Goal: Communication & Community: Answer question/provide support

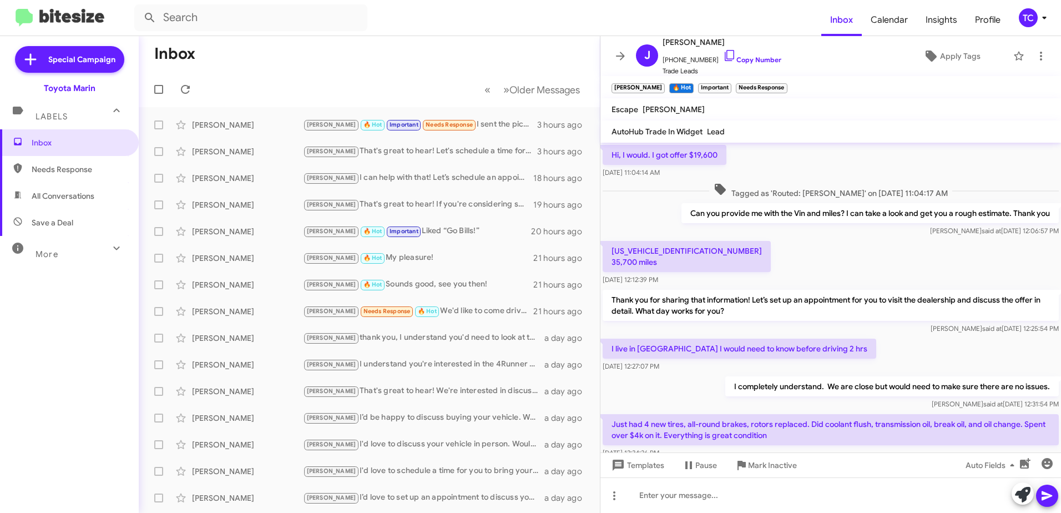
scroll to position [572, 0]
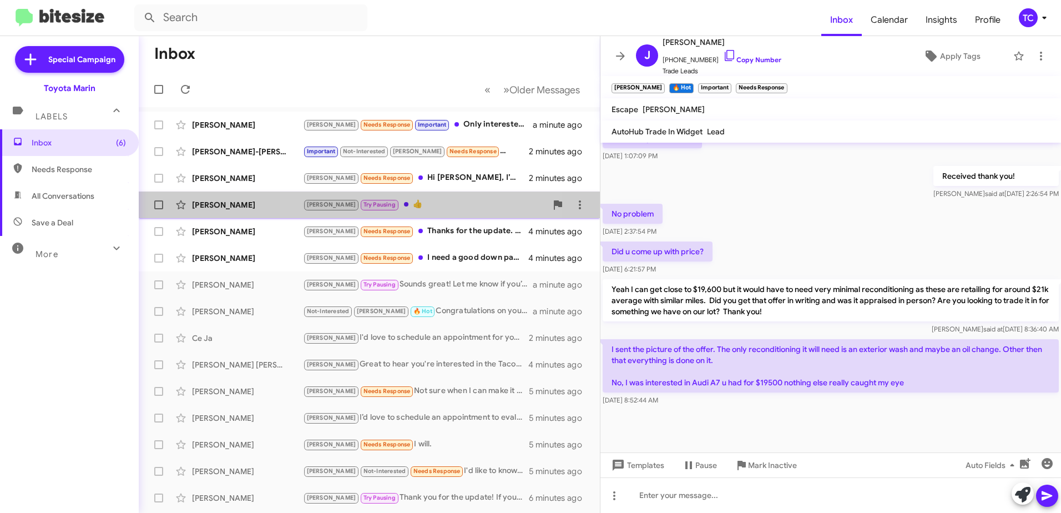
click at [375, 206] on div "[PERSON_NAME] Pausing 👍" at bounding box center [425, 204] width 244 height 13
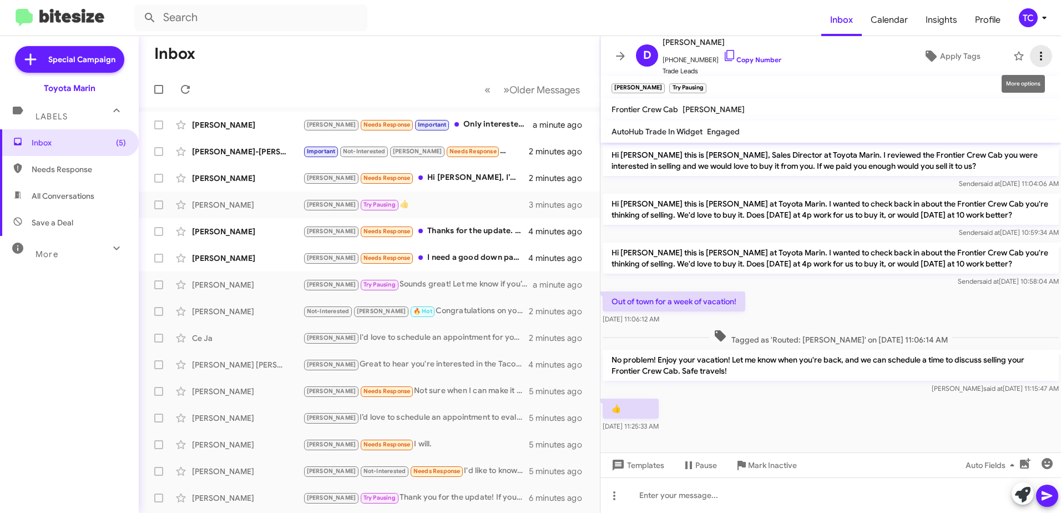
click at [1036, 54] on icon at bounding box center [1040, 55] width 13 height 13
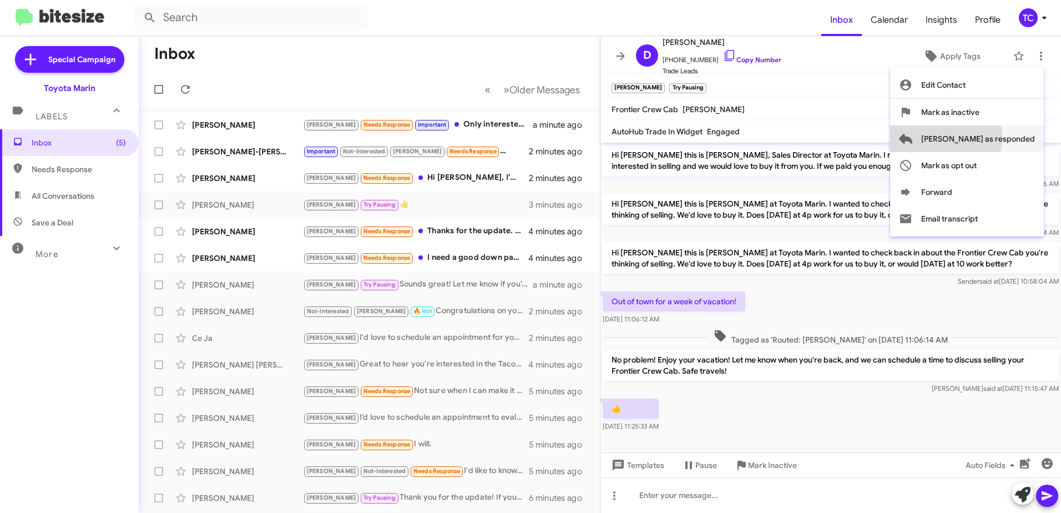
click at [990, 138] on span "[PERSON_NAME] as responded" at bounding box center [978, 138] width 114 height 27
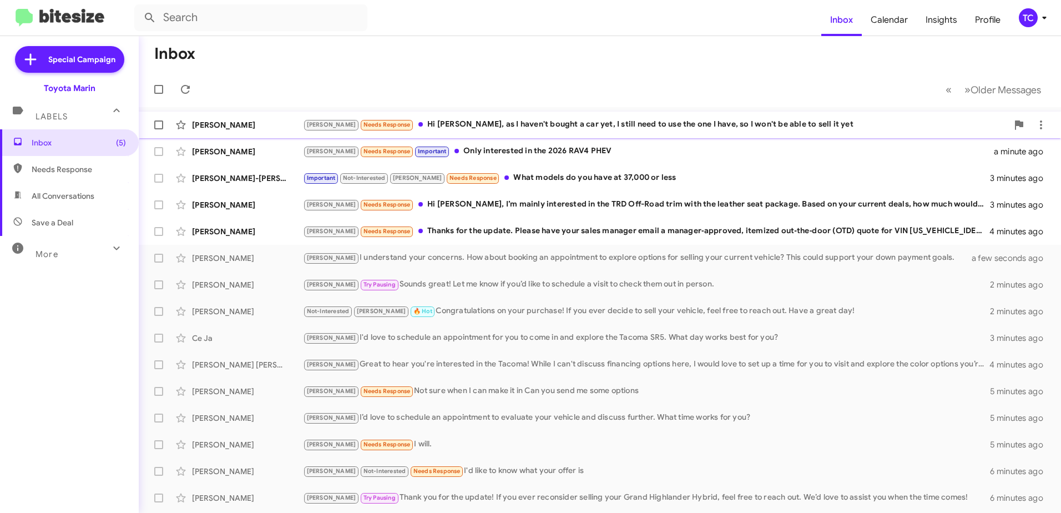
click at [512, 122] on div "[PERSON_NAME] Needs Response Hi [PERSON_NAME], as I haven't bought a car yet, I…" at bounding box center [655, 124] width 705 height 13
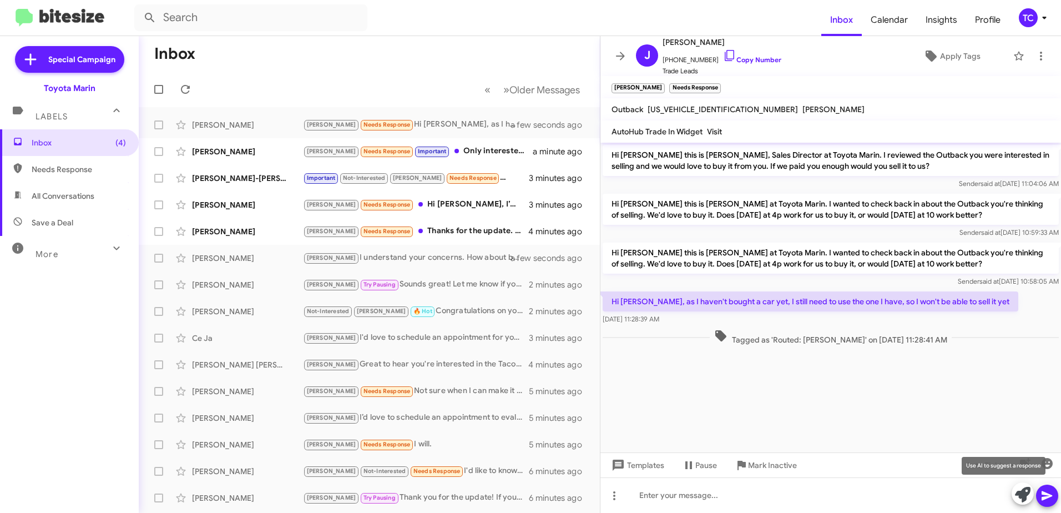
click at [1026, 489] on icon at bounding box center [1023, 495] width 16 height 16
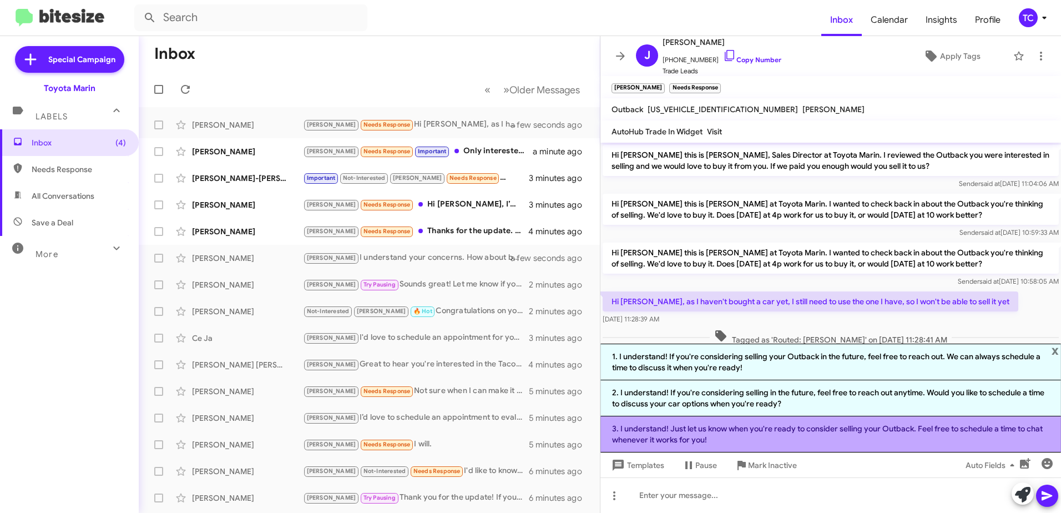
click at [798, 437] on li "3. I understand! Just let us know when you're ready to consider selling your Ou…" at bounding box center [830, 434] width 461 height 36
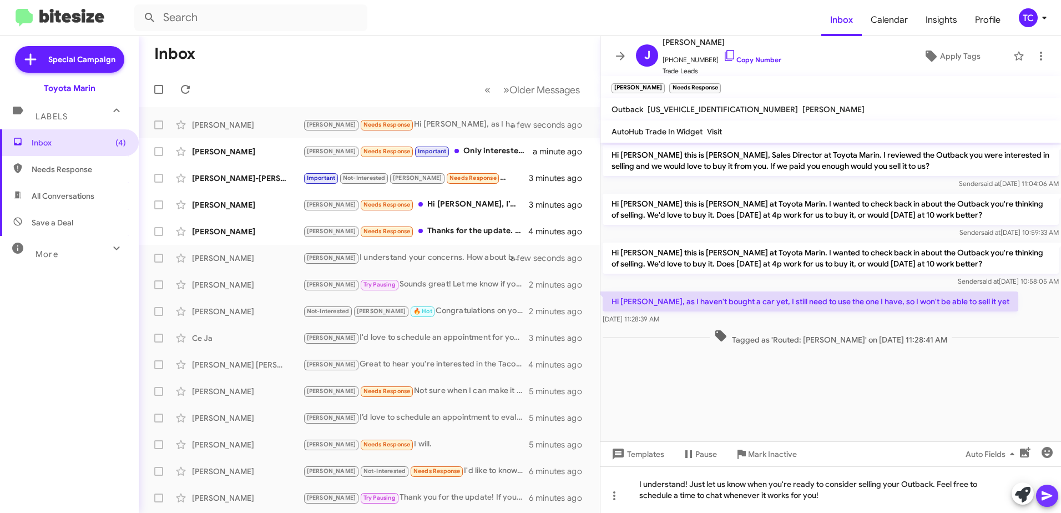
click at [1050, 493] on icon at bounding box center [1046, 495] width 13 height 13
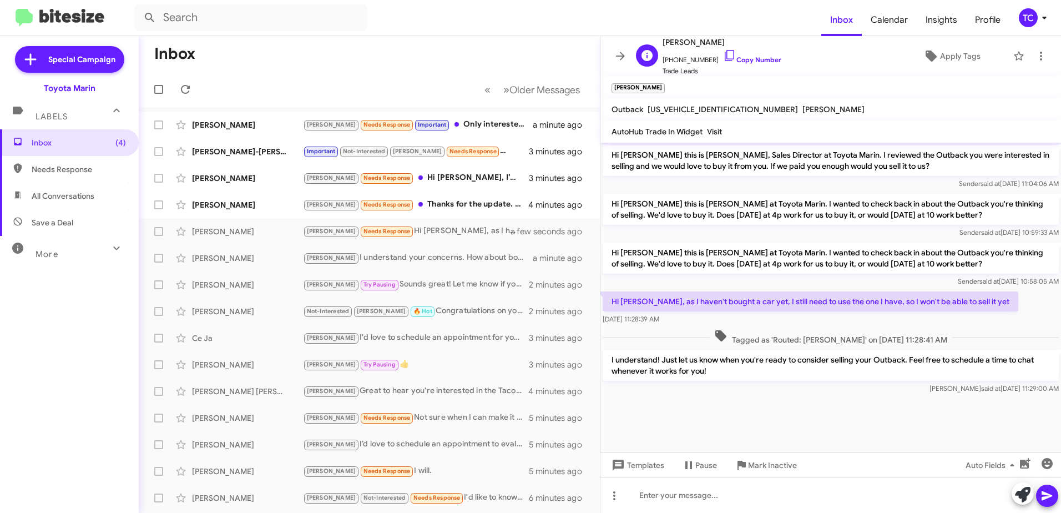
click at [723, 53] on icon at bounding box center [729, 55] width 13 height 13
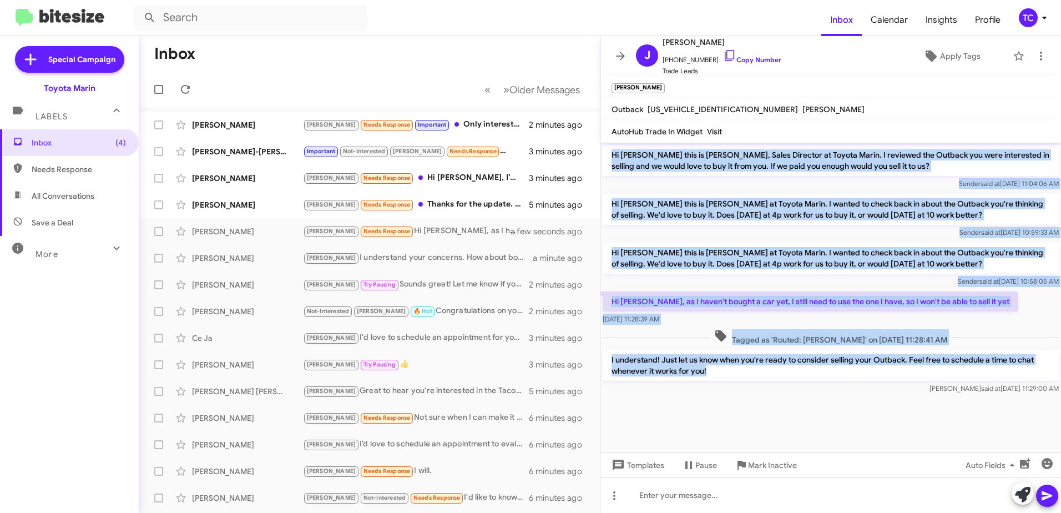
drag, startPoint x: 691, startPoint y: 361, endPoint x: 608, endPoint y: 156, distance: 221.5
click at [608, 156] on div "Hi [PERSON_NAME] this is [PERSON_NAME], Sales Director at Toyota Marin. I revie…" at bounding box center [830, 270] width 461 height 254
copy div "Hi [PERSON_NAME] this is [PERSON_NAME], Sales Director at Toyota Marin. I revie…"
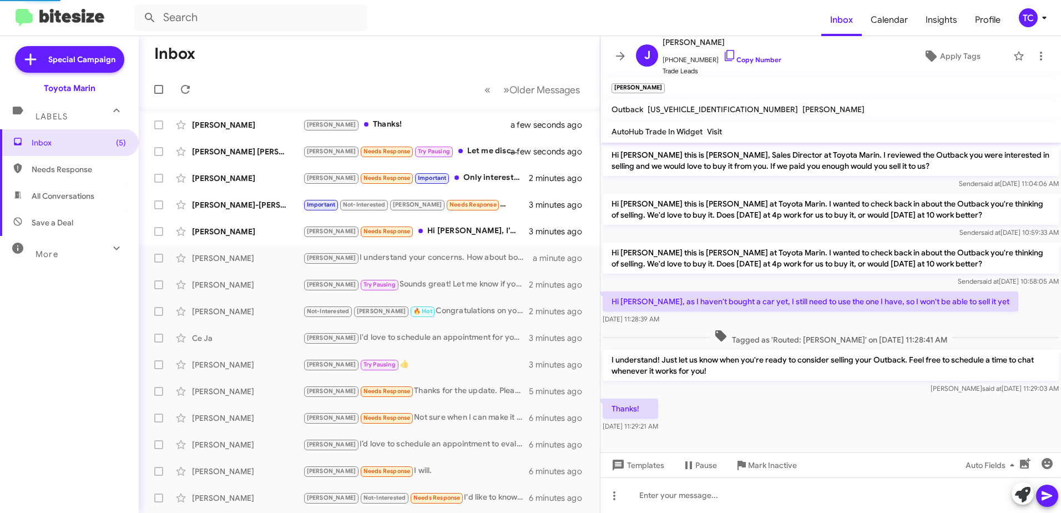
scroll to position [1, 0]
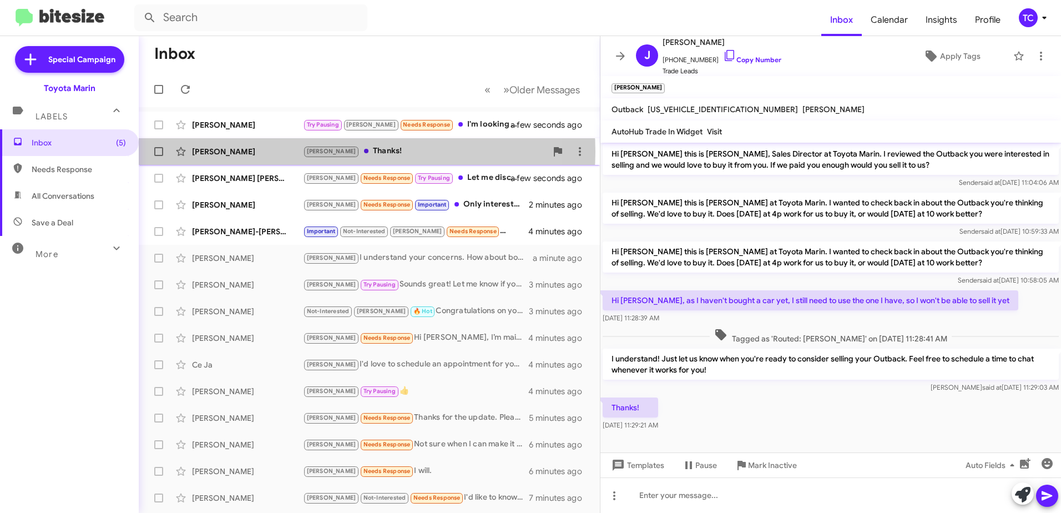
drag, startPoint x: 367, startPoint y: 151, endPoint x: 383, endPoint y: 151, distance: 16.7
click at [367, 151] on div "[PERSON_NAME] Thanks!" at bounding box center [425, 151] width 244 height 13
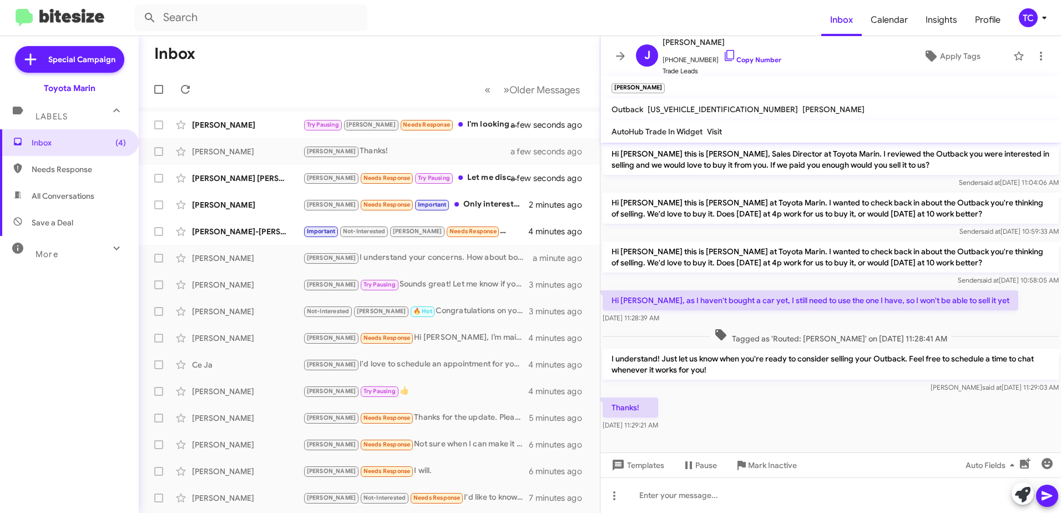
scroll to position [0, 0]
click at [1038, 57] on icon at bounding box center [1040, 55] width 13 height 13
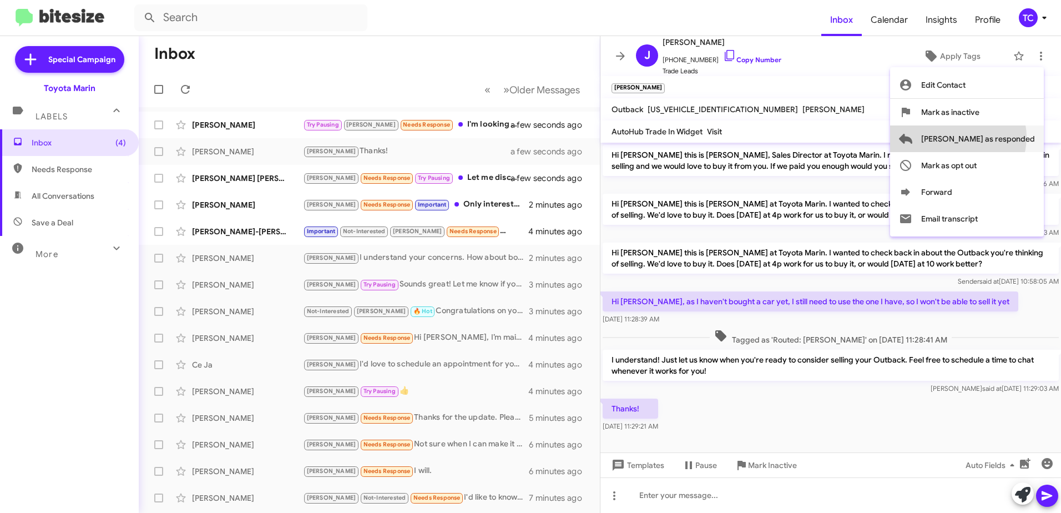
click at [1002, 137] on span "[PERSON_NAME] as responded" at bounding box center [978, 138] width 114 height 27
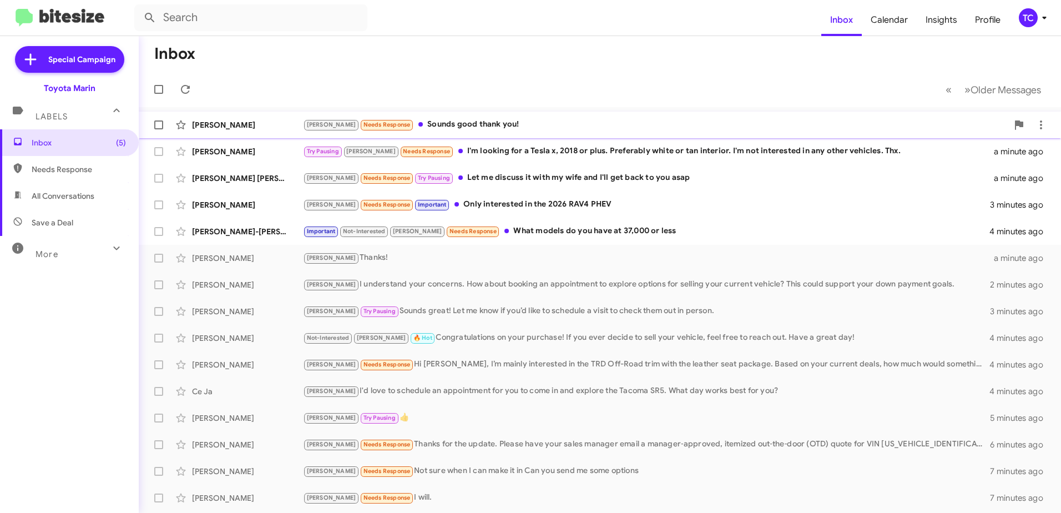
click at [477, 121] on div "[PERSON_NAME] Needs Response Sounds good thank you!" at bounding box center [655, 124] width 705 height 13
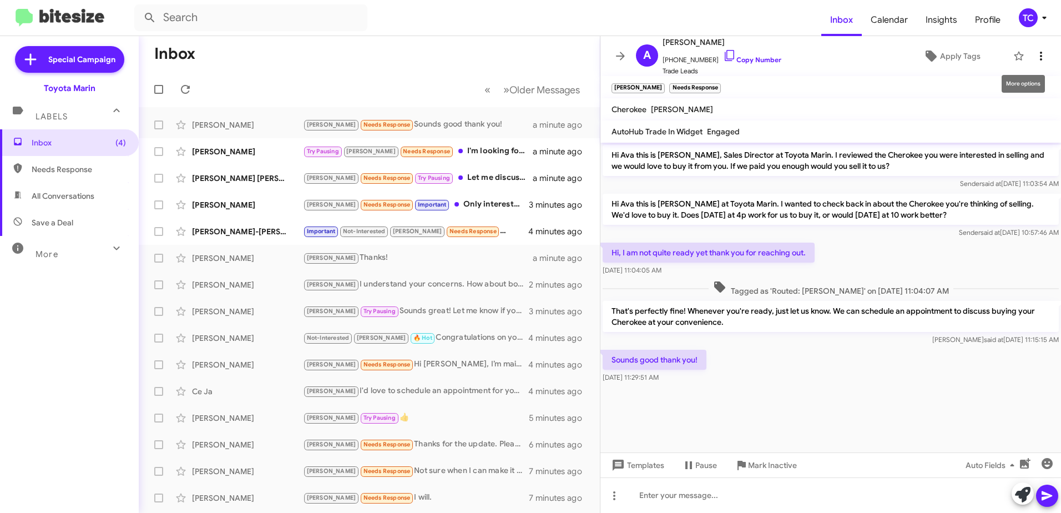
click at [1034, 57] on icon at bounding box center [1040, 55] width 13 height 13
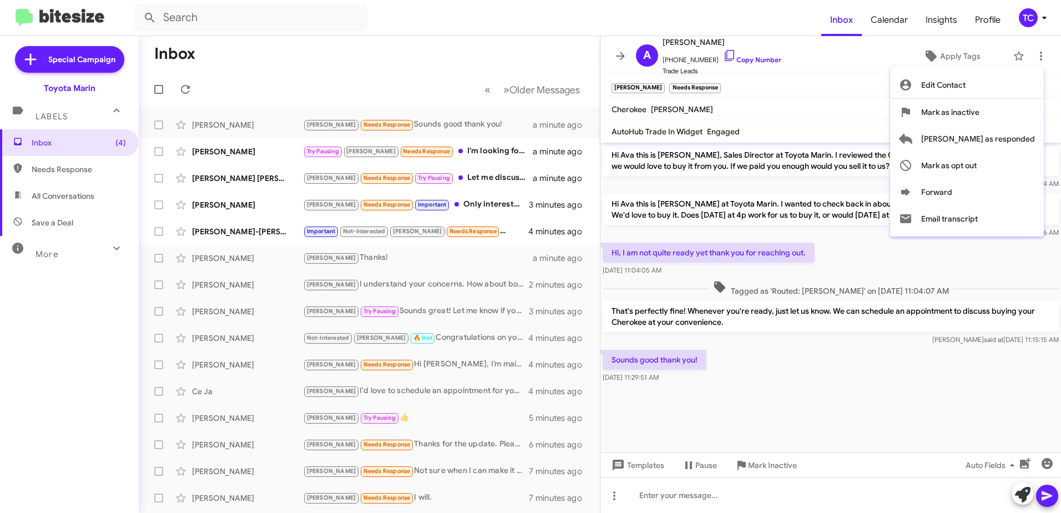
click at [744, 499] on div at bounding box center [530, 256] width 1061 height 513
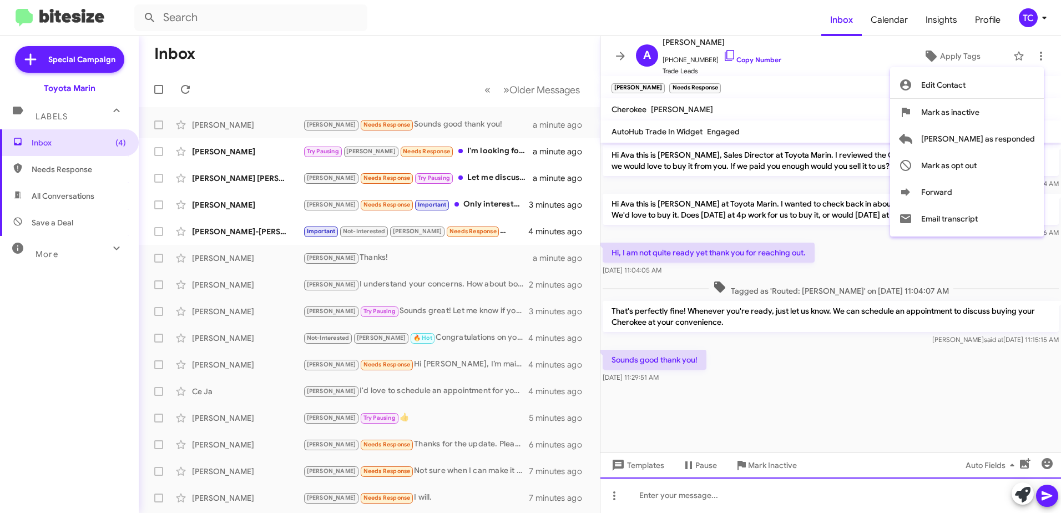
click at [747, 487] on div at bounding box center [830, 495] width 461 height 36
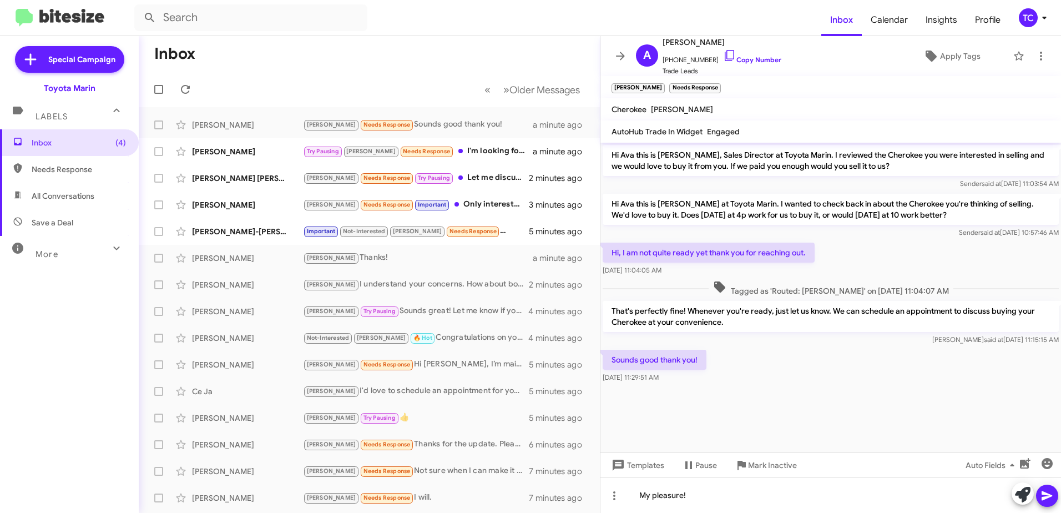
click at [1044, 490] on icon at bounding box center [1046, 495] width 13 height 13
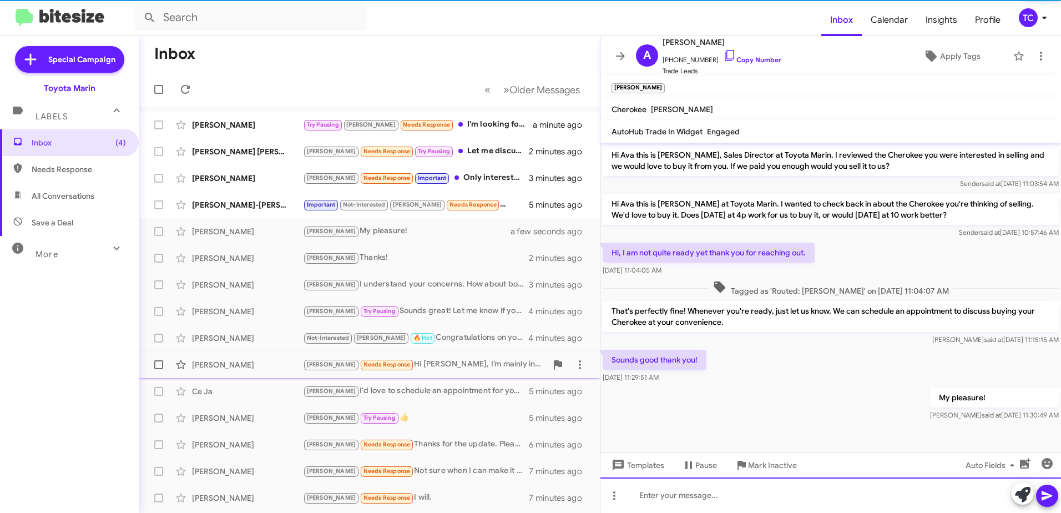
scroll to position [131, 0]
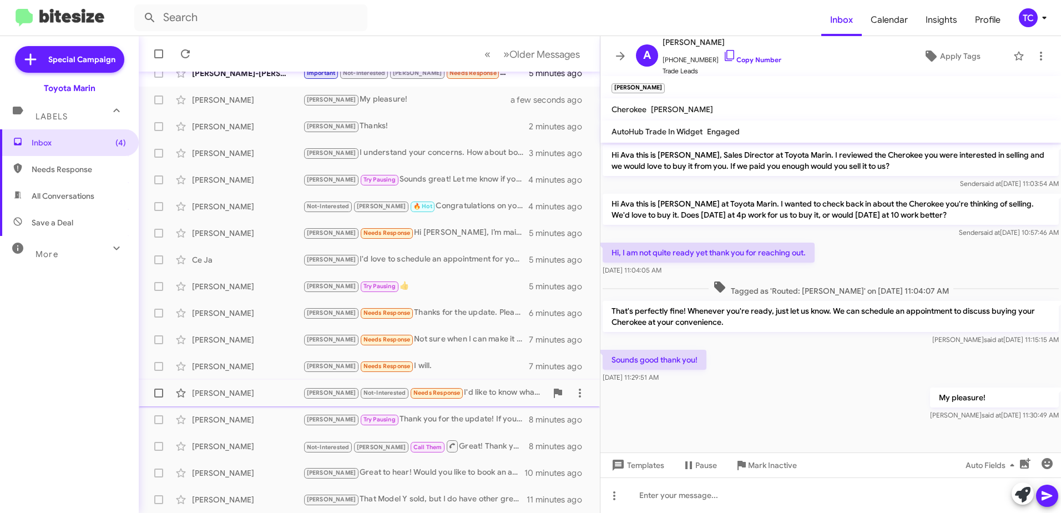
click at [457, 389] on div "[PERSON_NAME] Not-Interested Needs Response I'd like to know what your offer is" at bounding box center [425, 392] width 244 height 13
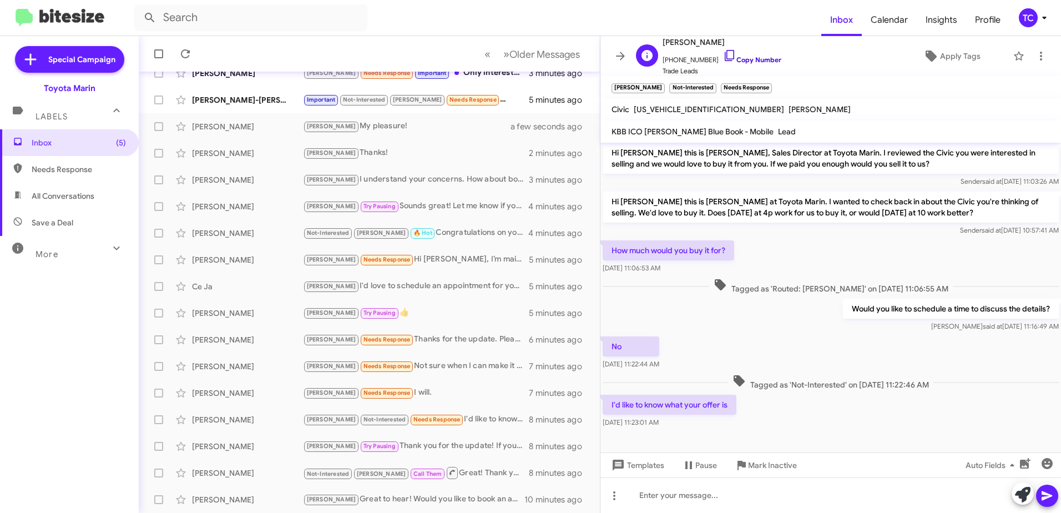
drag, startPoint x: 725, startPoint y: 56, endPoint x: 717, endPoint y: 56, distance: 7.8
click at [725, 56] on link "Copy Number" at bounding box center [752, 59] width 58 height 8
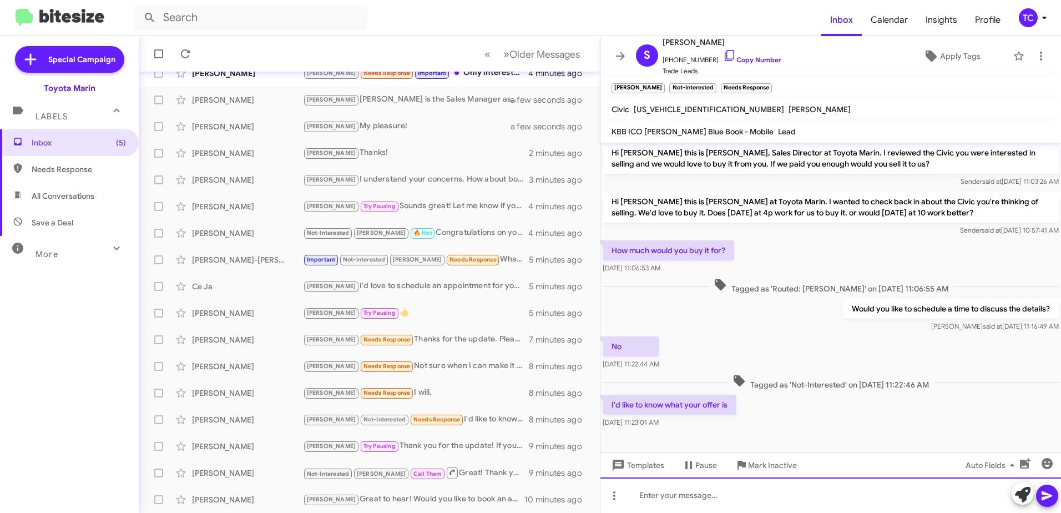
click at [778, 485] on div at bounding box center [830, 495] width 461 height 36
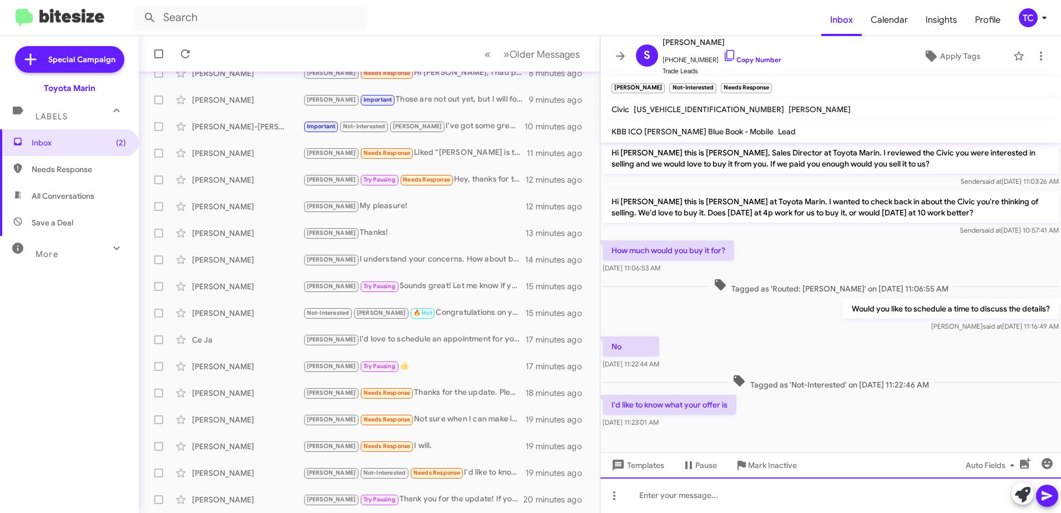
click at [706, 488] on div at bounding box center [830, 495] width 461 height 36
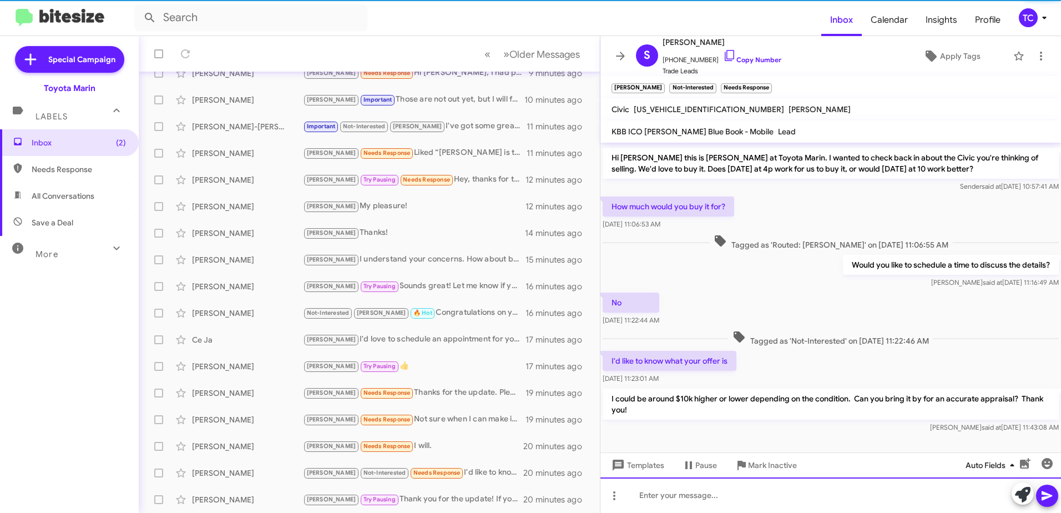
scroll to position [54, 0]
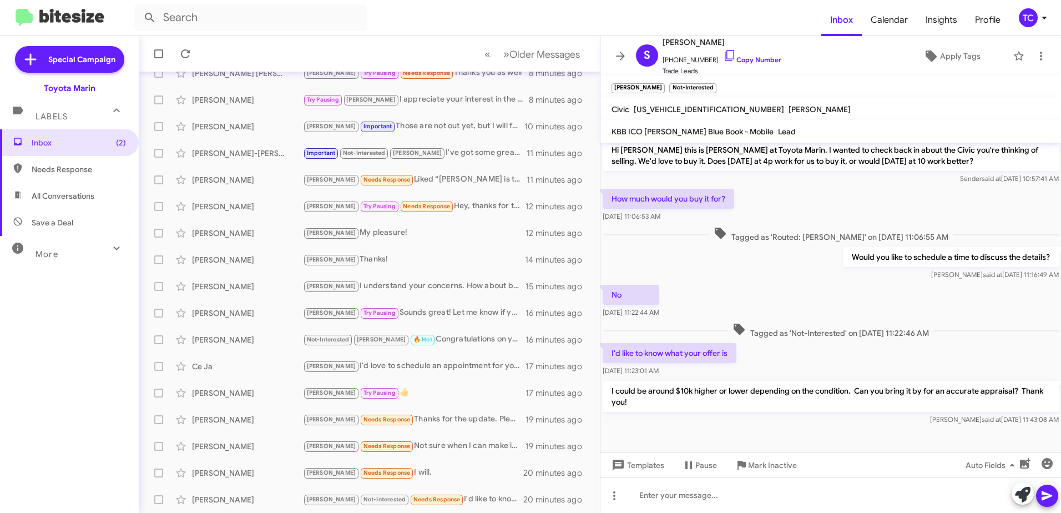
drag, startPoint x: 714, startPoint y: 51, endPoint x: 517, endPoint y: 11, distance: 200.4
click at [723, 51] on icon at bounding box center [729, 55] width 13 height 13
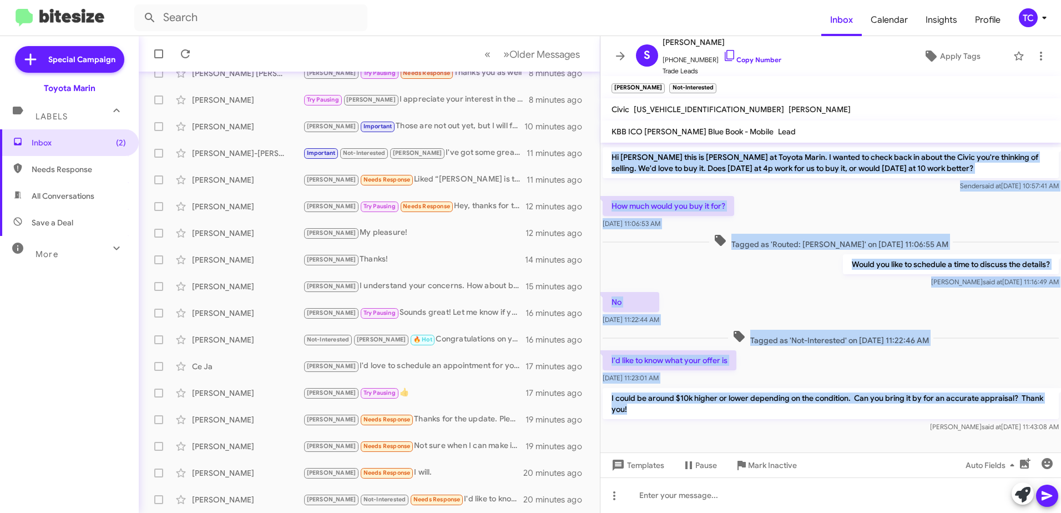
scroll to position [0, 0]
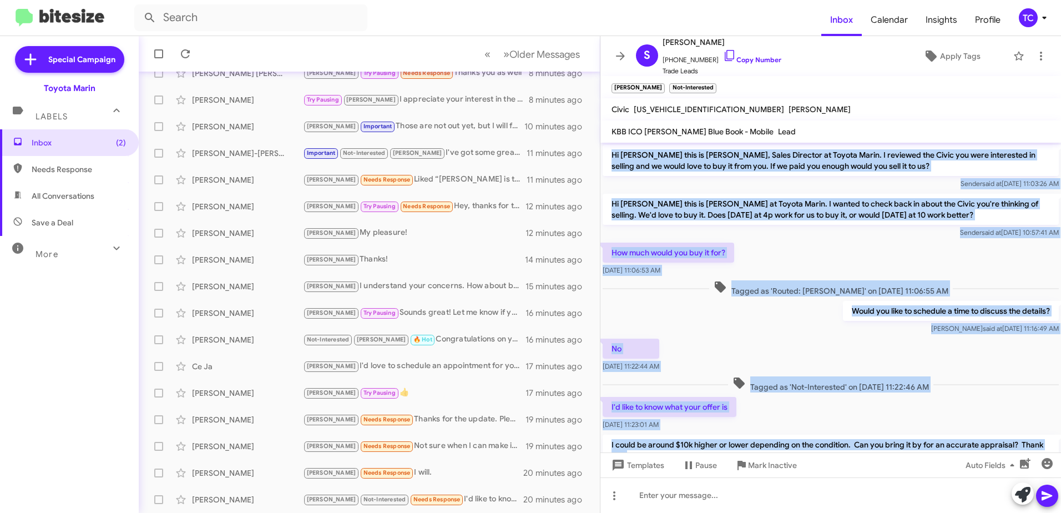
drag, startPoint x: 662, startPoint y: 403, endPoint x: 609, endPoint y: 156, distance: 253.1
click at [609, 156] on div "Hi [PERSON_NAME] this is [PERSON_NAME], Sales Director at Toyota Marin. I revie…" at bounding box center [830, 312] width 461 height 338
copy div "Hi [PERSON_NAME] this is [PERSON_NAME], Sales Director at Toyota Marin. I revie…"
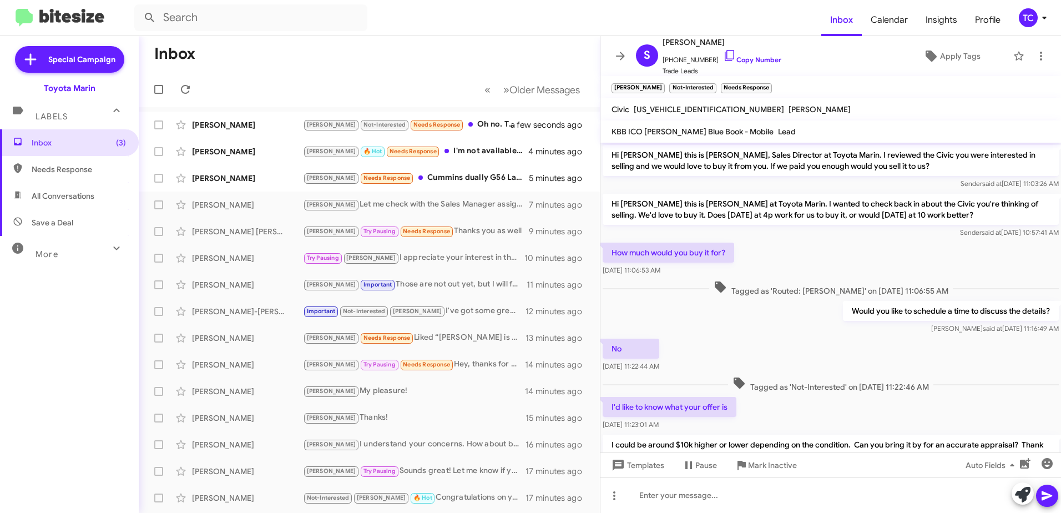
click at [620, 53] on icon at bounding box center [620, 56] width 9 height 8
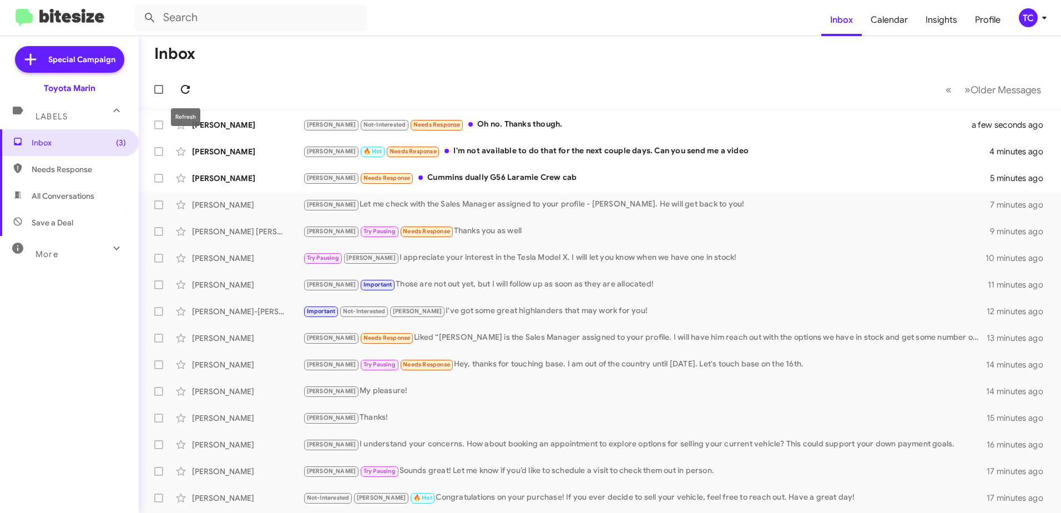
click at [190, 87] on icon at bounding box center [185, 89] width 9 height 9
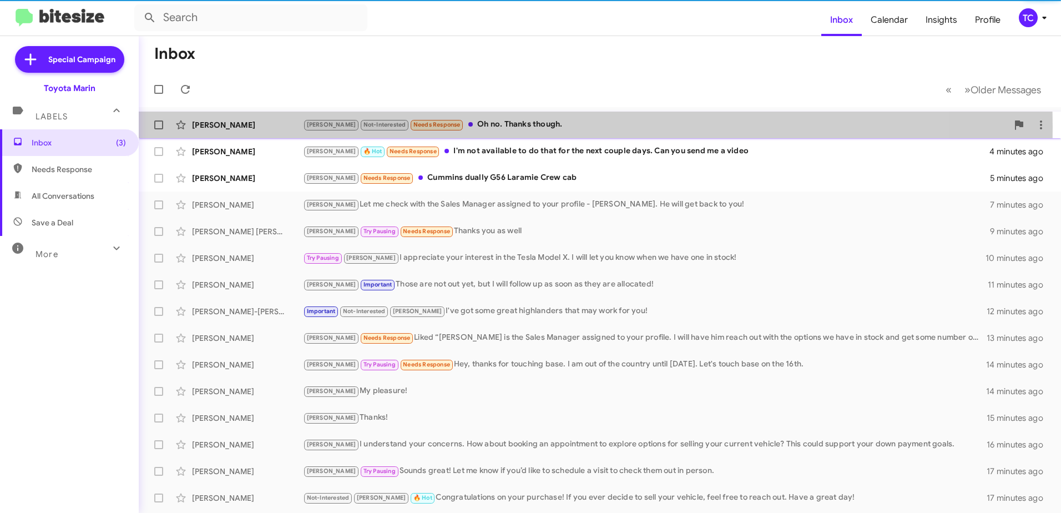
click at [507, 127] on div "[PERSON_NAME] Not-Interested Needs Response Oh no. Thanks though." at bounding box center [655, 124] width 705 height 13
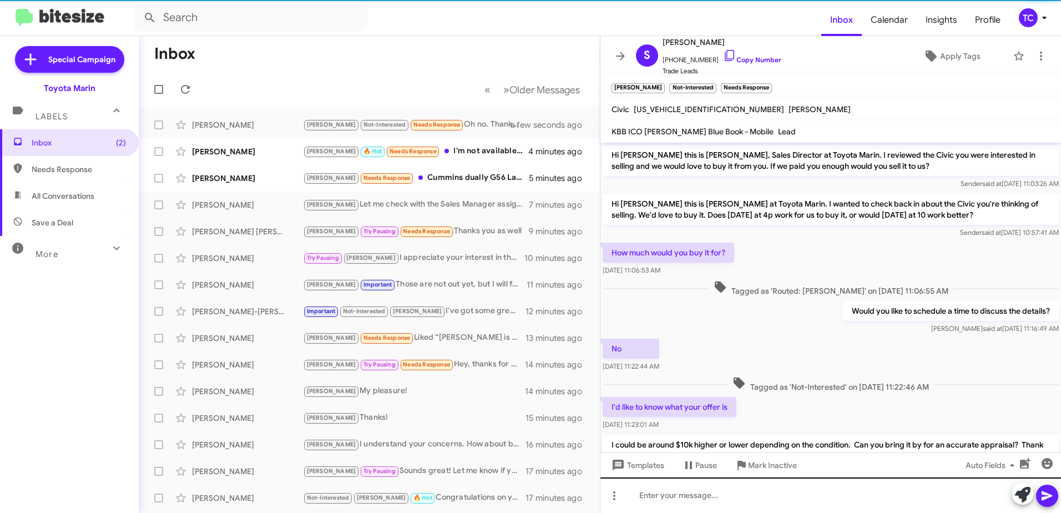
scroll to position [72, 0]
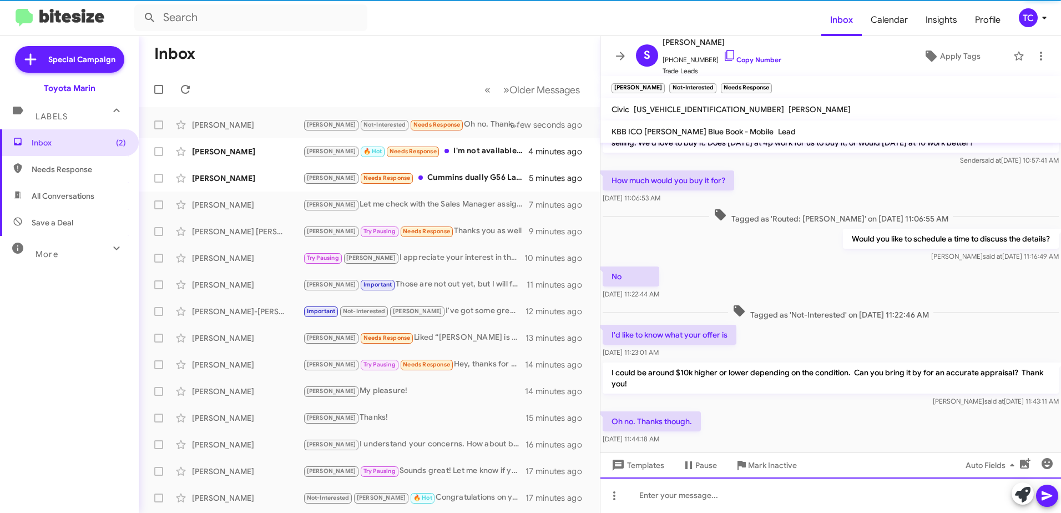
click at [699, 495] on div at bounding box center [830, 495] width 461 height 36
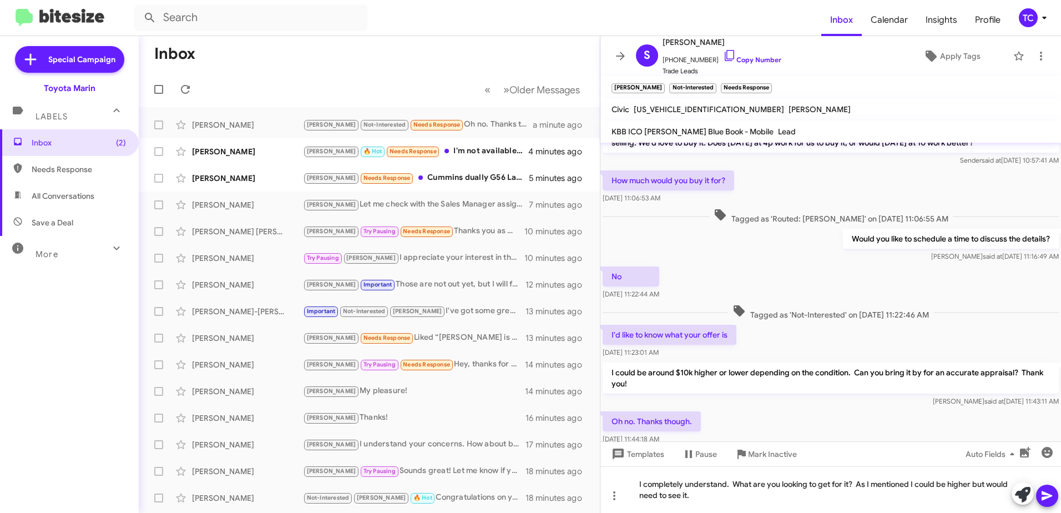
click at [1046, 498] on icon at bounding box center [1046, 495] width 11 height 9
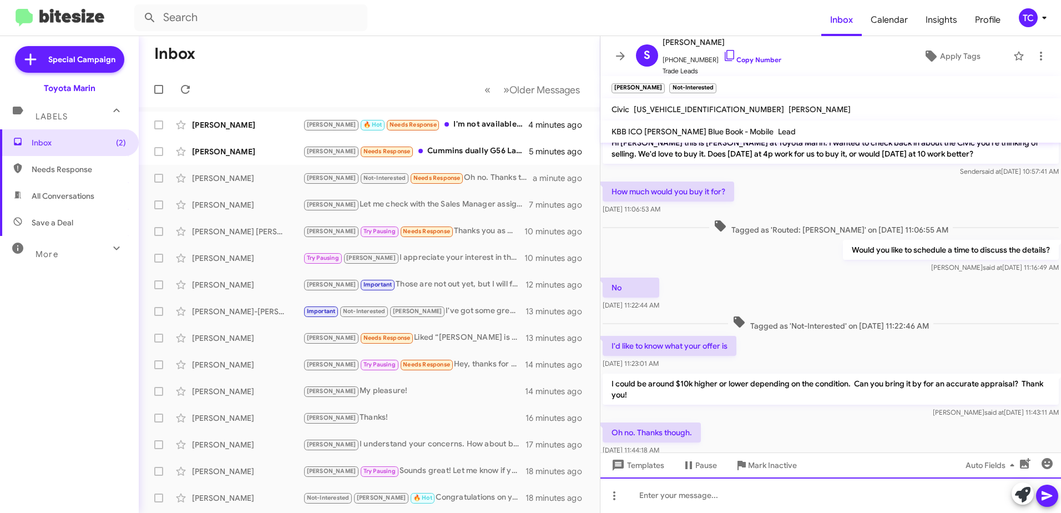
scroll to position [135, 0]
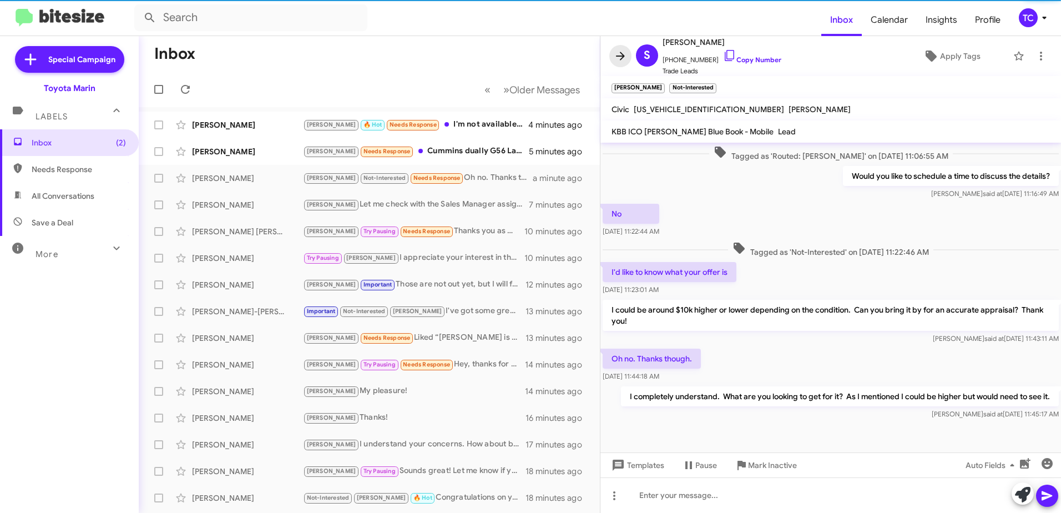
click at [621, 62] on icon at bounding box center [620, 55] width 13 height 13
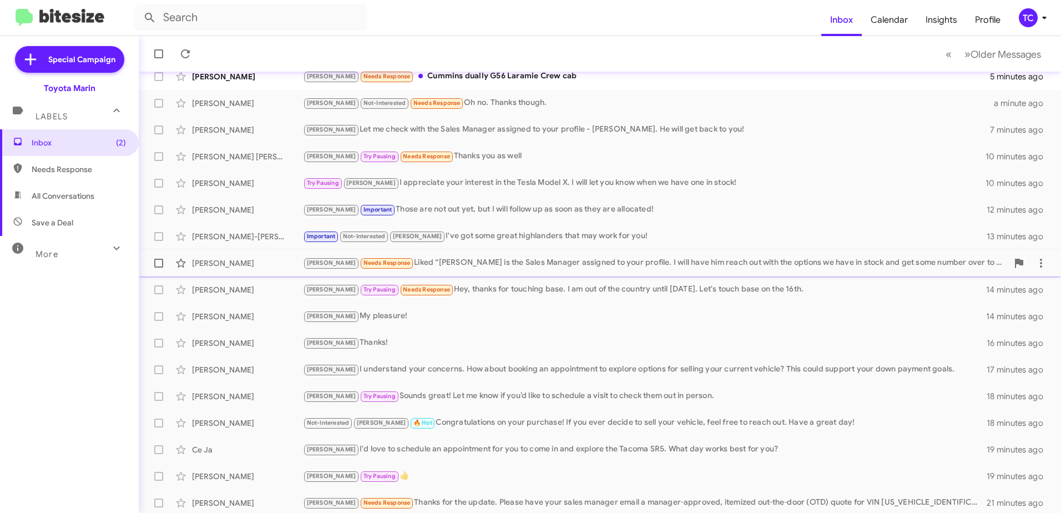
scroll to position [131, 0]
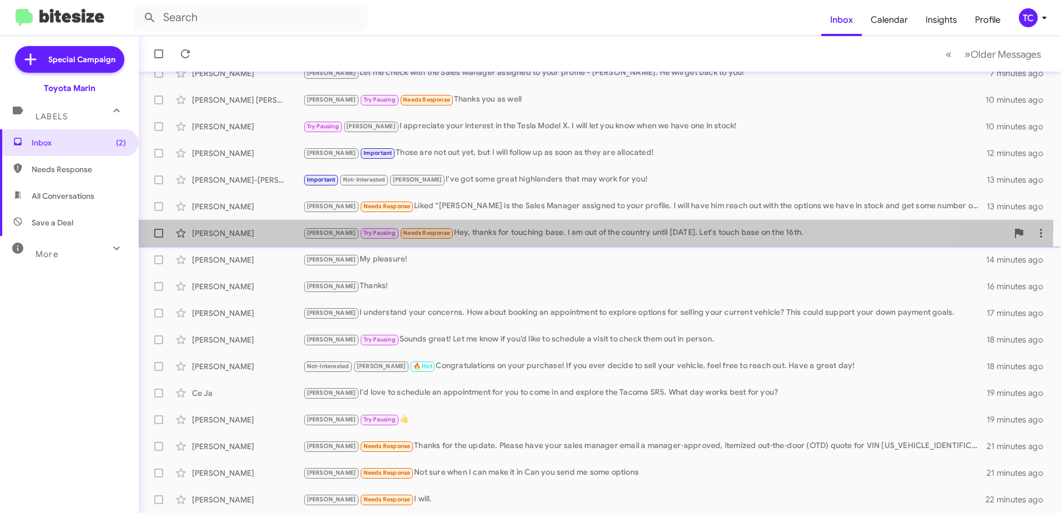
click at [440, 227] on div "[PERSON_NAME] Pausing Needs Response Hey, thanks for touching base. I am out of…" at bounding box center [655, 232] width 705 height 13
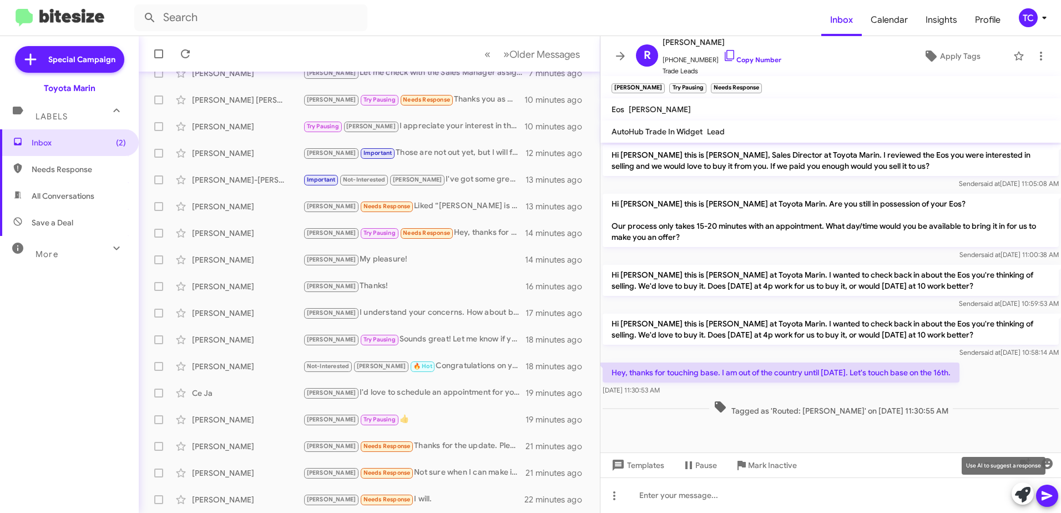
click at [1020, 489] on icon at bounding box center [1023, 495] width 16 height 16
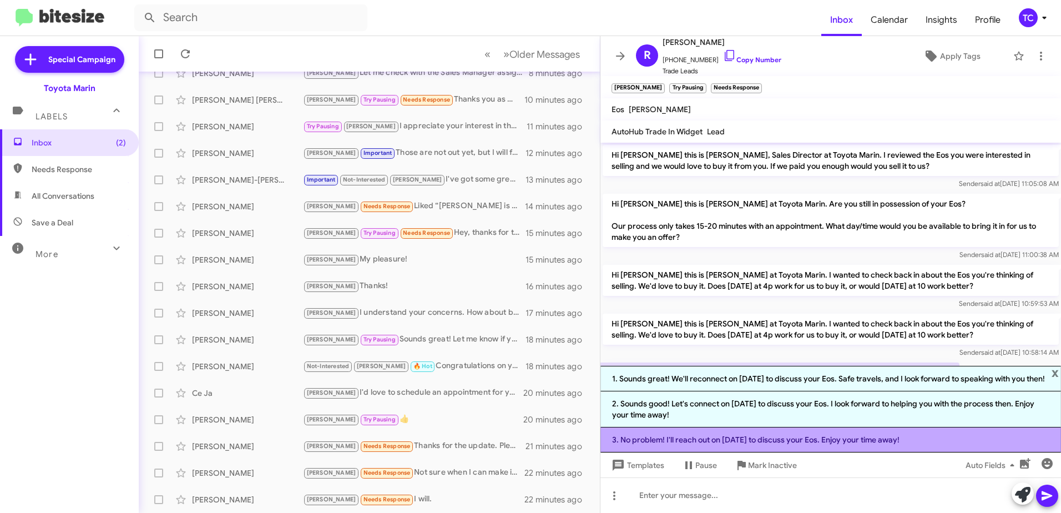
click at [837, 442] on li "3. No problem! I'll reach out on [DATE] to discuss your Eos. Enjoy your time aw…" at bounding box center [830, 439] width 461 height 25
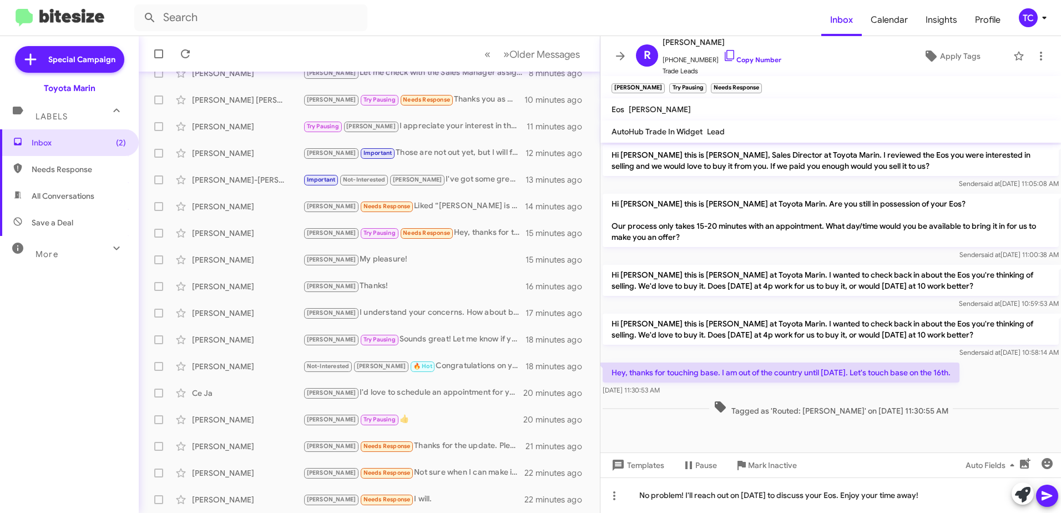
click at [1044, 497] on icon at bounding box center [1046, 495] width 11 height 9
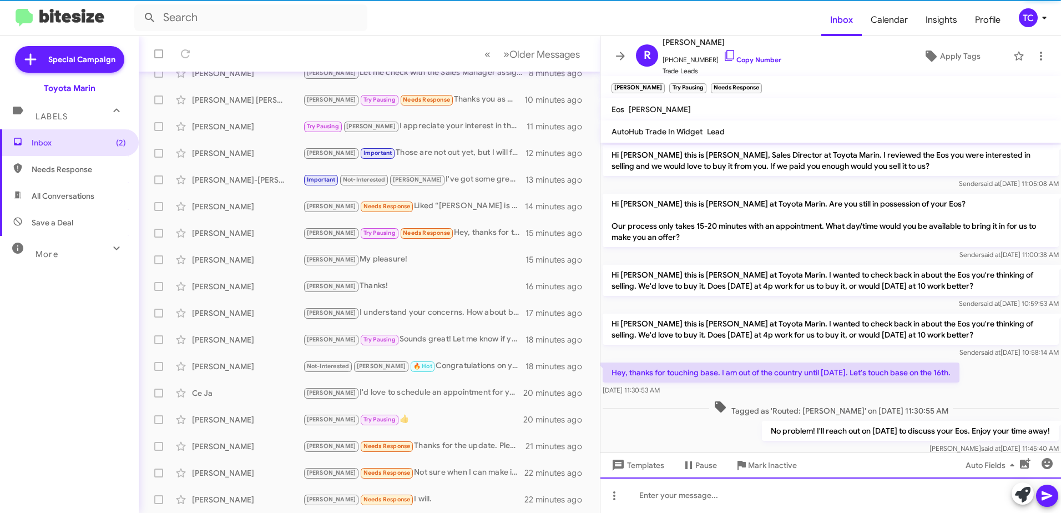
scroll to position [23, 0]
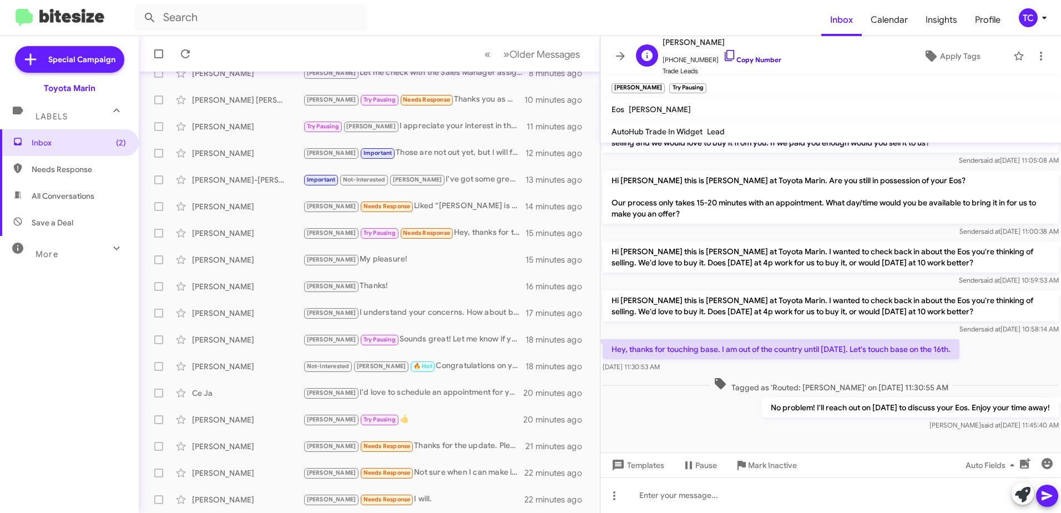
click at [723, 61] on icon at bounding box center [729, 55] width 13 height 13
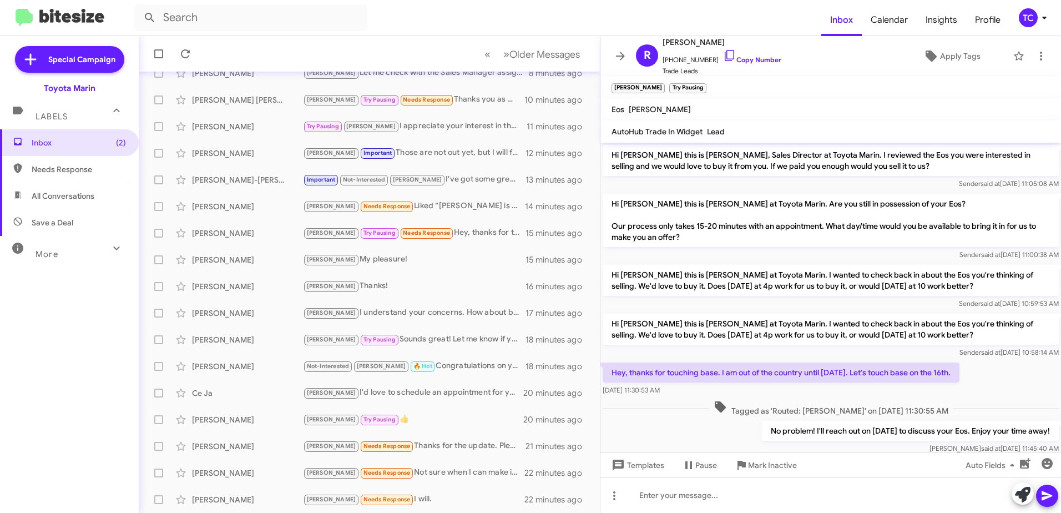
drag, startPoint x: 1043, startPoint y: 408, endPoint x: 610, endPoint y: 155, distance: 501.6
click at [610, 155] on div "Hi [PERSON_NAME] this is [PERSON_NAME], Sales Director at Toyota Marin. I revie…" at bounding box center [830, 299] width 461 height 313
copy div "Hi [PERSON_NAME] this is [PERSON_NAME], Sales Director at Toyota Marin. I revie…"
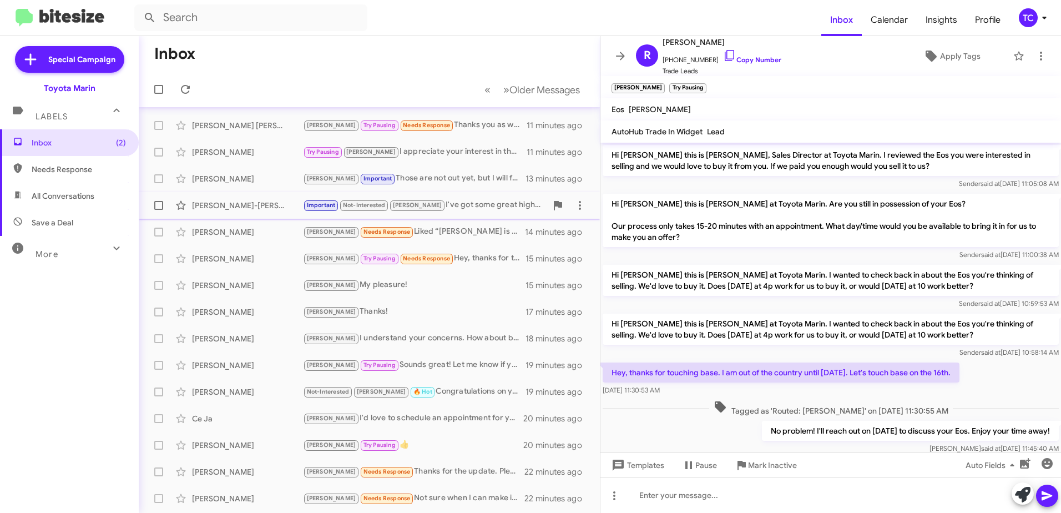
scroll to position [131, 0]
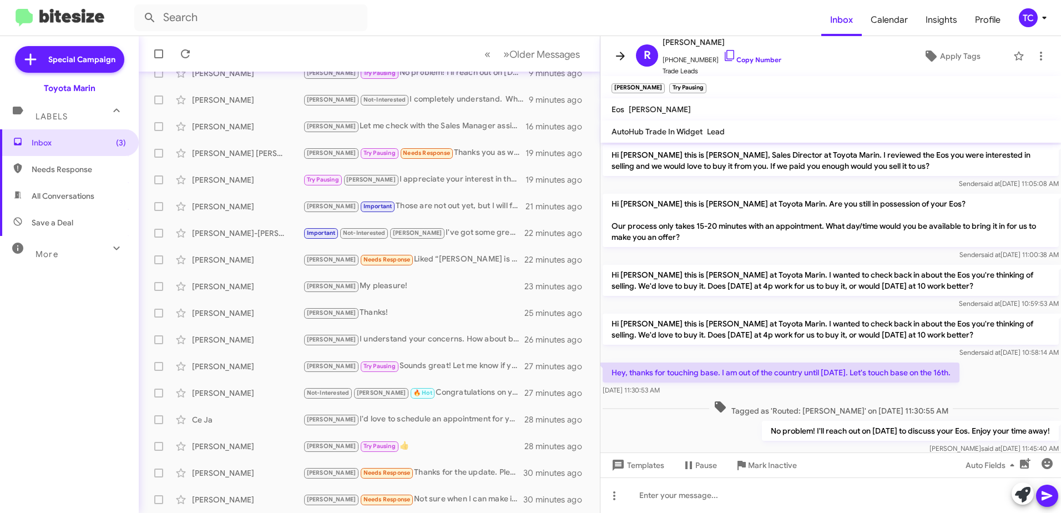
click at [624, 55] on icon at bounding box center [620, 55] width 13 height 13
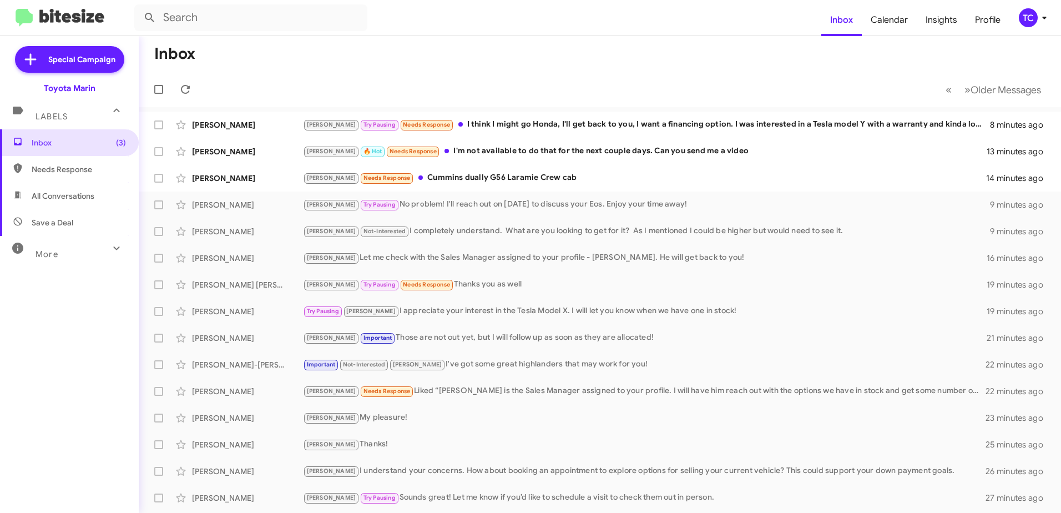
click at [203, 82] on mat-toolbar-row "« Previous » Next Older Messages" at bounding box center [600, 90] width 922 height 36
click at [194, 84] on span at bounding box center [185, 89] width 22 height 13
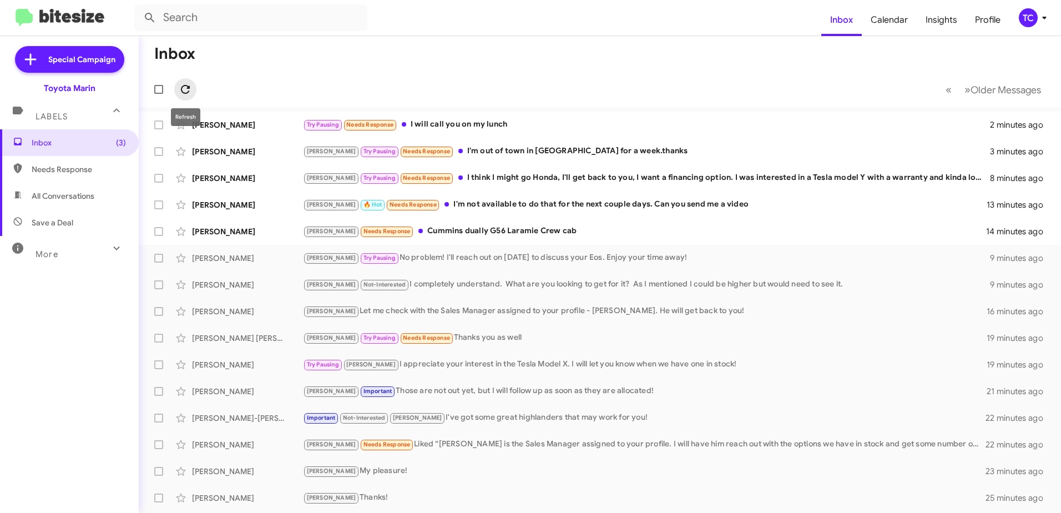
click at [183, 88] on icon at bounding box center [185, 89] width 13 height 13
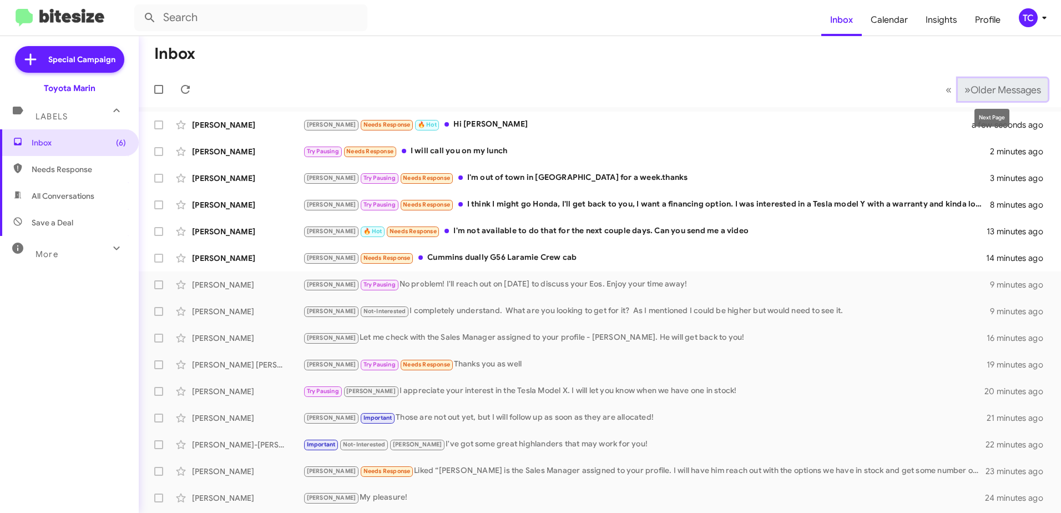
click at [970, 92] on span "Older Messages" at bounding box center [1005, 90] width 70 height 12
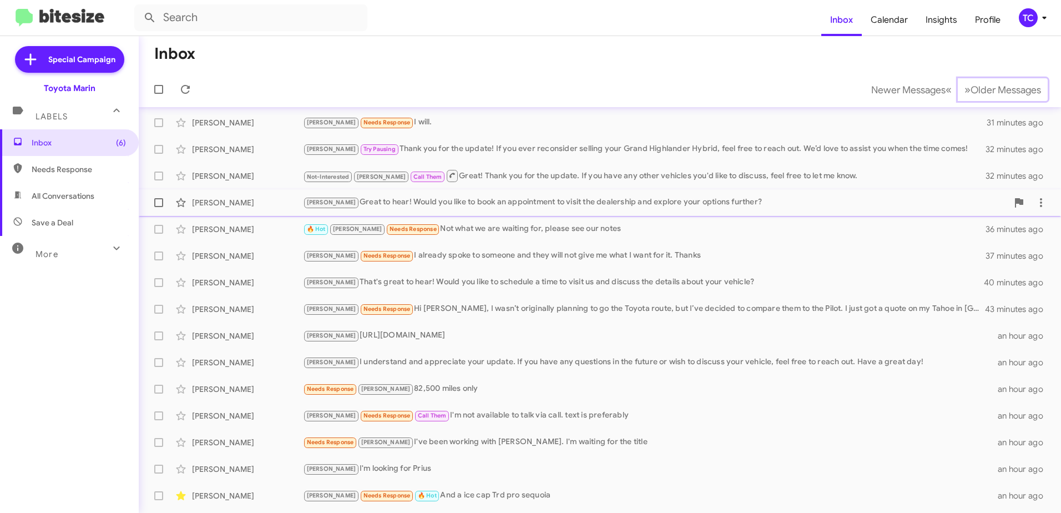
scroll to position [131, 0]
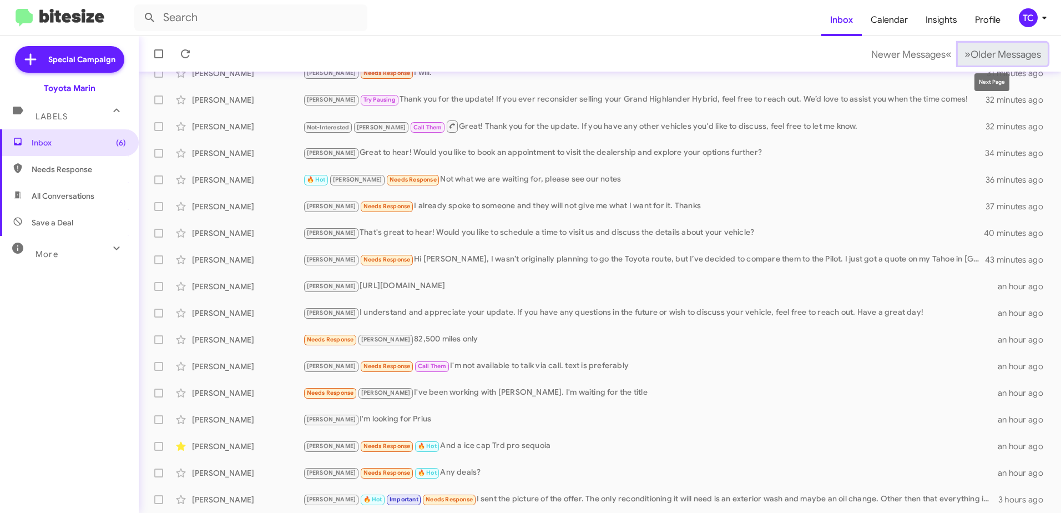
click at [970, 57] on span "Older Messages" at bounding box center [1005, 54] width 70 height 12
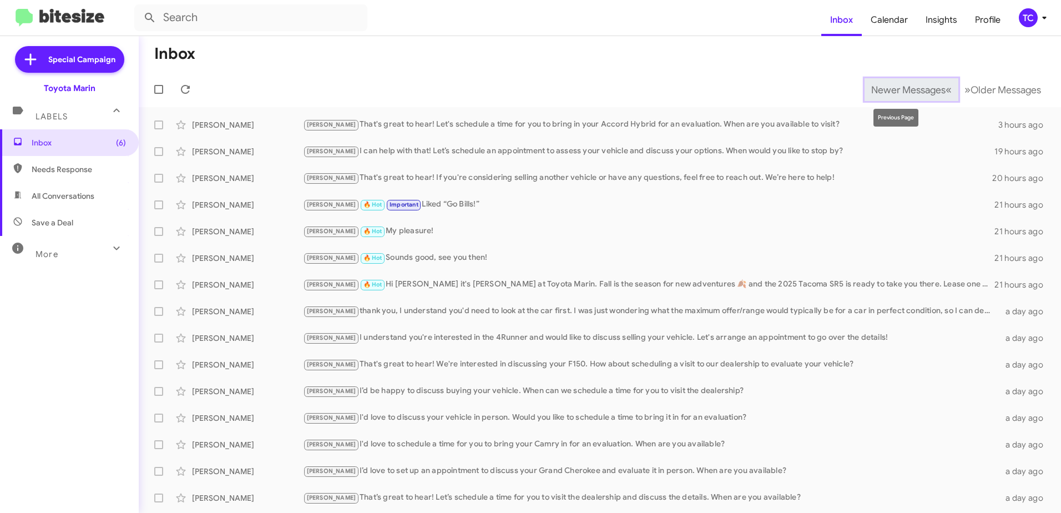
click at [925, 89] on span "Newer Messages" at bounding box center [908, 90] width 74 height 12
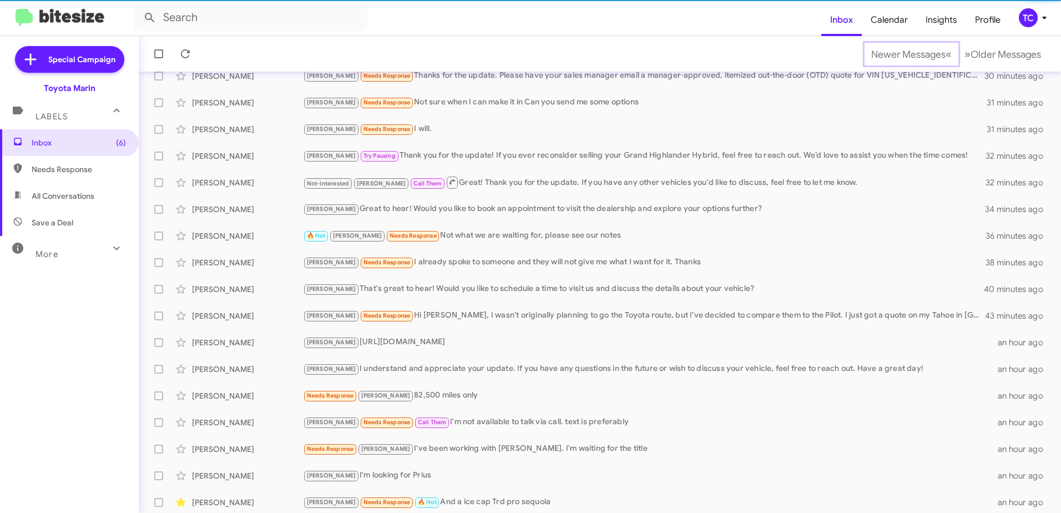
scroll to position [131, 0]
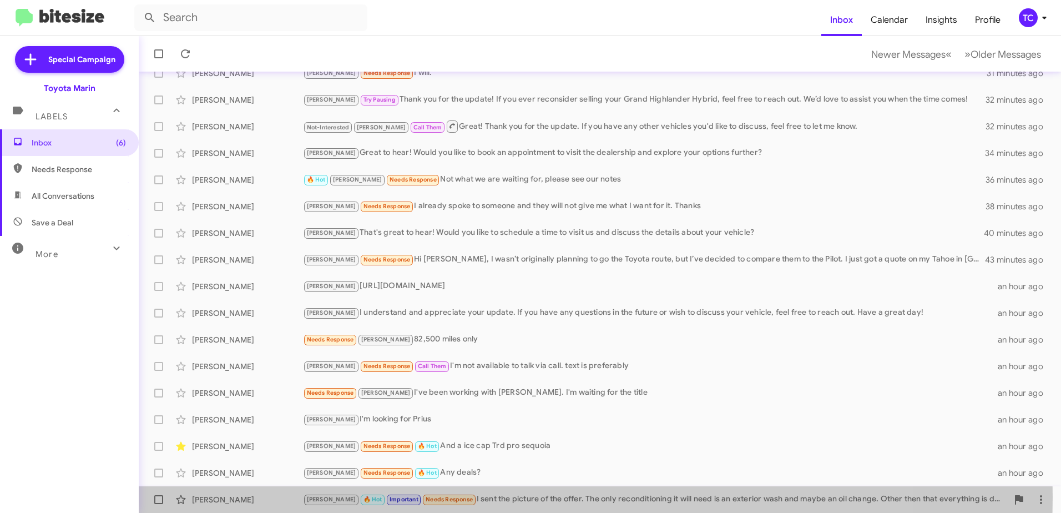
click at [489, 497] on div "[PERSON_NAME] 🔥 Hot Important Needs Response I sent the picture of the offer. T…" at bounding box center [655, 499] width 705 height 13
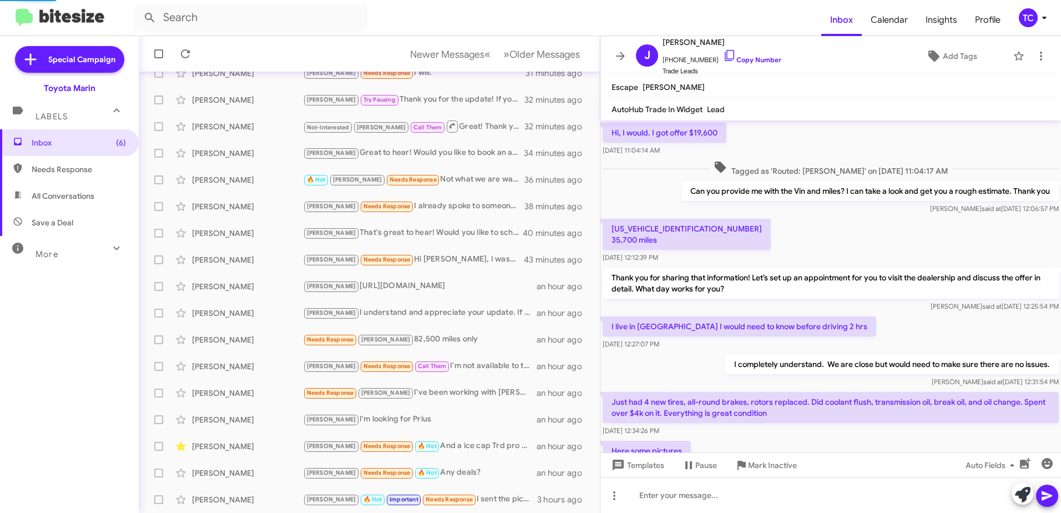
scroll to position [550, 0]
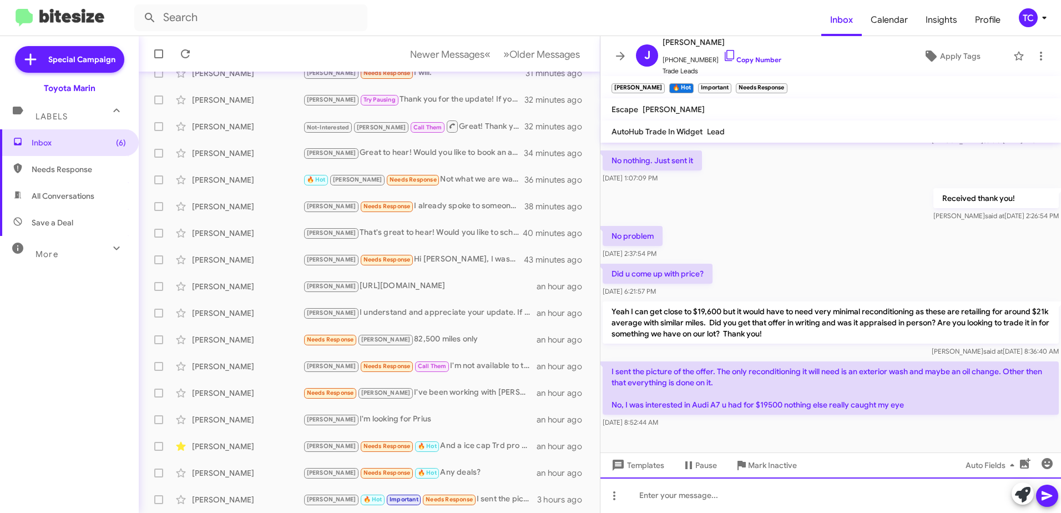
click at [721, 493] on div at bounding box center [830, 495] width 461 height 36
click at [969, 490] on div "I see it looks like that offer from CarMax is expired as it was from [DATE]?" at bounding box center [830, 495] width 461 height 36
click at [661, 496] on div "I see it looks like that offer from CarMax is expired as it was from 9/9?" at bounding box center [830, 495] width 461 height 36
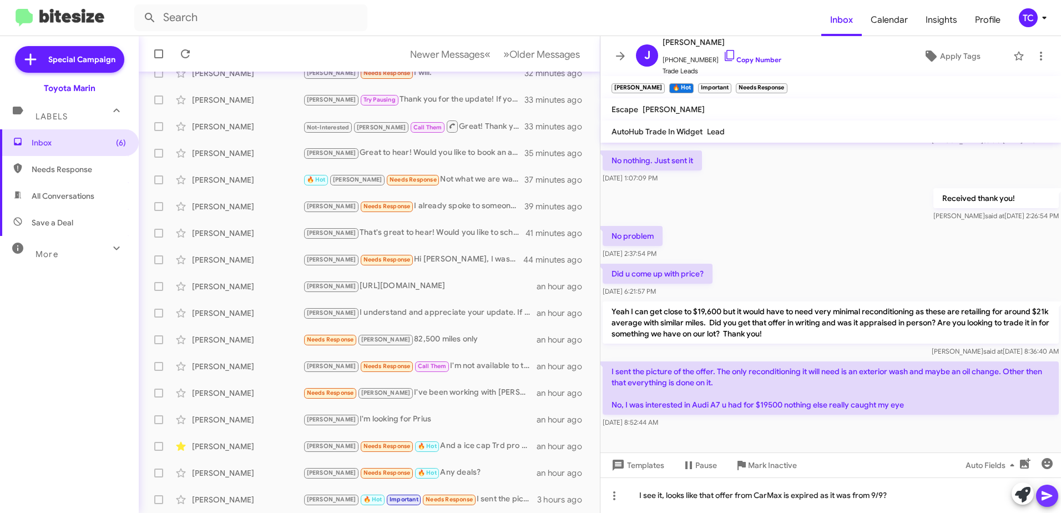
click at [1044, 493] on icon at bounding box center [1046, 495] width 11 height 9
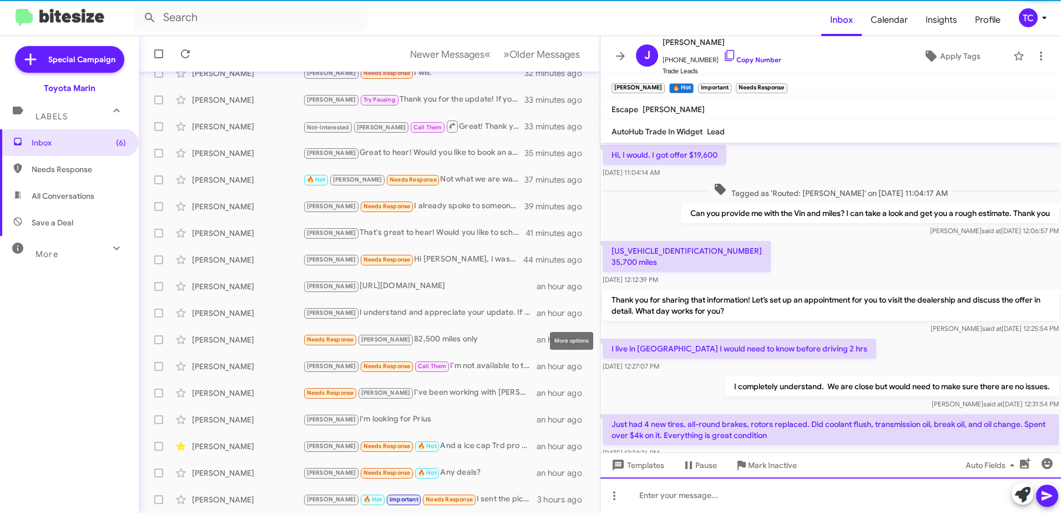
scroll to position [55, 0]
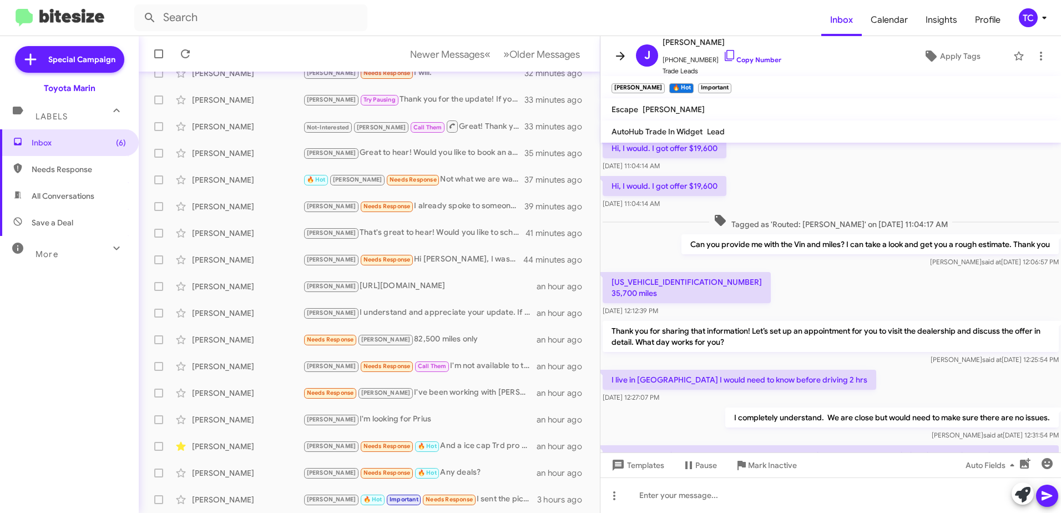
click at [622, 59] on icon at bounding box center [620, 55] width 13 height 13
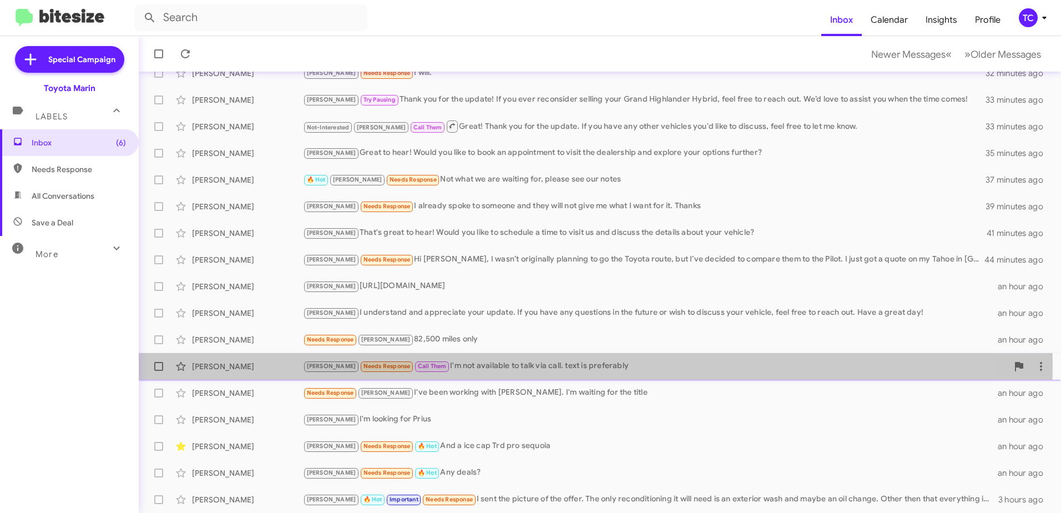
click at [459, 366] on div "[PERSON_NAME] Needs Response Call Them I'm not available to talk via call. text…" at bounding box center [655, 366] width 705 height 13
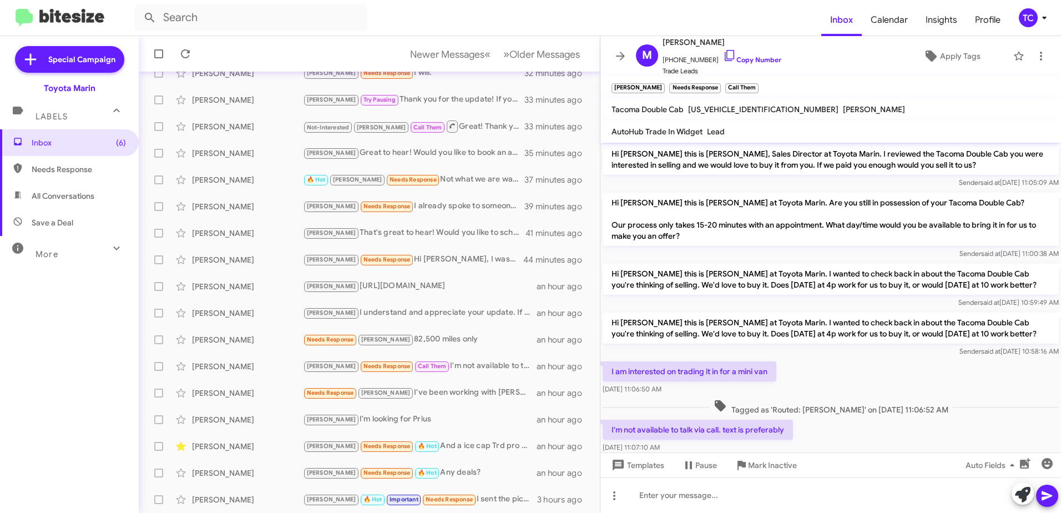
scroll to position [23, 0]
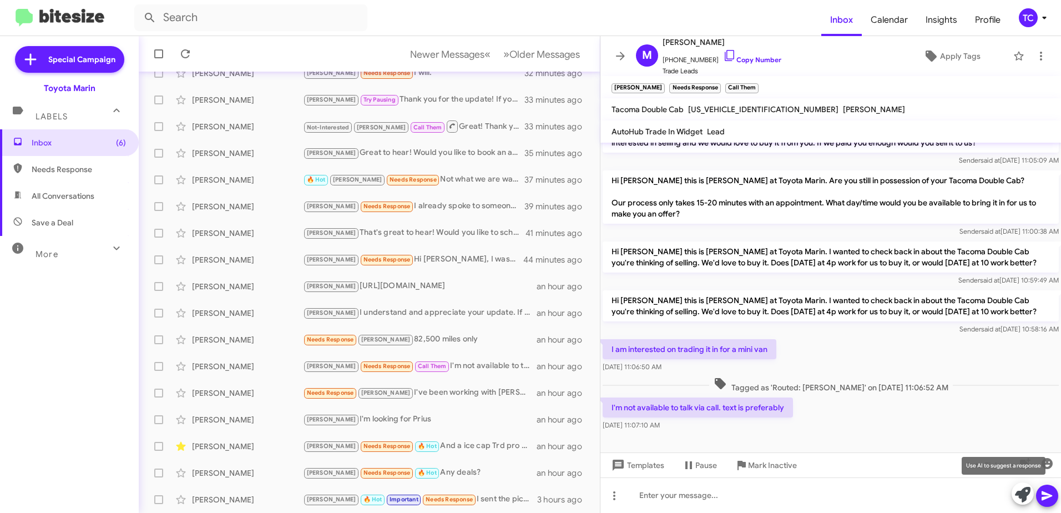
click at [1015, 487] on icon at bounding box center [1023, 495] width 16 height 16
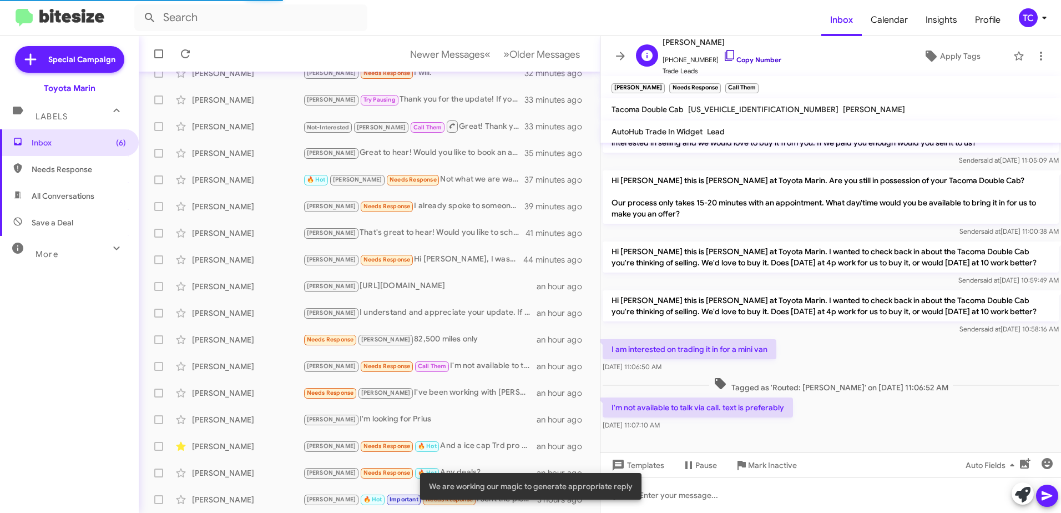
click at [723, 56] on icon at bounding box center [729, 55] width 13 height 13
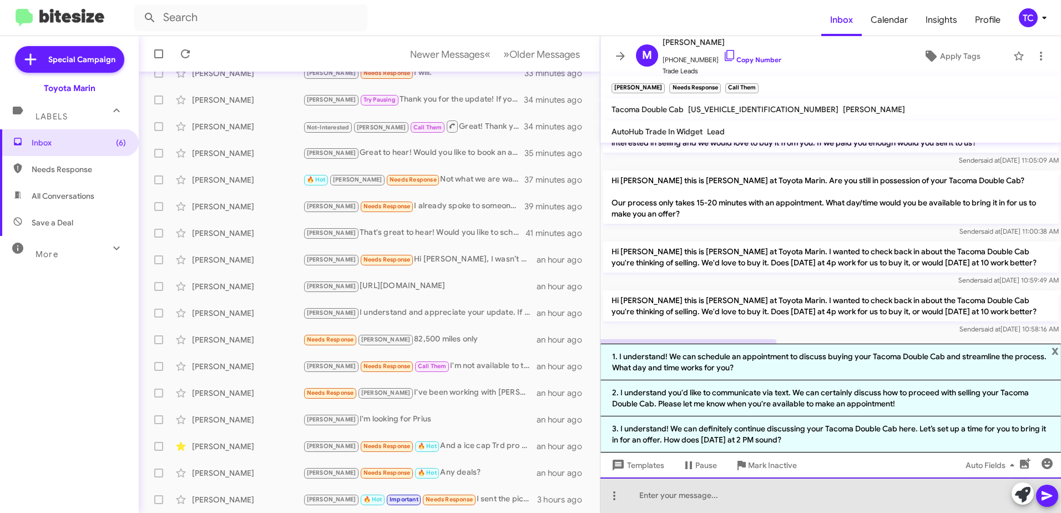
click at [802, 485] on div at bounding box center [830, 495] width 461 height 36
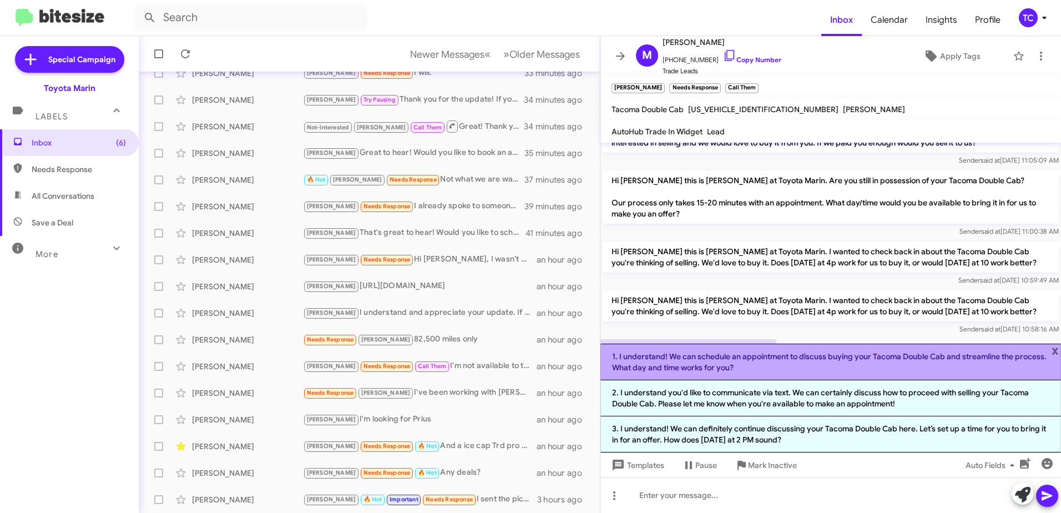
click at [801, 363] on li "1. I understand! We can schedule an appointment to discuss buying your Tacoma D…" at bounding box center [830, 361] width 461 height 37
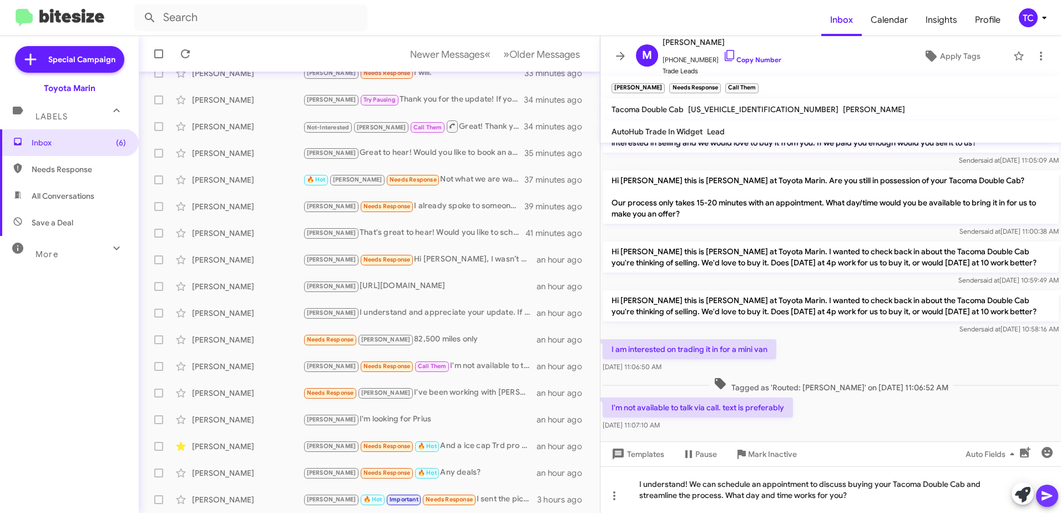
click at [1048, 496] on icon at bounding box center [1046, 495] width 11 height 9
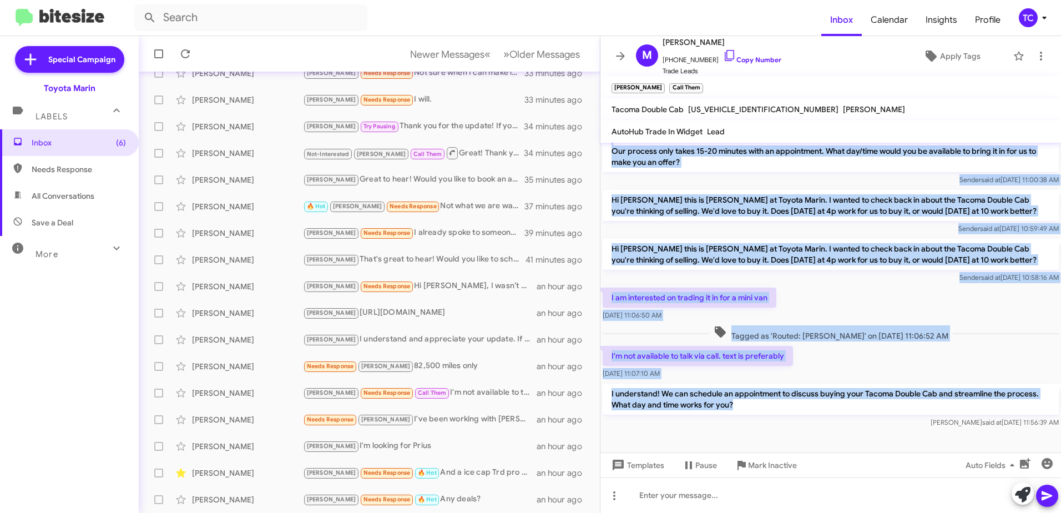
scroll to position [0, 0]
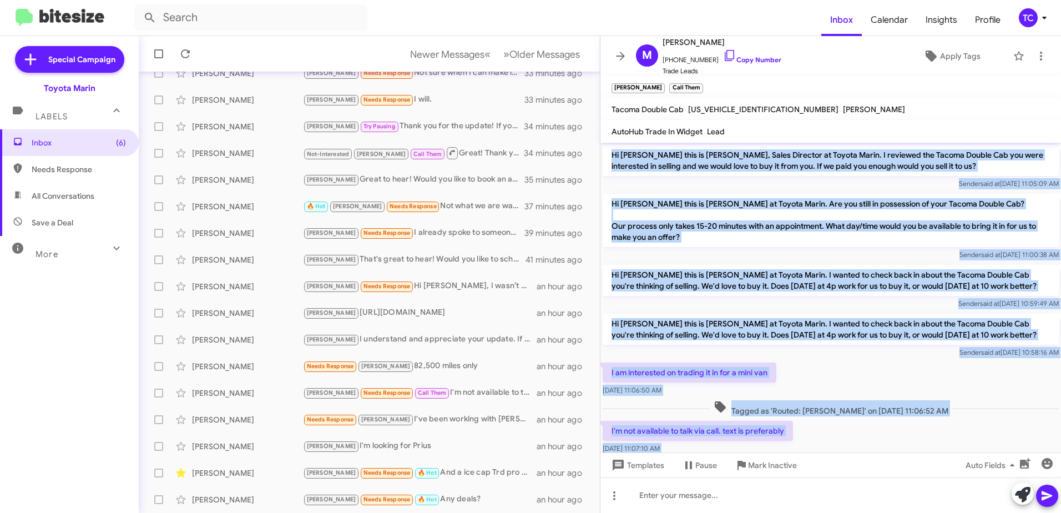
drag, startPoint x: 749, startPoint y: 403, endPoint x: 611, endPoint y: 154, distance: 284.9
click at [611, 154] on div "Hi [PERSON_NAME] this is [PERSON_NAME], Sales Director at Toyota Marin. I revie…" at bounding box center [830, 324] width 461 height 362
copy div "Hi [PERSON_NAME] this is [PERSON_NAME], Sales Director at Toyota Marin. I revie…"
click at [622, 53] on icon at bounding box center [620, 56] width 9 height 8
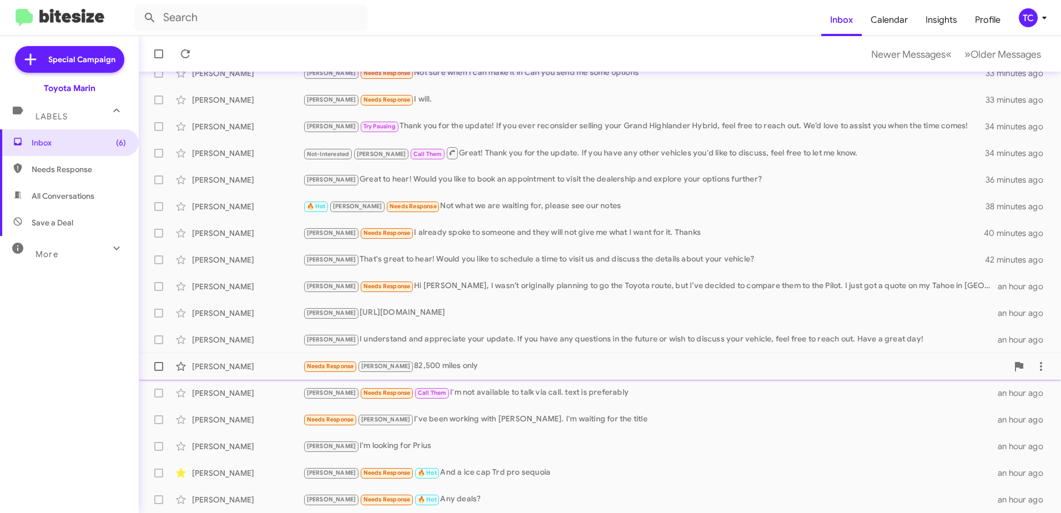
click at [417, 365] on div "Needs Response [PERSON_NAME] 82,500 miles only" at bounding box center [655, 366] width 705 height 13
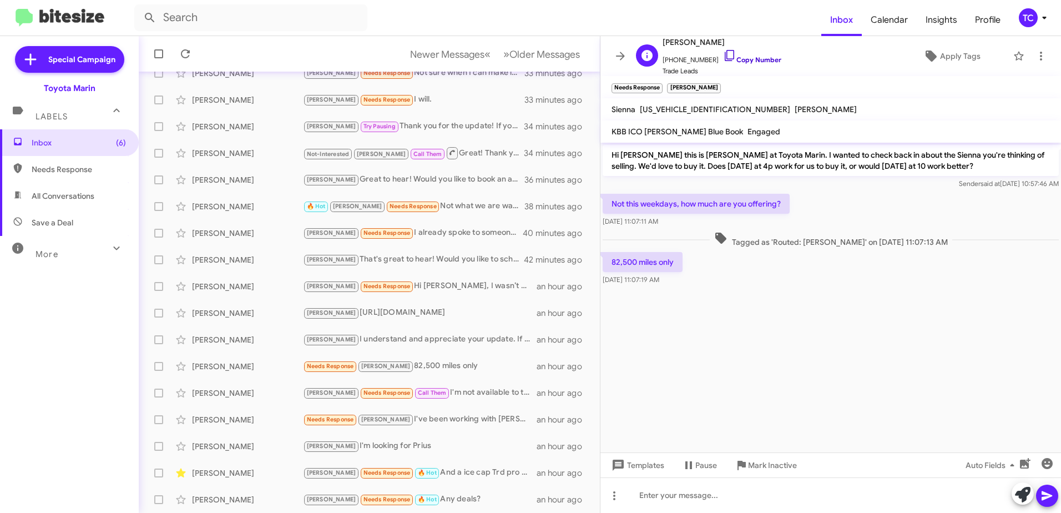
click at [723, 53] on icon at bounding box center [729, 55] width 13 height 13
click at [1020, 491] on icon at bounding box center [1023, 495] width 16 height 16
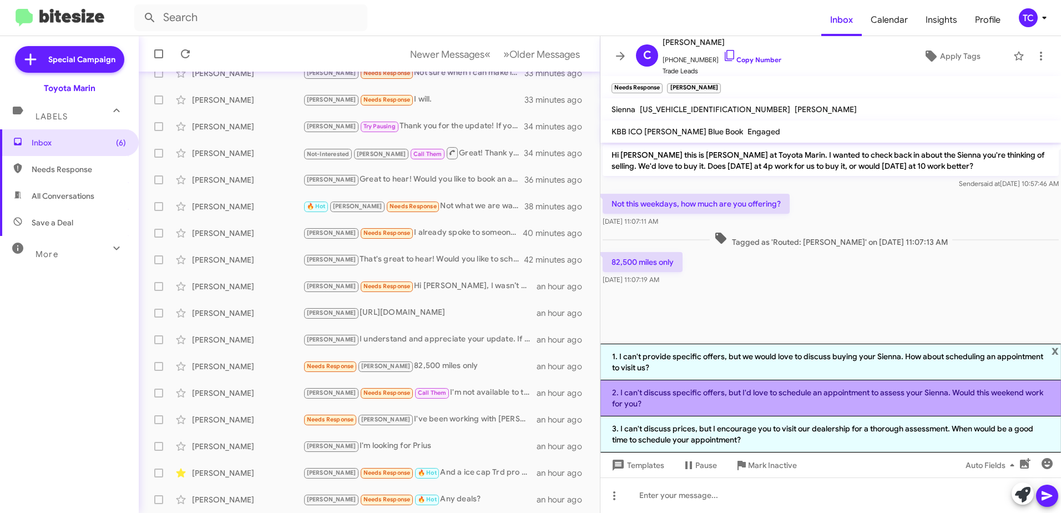
click at [778, 404] on li "2. I can't discuss specific offers, but I'd love to schedule an appointment to …" at bounding box center [830, 398] width 461 height 36
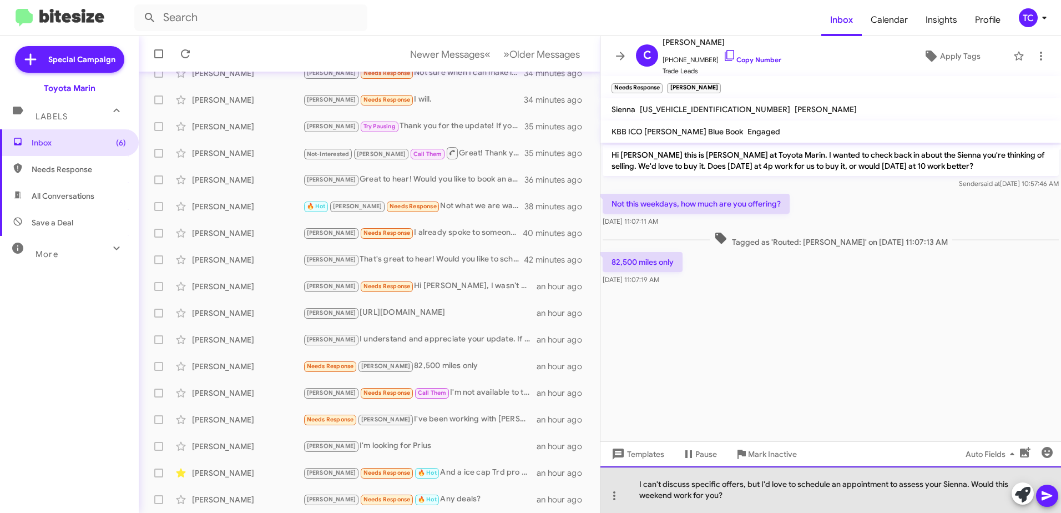
click at [759, 483] on div "I can't discuss specific offers, but I'd love to schedule an appointment to ass…" at bounding box center [830, 489] width 461 height 47
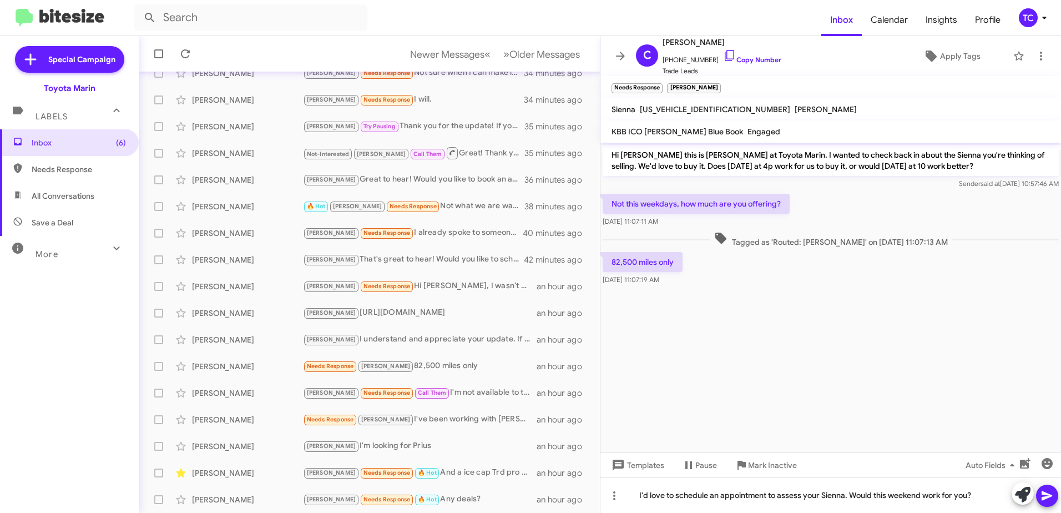
click at [1050, 496] on icon at bounding box center [1046, 495] width 11 height 9
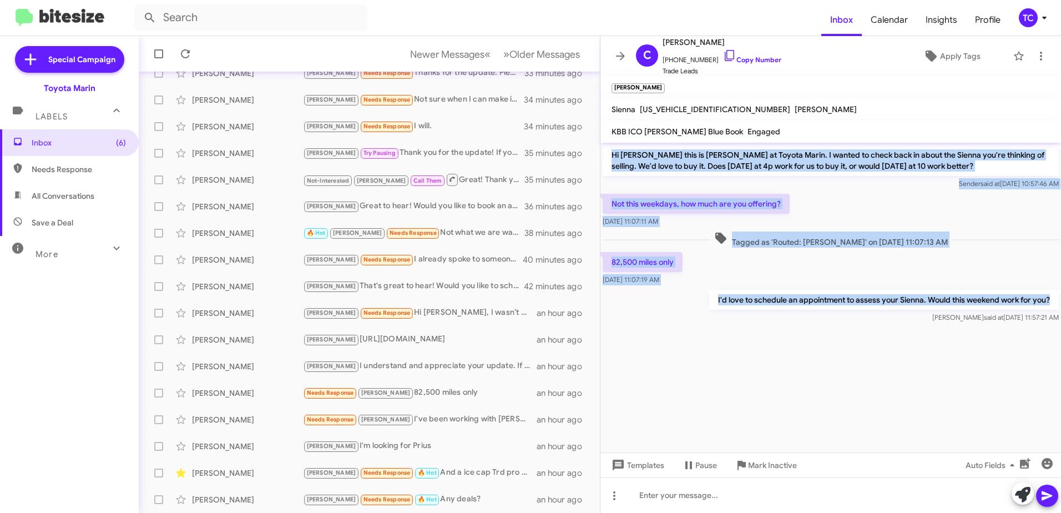
drag, startPoint x: 1054, startPoint y: 302, endPoint x: 610, endPoint y: 155, distance: 467.4
click at [610, 155] on div "Hi [PERSON_NAME] this is [PERSON_NAME] at Toyota Marin. I wanted to check back …" at bounding box center [830, 234] width 461 height 183
copy div "Hi [PERSON_NAME] this is [PERSON_NAME] at Toyota Marin. I wanted to check back …"
click at [618, 60] on icon at bounding box center [620, 55] width 13 height 13
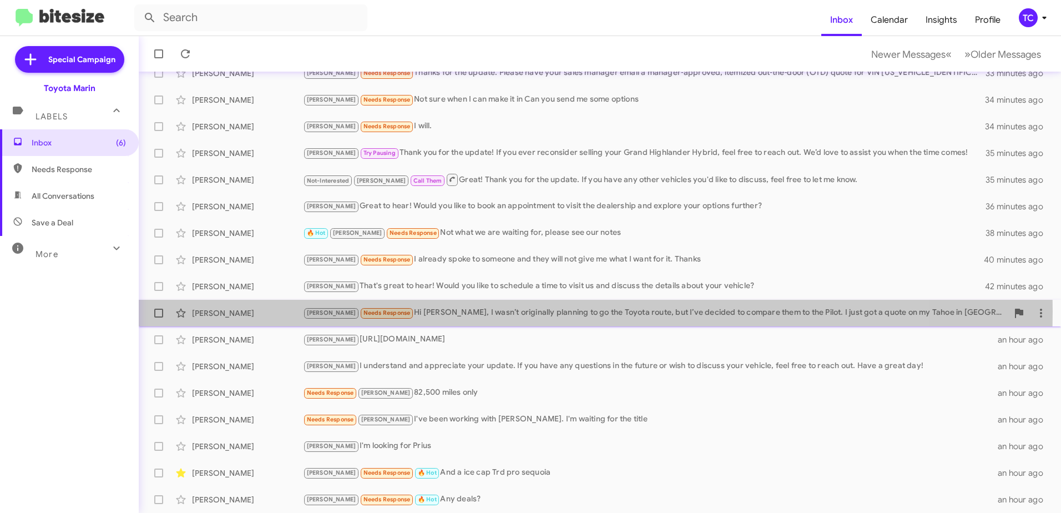
click at [427, 311] on div "[PERSON_NAME] Needs Response Hi [PERSON_NAME], I wasn’t originally planning to …" at bounding box center [655, 312] width 705 height 13
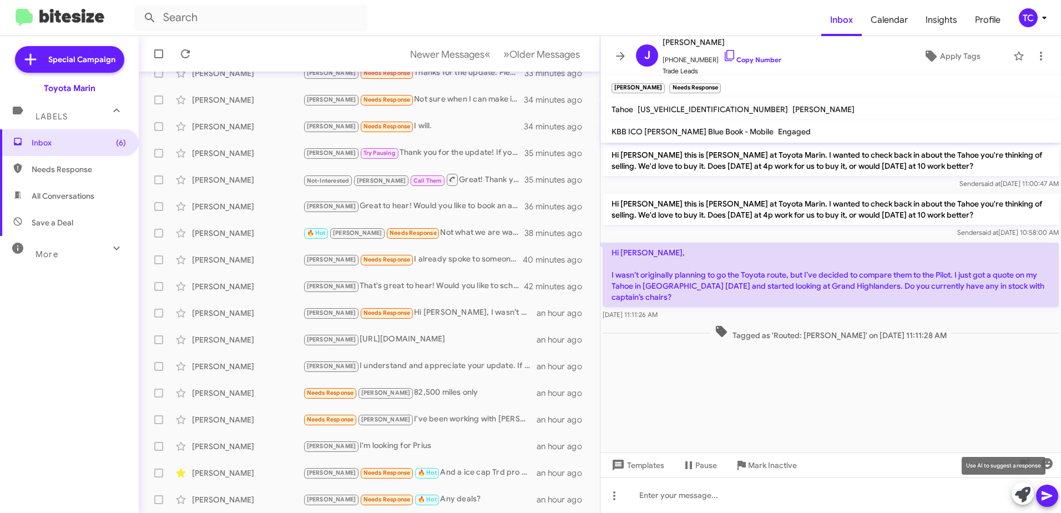
click at [1021, 490] on icon at bounding box center [1023, 495] width 16 height 16
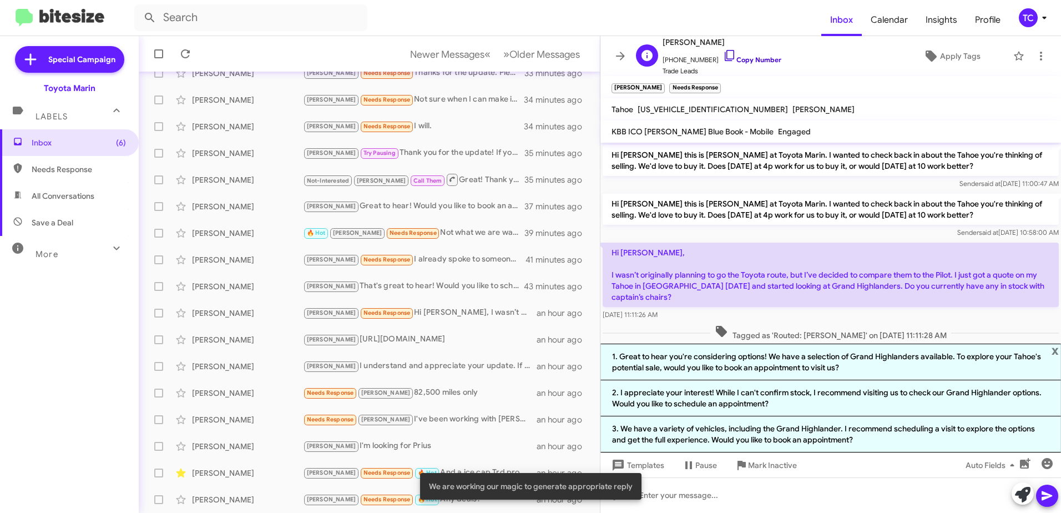
click at [723, 55] on icon at bounding box center [729, 55] width 13 height 13
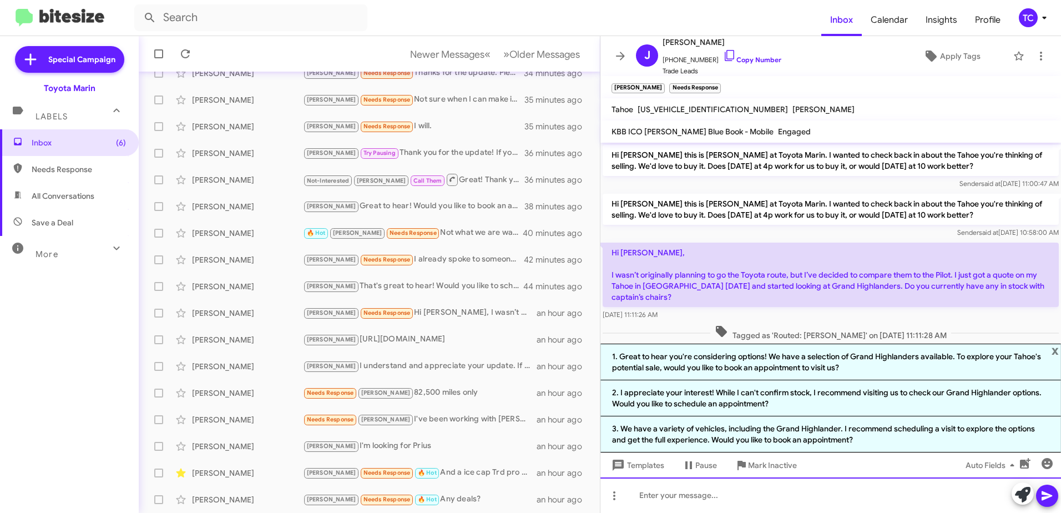
click at [802, 486] on div at bounding box center [830, 495] width 461 height 36
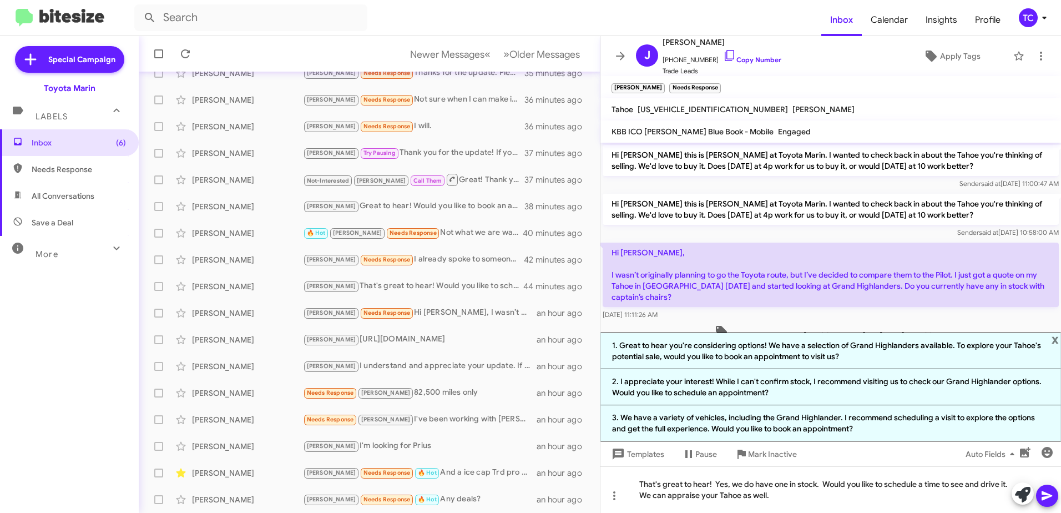
click at [1048, 495] on icon at bounding box center [1046, 495] width 13 height 13
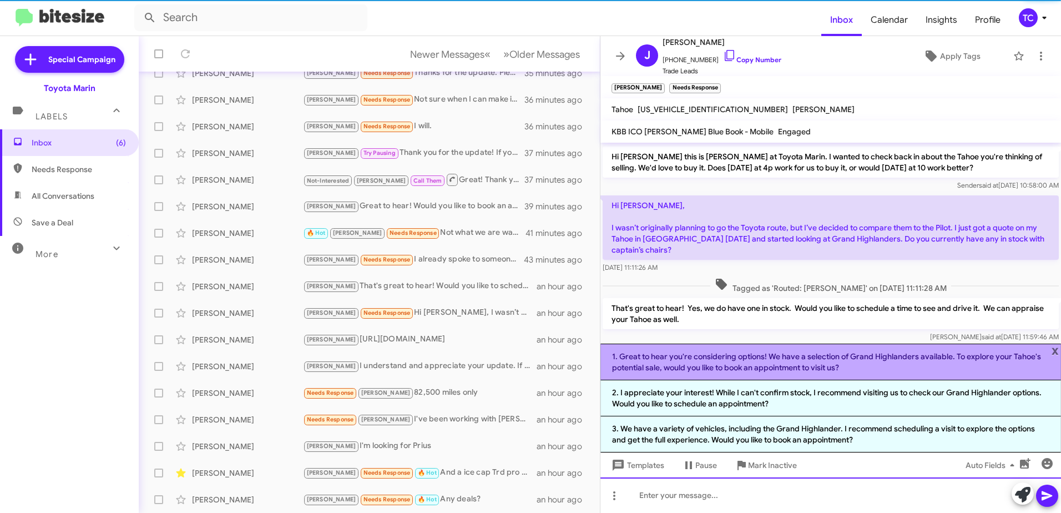
scroll to position [62, 0]
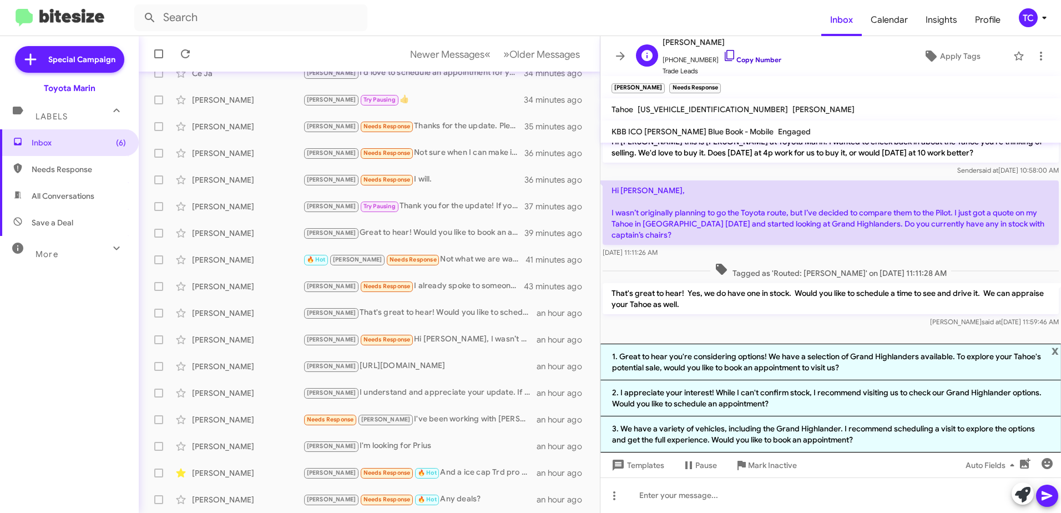
click at [725, 55] on icon at bounding box center [729, 55] width 9 height 11
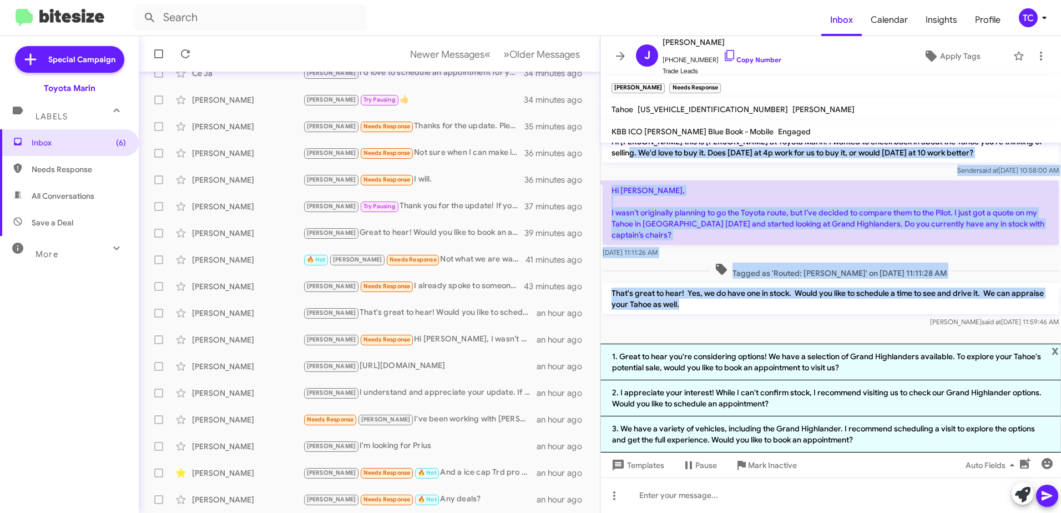
scroll to position [0, 0]
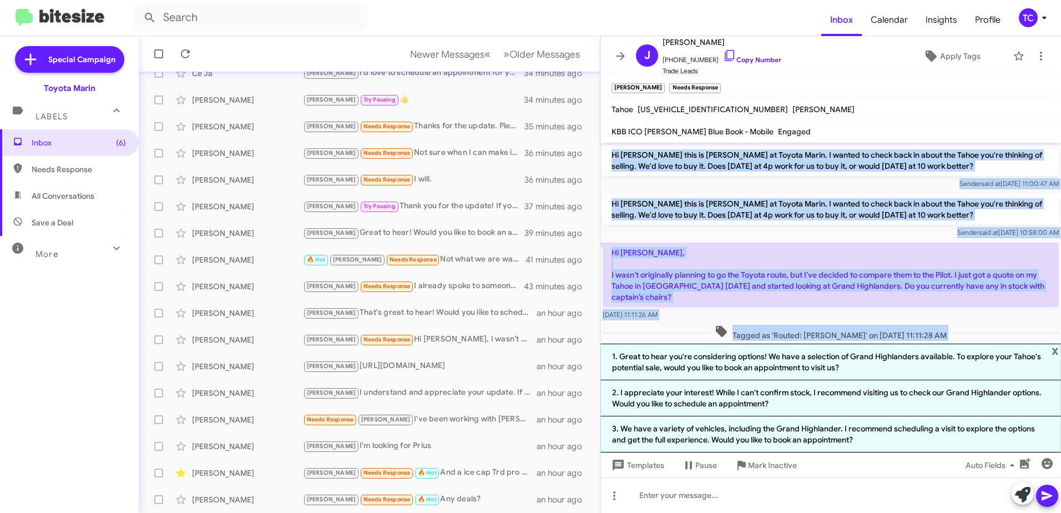
drag, startPoint x: 719, startPoint y: 303, endPoint x: 604, endPoint y: 157, distance: 185.7
click at [604, 157] on div "Hi [PERSON_NAME] this is [PERSON_NAME] at Toyota Marin. I wanted to check back …" at bounding box center [830, 267] width 461 height 249
copy div "Hi [PERSON_NAME] this is [PERSON_NAME] at Toyota Marin. I wanted to check back …"
click at [621, 58] on icon at bounding box center [620, 55] width 13 height 13
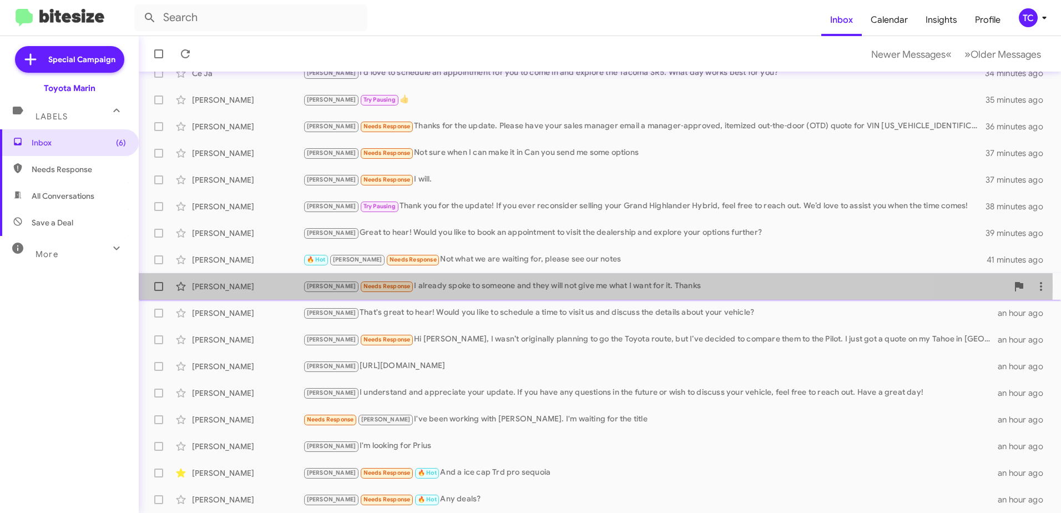
click at [429, 285] on div "[PERSON_NAME] Needs Response I already spoke to someone and they will not give …" at bounding box center [655, 286] width 705 height 13
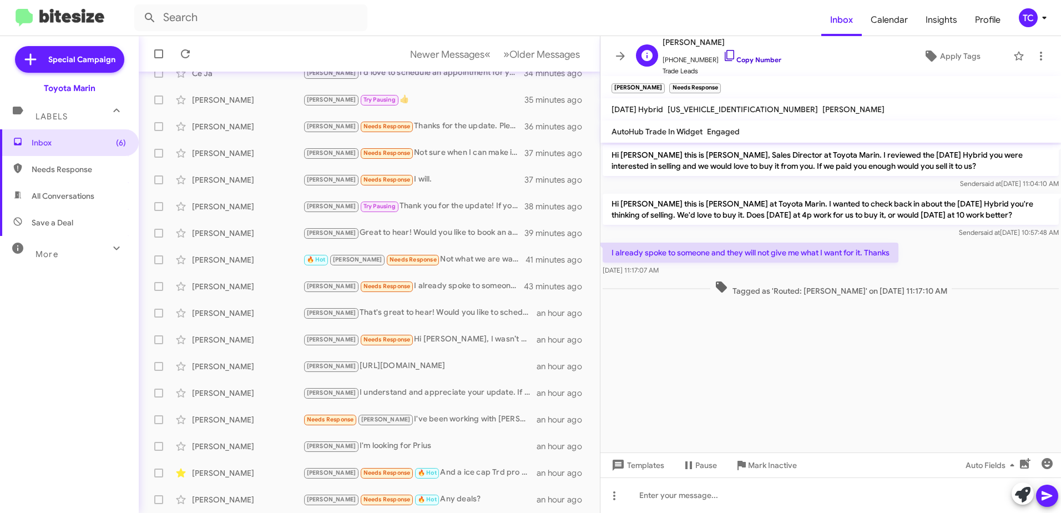
click at [726, 56] on icon at bounding box center [729, 55] width 13 height 13
click at [1034, 52] on icon at bounding box center [1040, 55] width 13 height 13
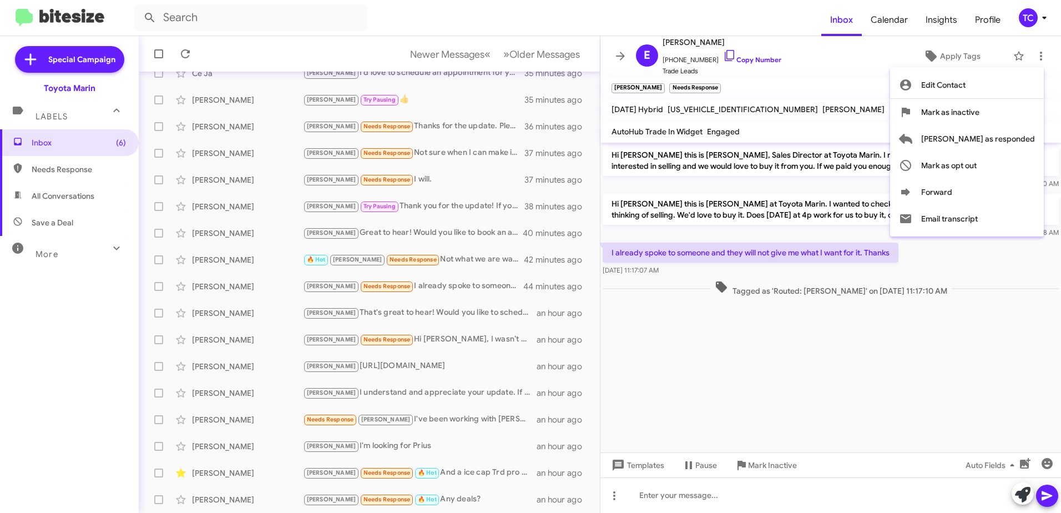
click at [829, 429] on div at bounding box center [530, 256] width 1061 height 513
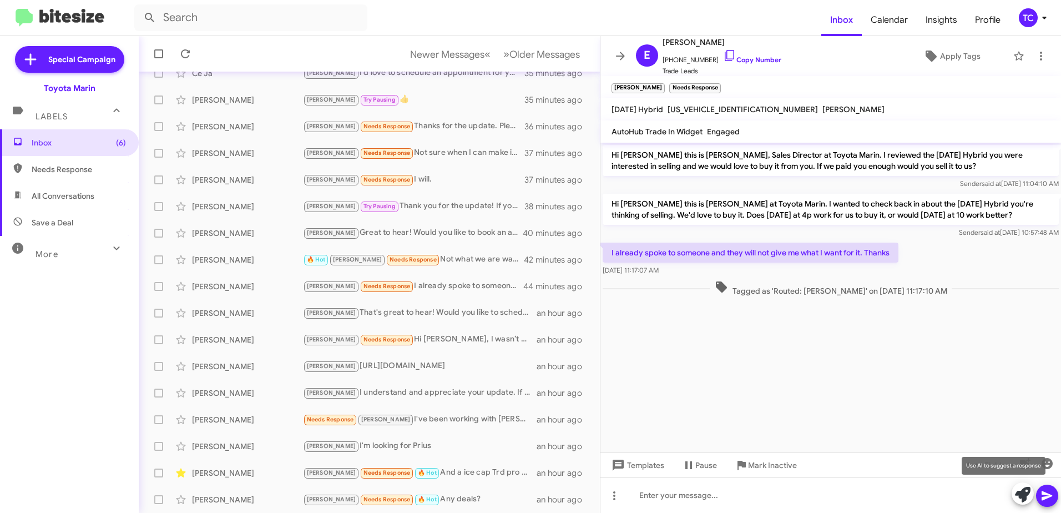
click at [1030, 494] on icon at bounding box center [1023, 495] width 16 height 16
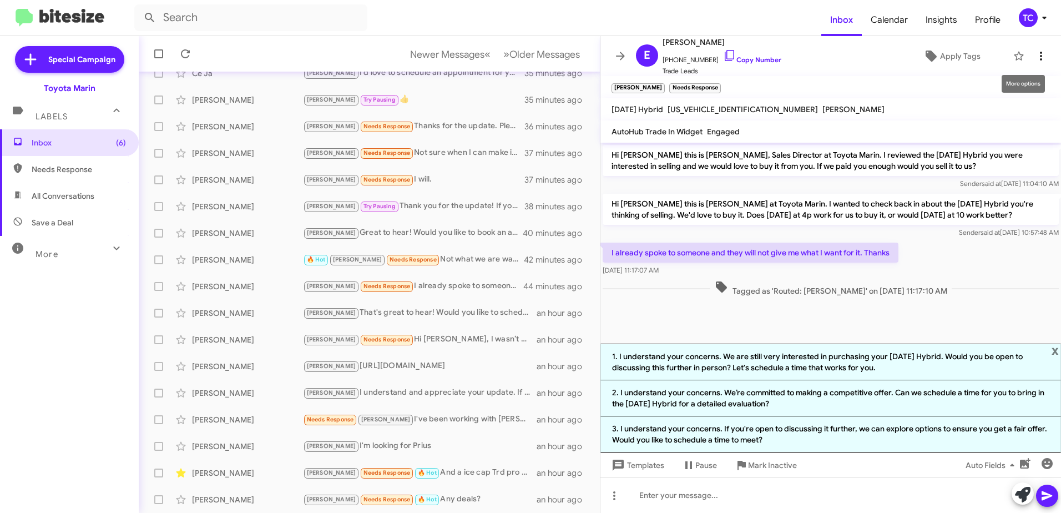
click at [1040, 53] on span at bounding box center [1041, 55] width 22 height 13
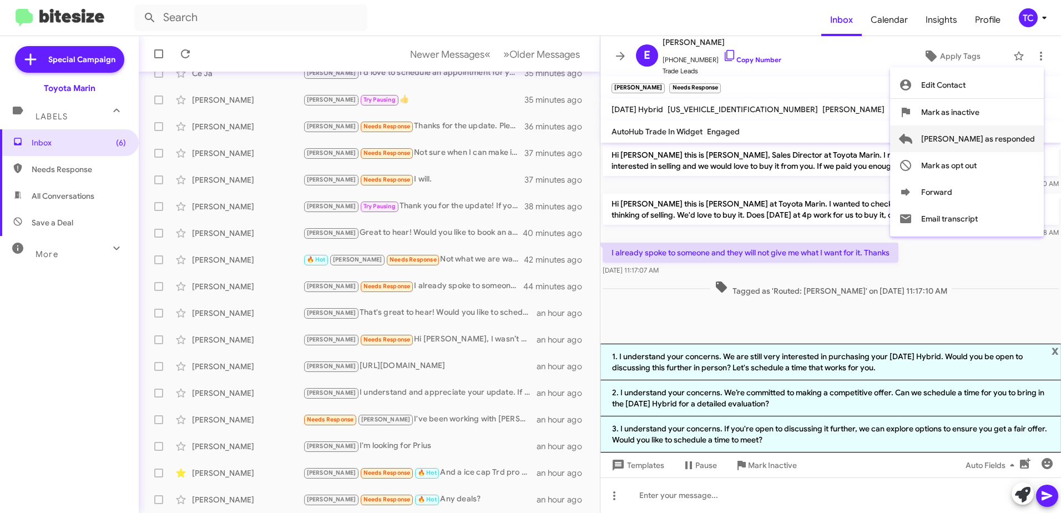
click at [998, 131] on span "[PERSON_NAME] as responded" at bounding box center [978, 138] width 114 height 27
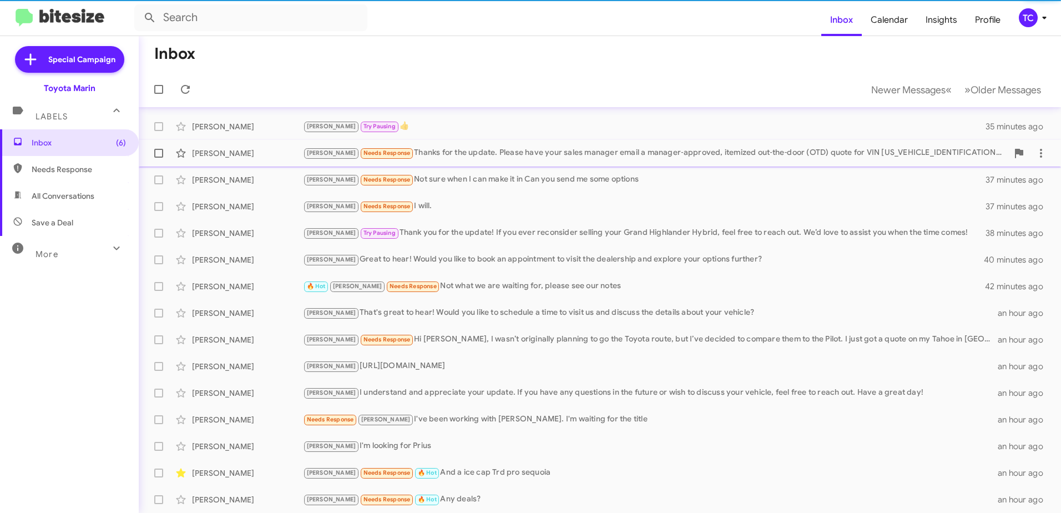
scroll to position [105, 0]
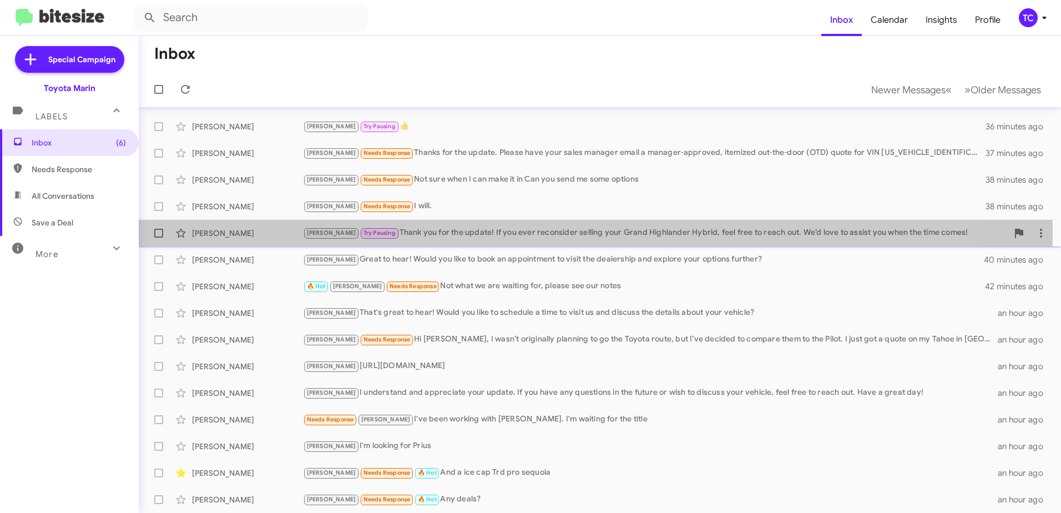
click at [453, 231] on div "[PERSON_NAME] Pausing Thank you for the update! If you ever reconsider selling …" at bounding box center [655, 232] width 705 height 13
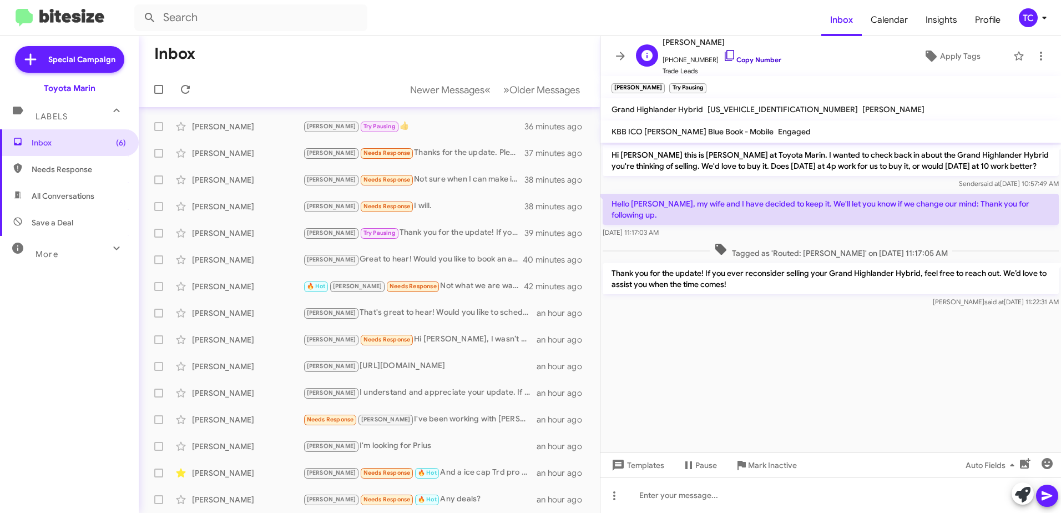
click at [723, 55] on icon at bounding box center [729, 55] width 13 height 13
click at [332, 74] on mat-toolbar-row "Newer Messages « Previous » Next Older Messages" at bounding box center [369, 90] width 461 height 36
click at [621, 62] on icon at bounding box center [620, 55] width 13 height 13
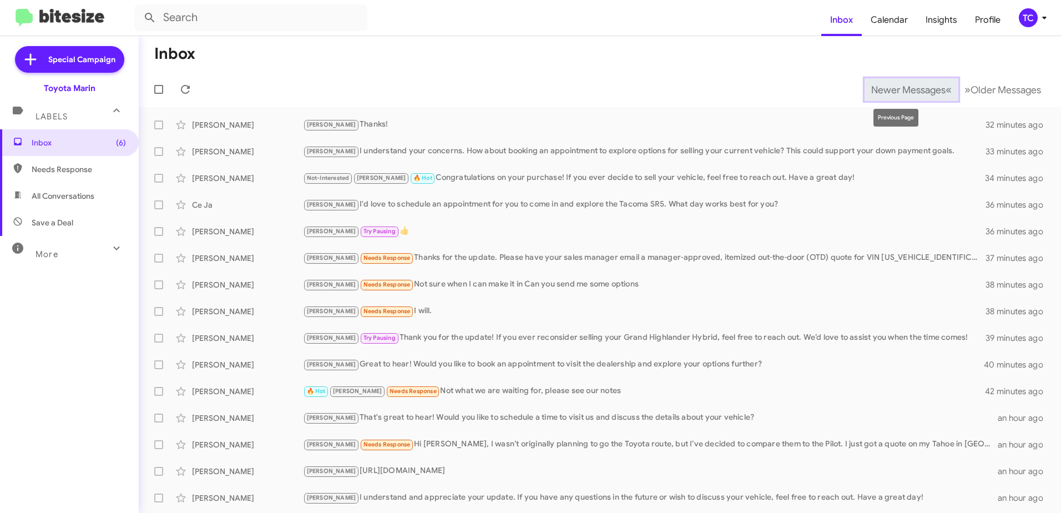
click at [916, 89] on span "Newer Messages" at bounding box center [908, 90] width 74 height 12
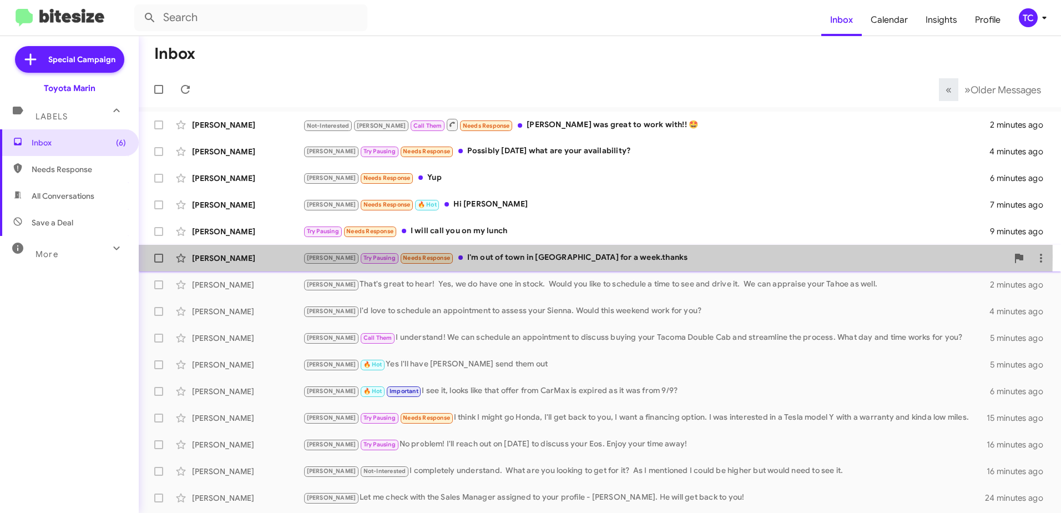
click at [477, 256] on div "[PERSON_NAME] Pausing Needs Response I'm out of town in [GEOGRAPHIC_DATA] for a…" at bounding box center [655, 257] width 705 height 13
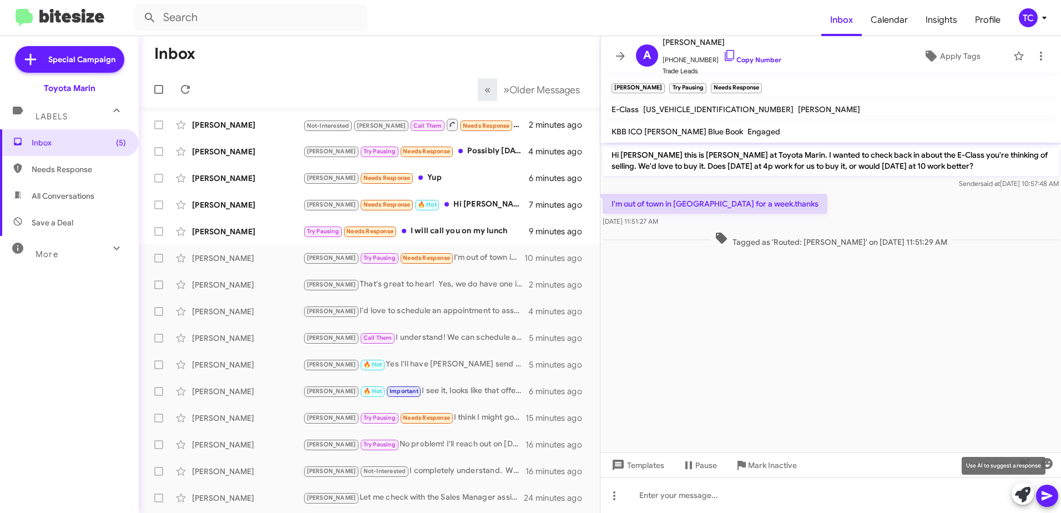
click at [1025, 489] on icon at bounding box center [1023, 495] width 16 height 16
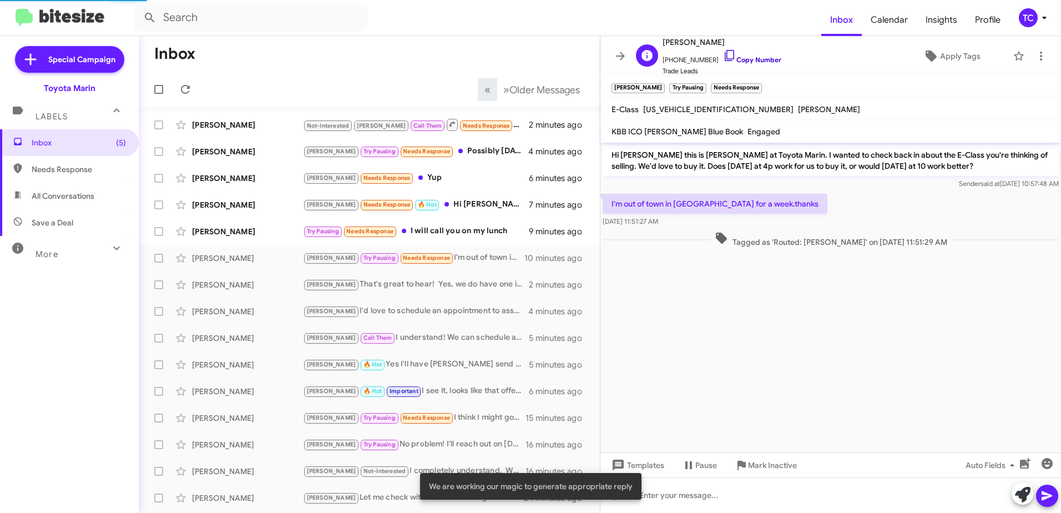
click at [725, 49] on icon at bounding box center [729, 55] width 13 height 13
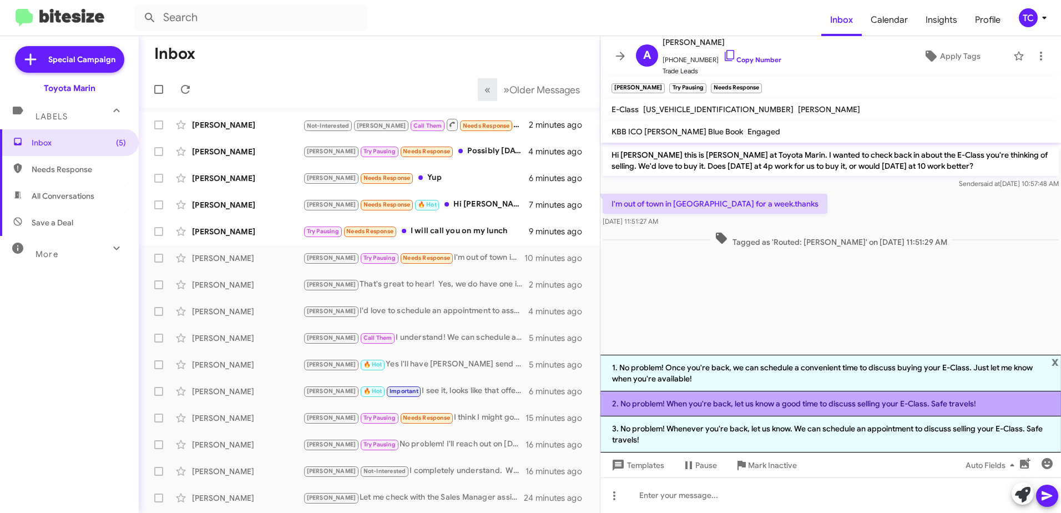
click at [820, 406] on li "2. No problem! When you're back, let us know a good time to discuss selling you…" at bounding box center [830, 403] width 461 height 25
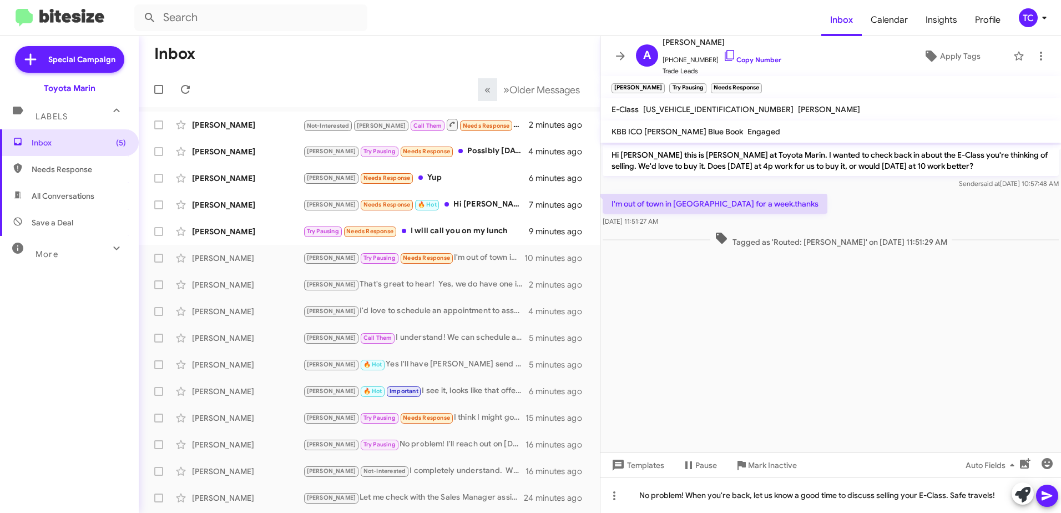
click at [1050, 495] on icon at bounding box center [1046, 495] width 11 height 9
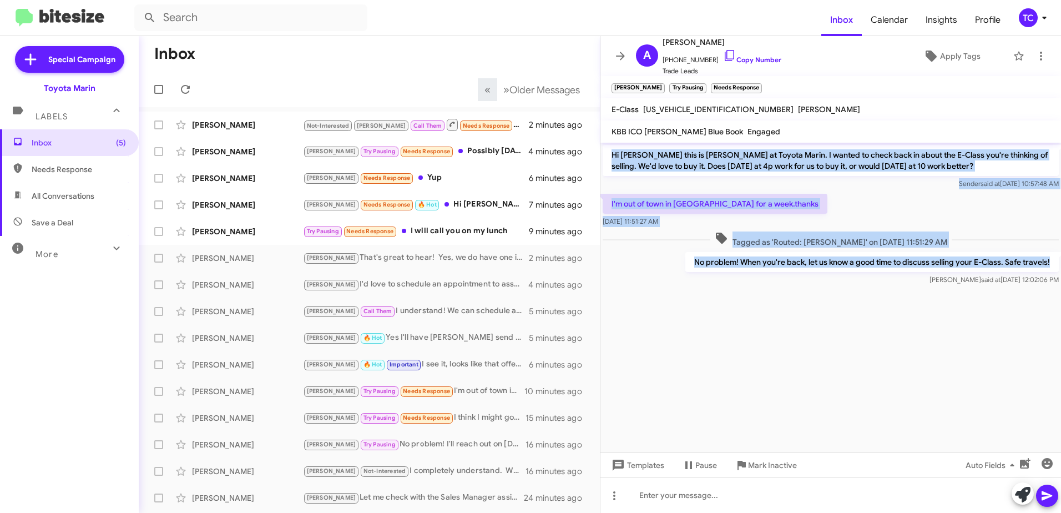
drag, startPoint x: 1056, startPoint y: 258, endPoint x: 605, endPoint y: 147, distance: 464.5
click at [605, 147] on div "Hi [PERSON_NAME] this is [PERSON_NAME] at Toyota Marin. I wanted to check back …" at bounding box center [830, 215] width 461 height 145
copy div "Hi [PERSON_NAME] this is [PERSON_NAME] at Toyota Marin. I wanted to check back …"
drag, startPoint x: 624, startPoint y: 57, endPoint x: 621, endPoint y: 64, distance: 8.2
click at [624, 57] on icon at bounding box center [620, 56] width 9 height 8
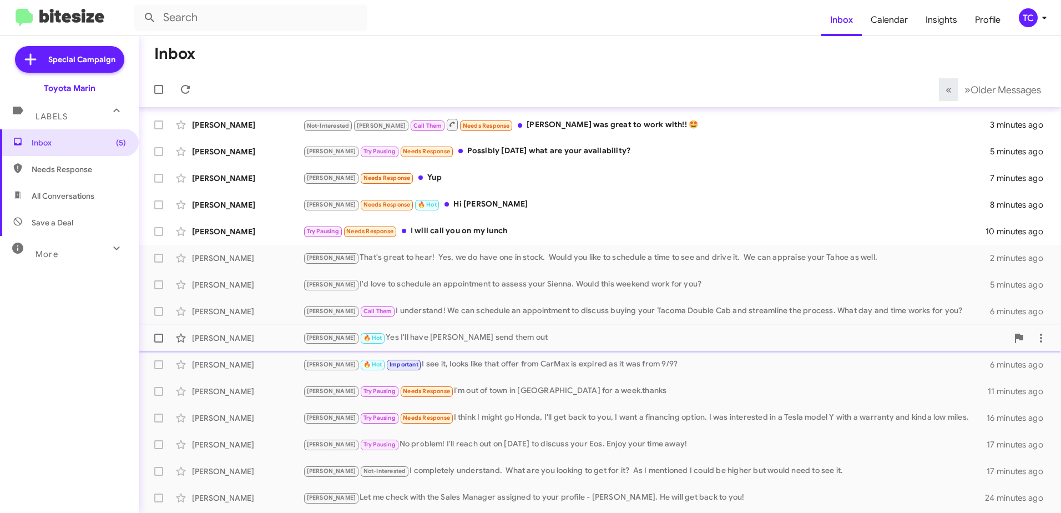
scroll to position [131, 0]
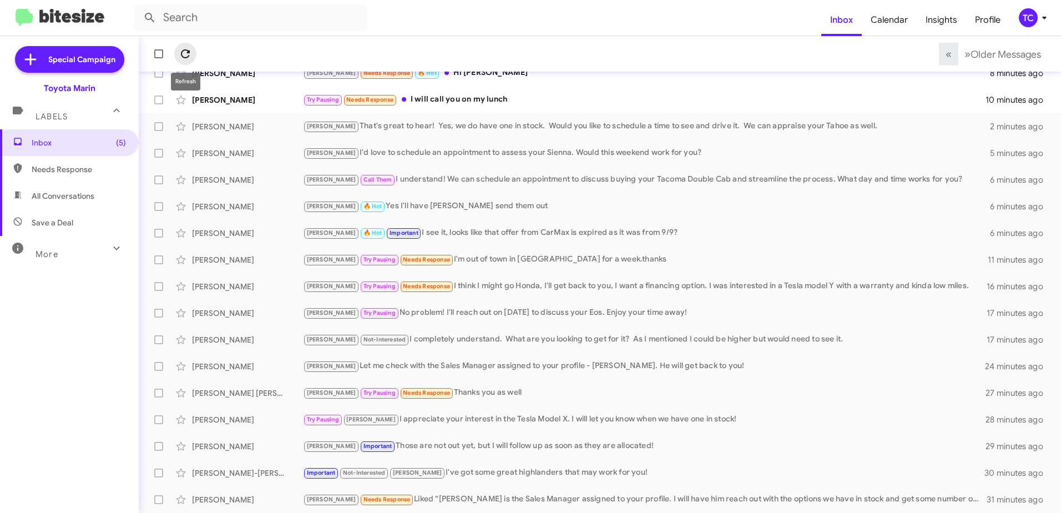
click at [180, 51] on icon at bounding box center [185, 53] width 13 height 13
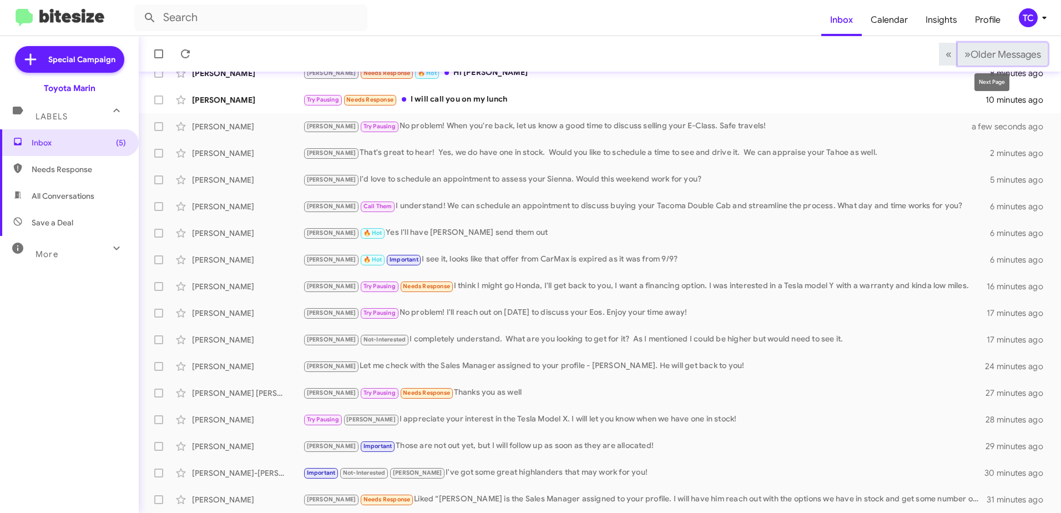
click at [970, 54] on span "Older Messages" at bounding box center [1005, 54] width 70 height 12
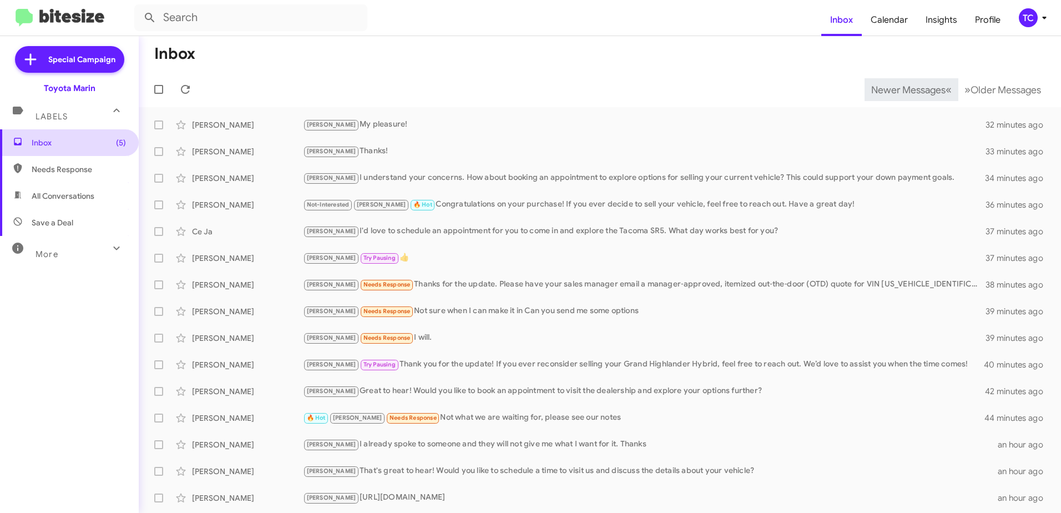
click at [49, 143] on span "Inbox (5)" at bounding box center [79, 142] width 94 height 11
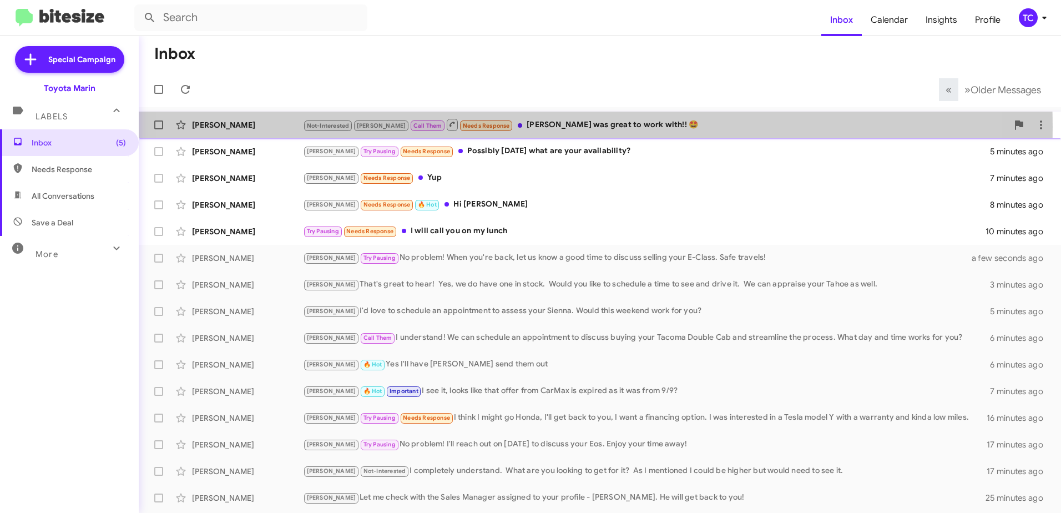
click at [534, 127] on div "Not-Interested [PERSON_NAME] Call Them Needs Response [PERSON_NAME] was great t…" at bounding box center [655, 125] width 705 height 14
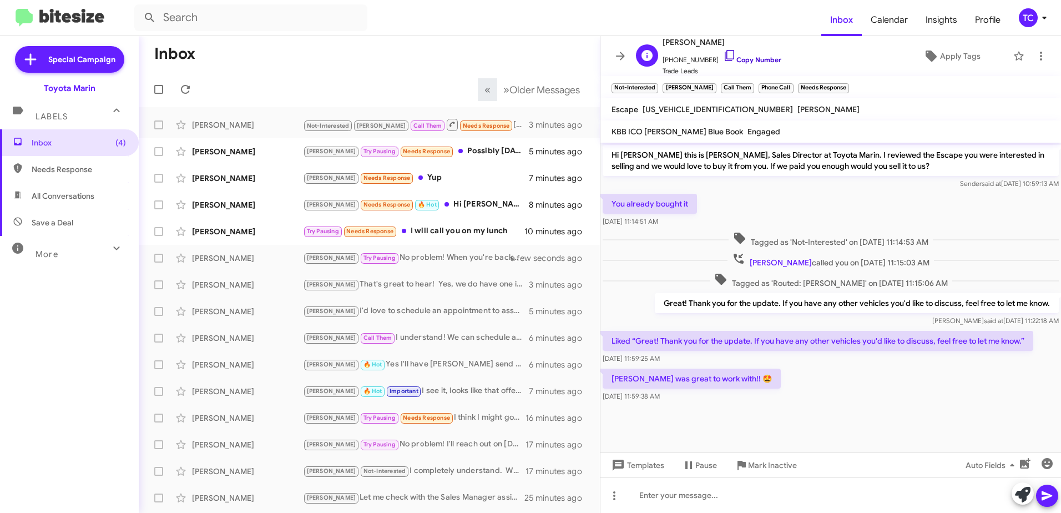
click at [723, 56] on icon at bounding box center [729, 55] width 13 height 13
click at [1019, 494] on icon at bounding box center [1023, 495] width 16 height 16
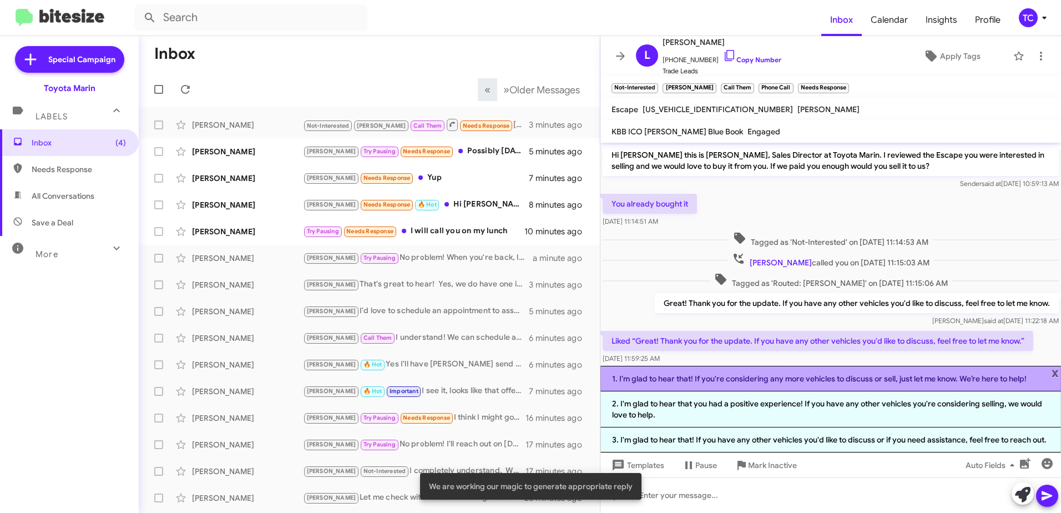
click at [767, 383] on li "1. I'm glad to hear that! If you're considering any more vehicles to discuss or…" at bounding box center [830, 379] width 461 height 26
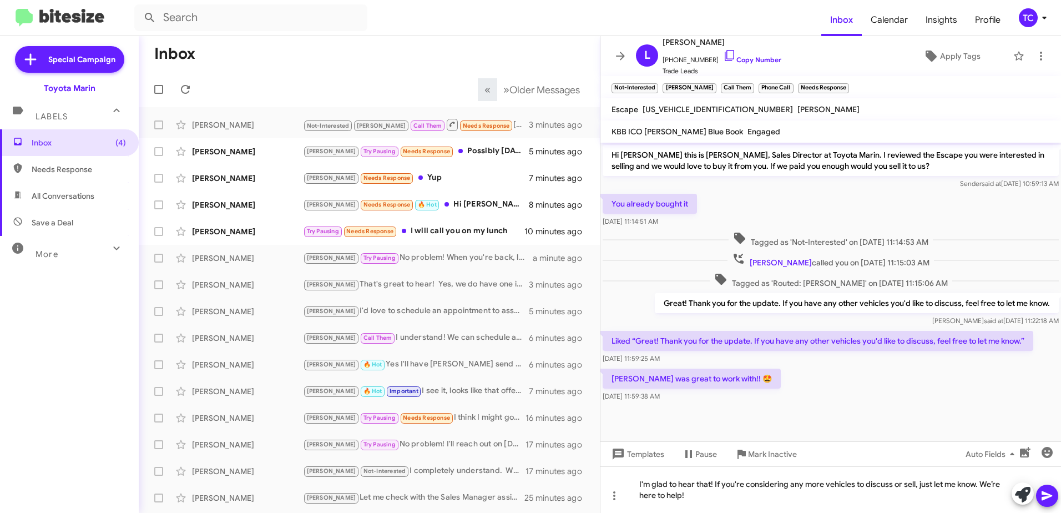
click at [1049, 496] on icon at bounding box center [1046, 495] width 11 height 9
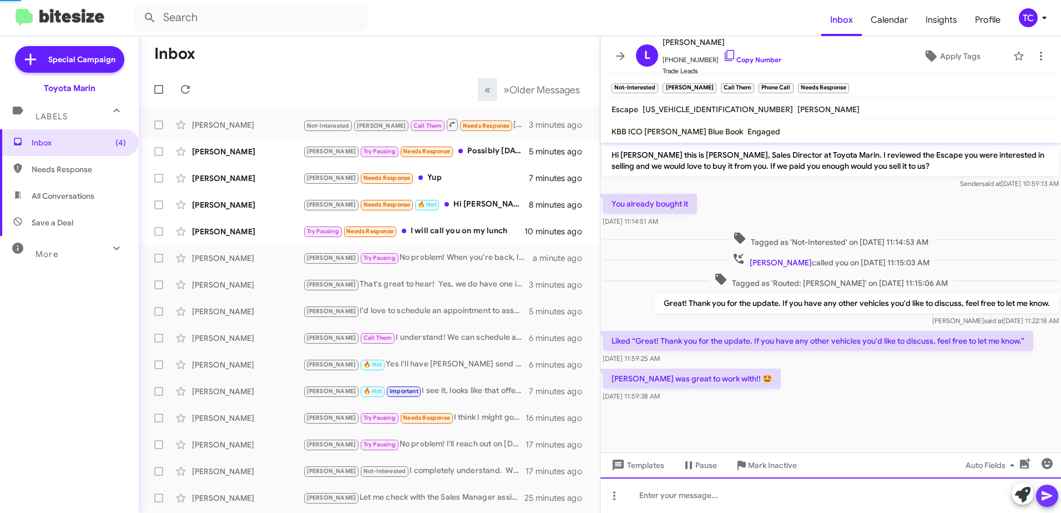
scroll to position [14, 0]
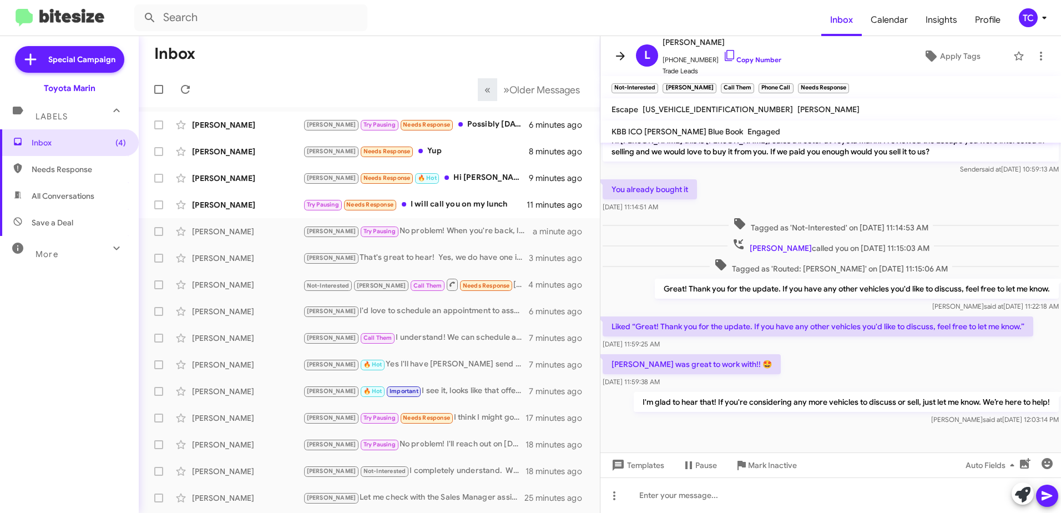
click at [620, 58] on icon at bounding box center [620, 55] width 13 height 13
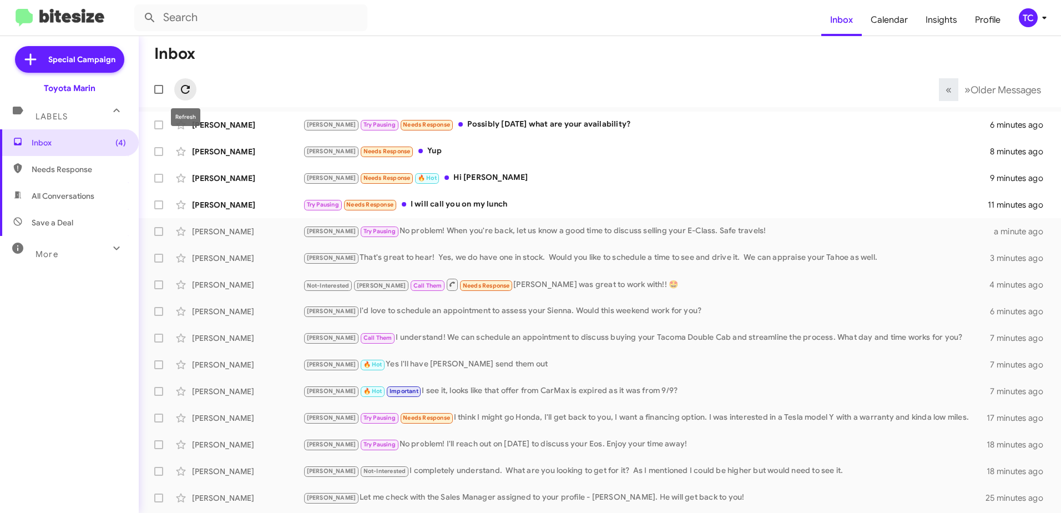
click at [180, 83] on icon at bounding box center [185, 89] width 13 height 13
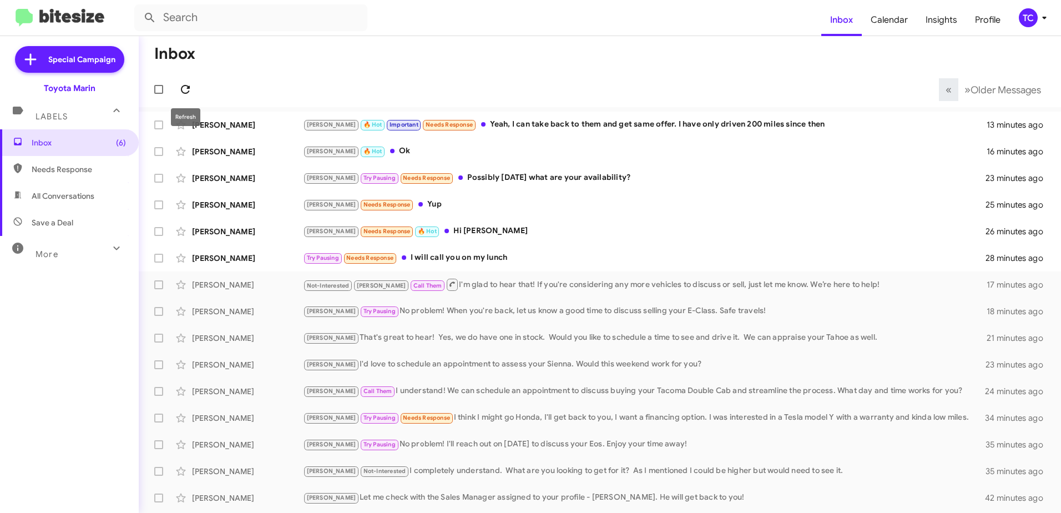
click at [185, 88] on icon at bounding box center [185, 89] width 13 height 13
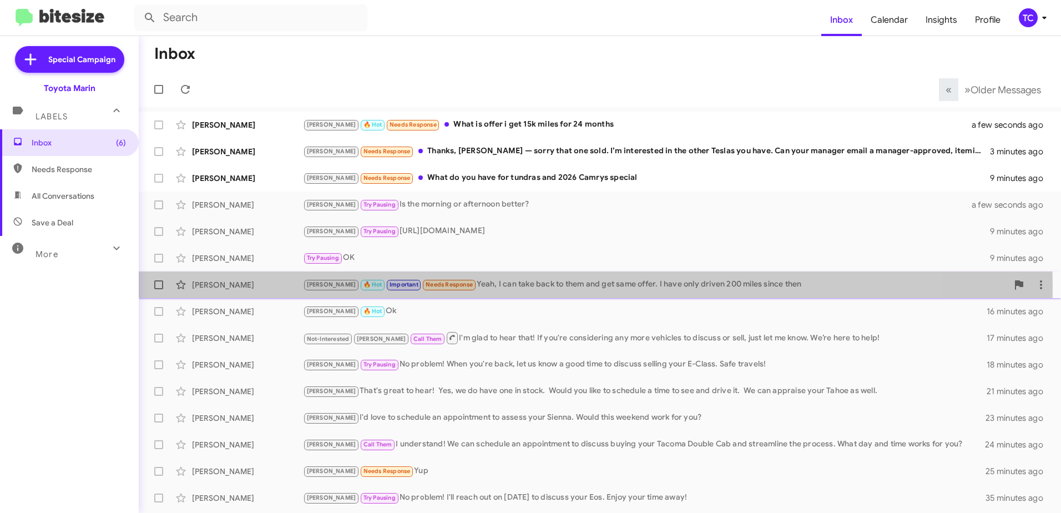
click at [504, 286] on div "[PERSON_NAME] 🔥 Hot Important Needs Response Yeah, I can take back to them and …" at bounding box center [655, 284] width 705 height 13
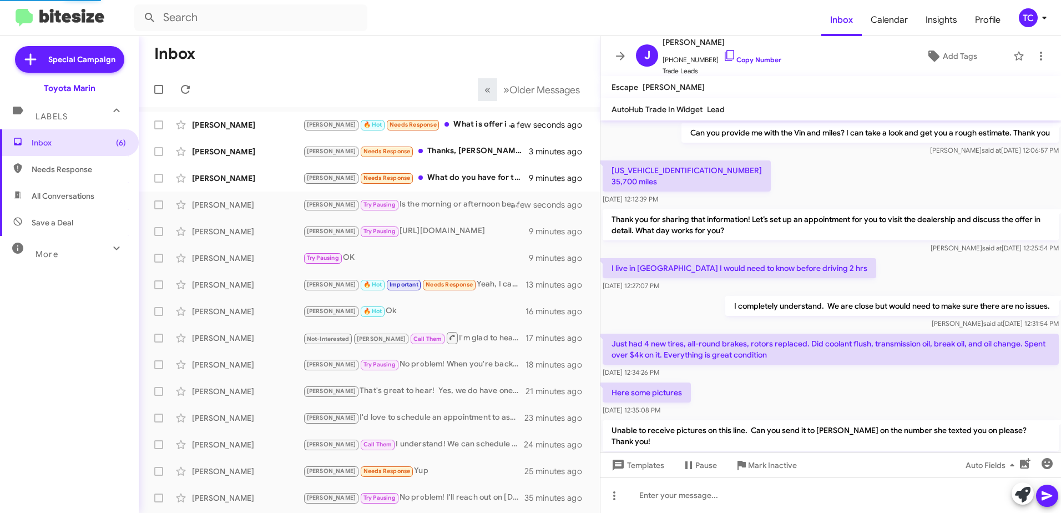
scroll to position [567, 0]
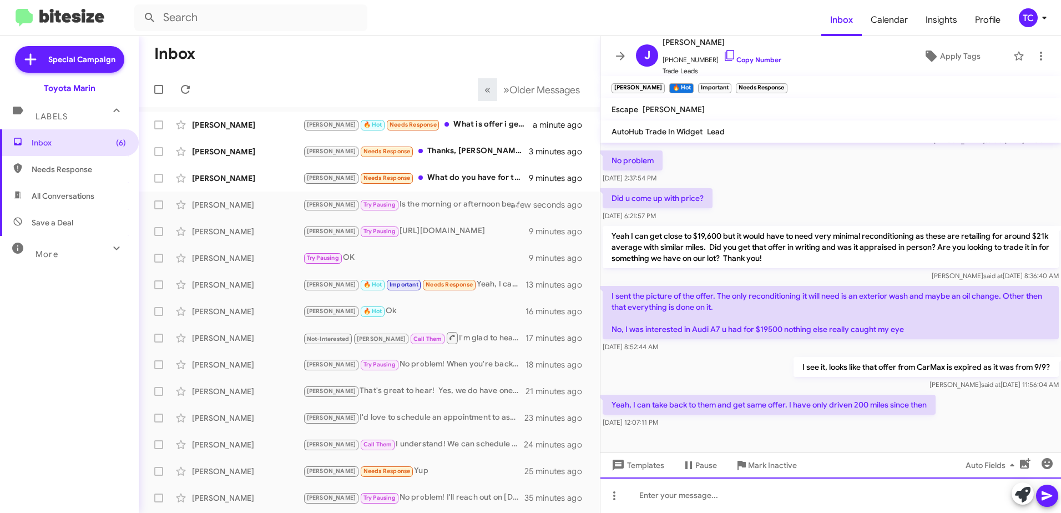
click at [717, 490] on div at bounding box center [830, 495] width 461 height 36
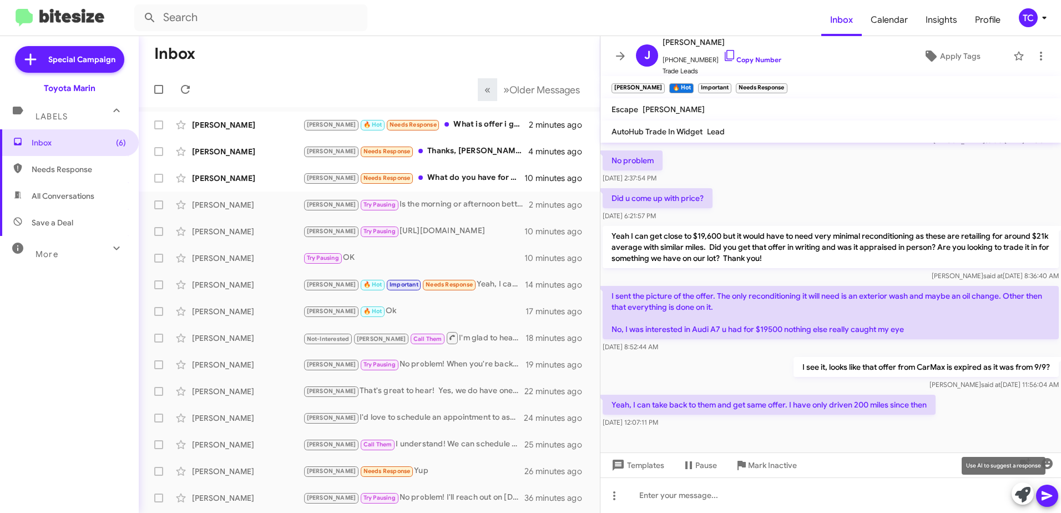
click at [1019, 488] on icon at bounding box center [1023, 495] width 16 height 16
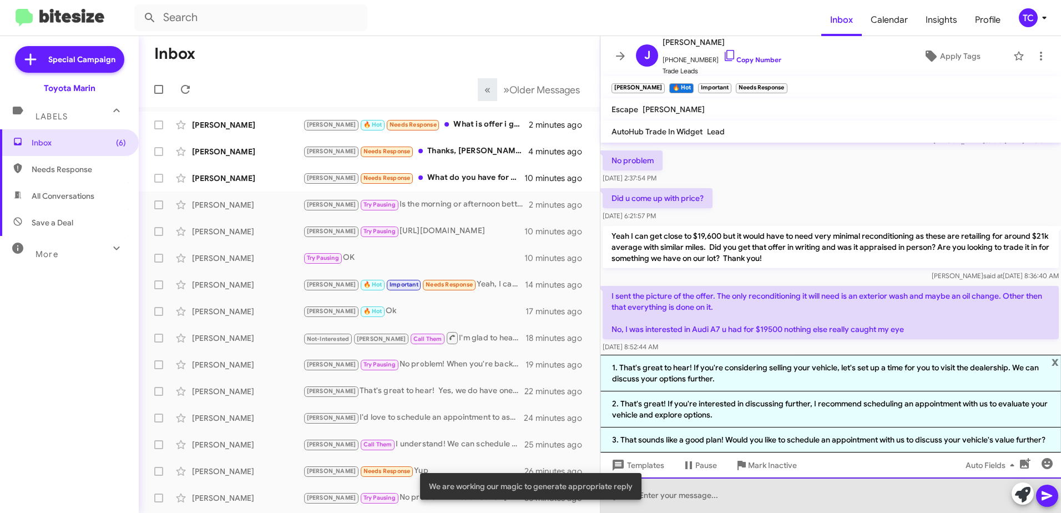
click at [761, 489] on div at bounding box center [830, 495] width 461 height 36
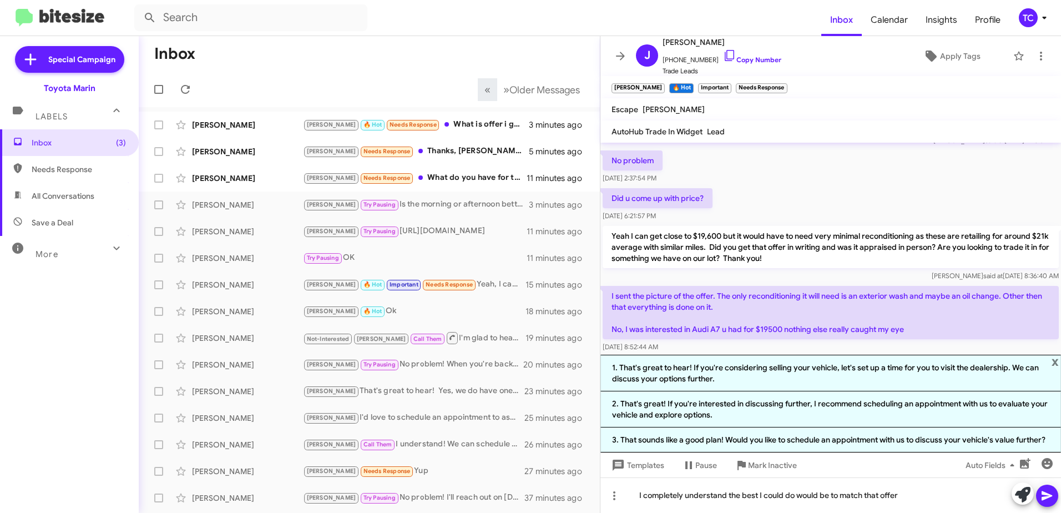
click at [1044, 490] on icon at bounding box center [1046, 495] width 13 height 13
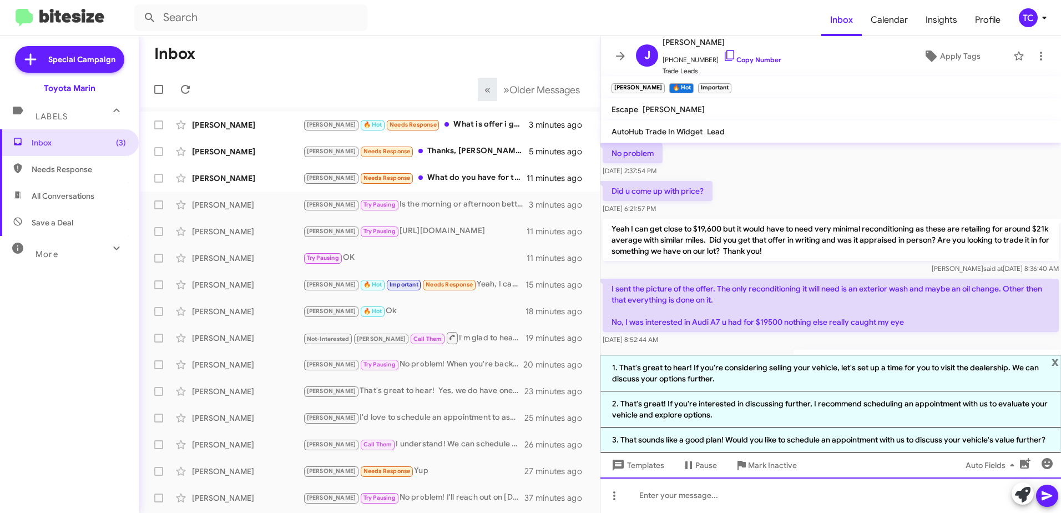
scroll to position [721, 0]
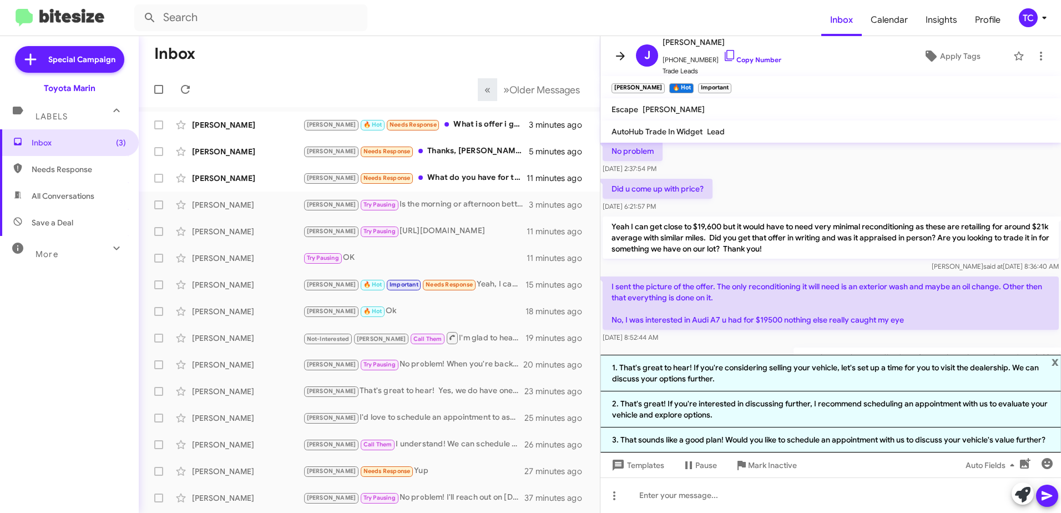
click at [619, 60] on icon at bounding box center [620, 55] width 13 height 13
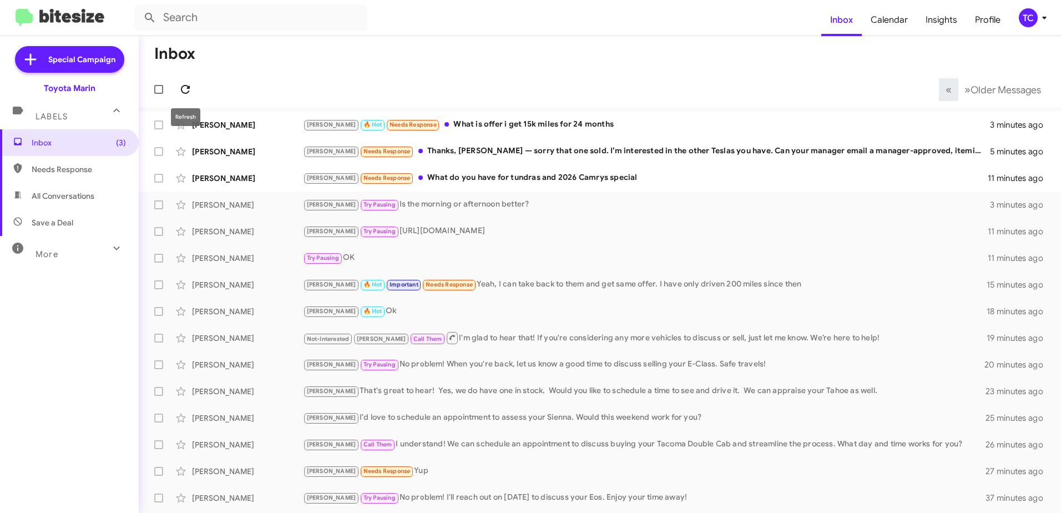
click at [185, 87] on icon at bounding box center [185, 89] width 13 height 13
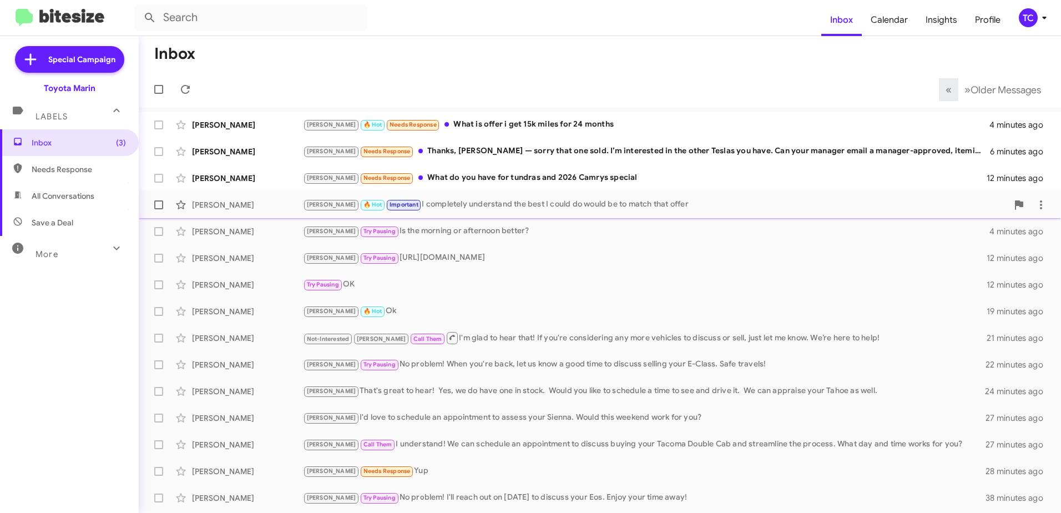
click at [475, 205] on div "[PERSON_NAME] 🔥 Hot Important I completely understand the best I could do would…" at bounding box center [655, 204] width 705 height 13
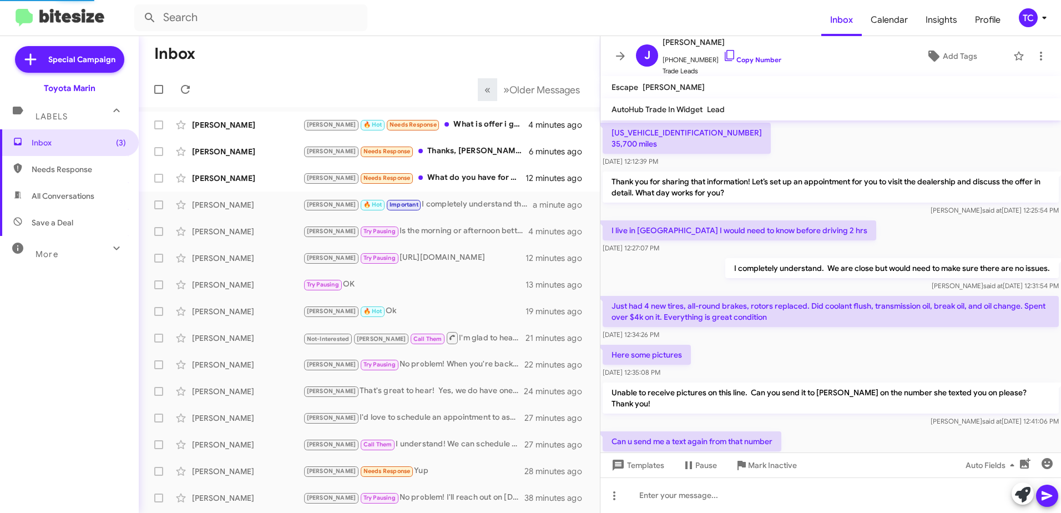
scroll to position [567, 0]
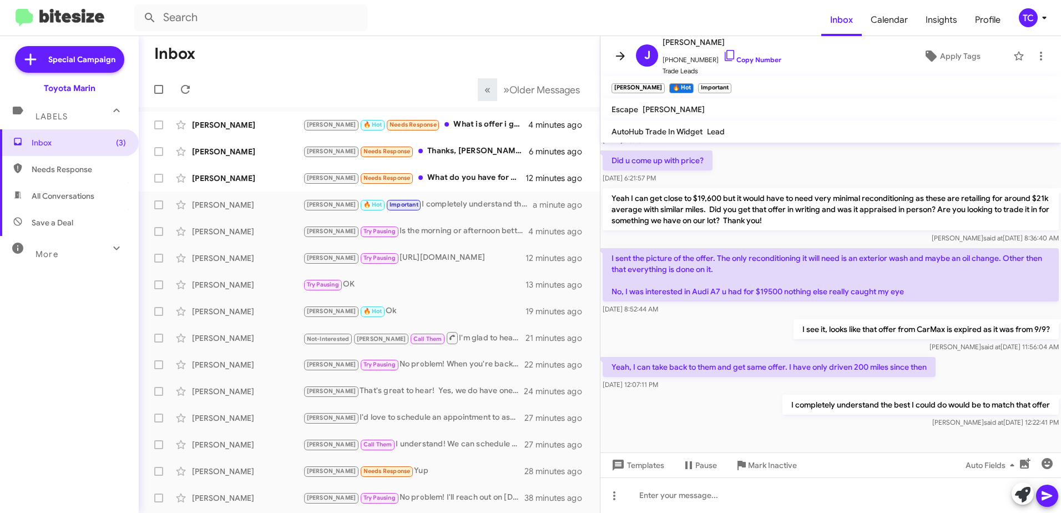
click at [622, 59] on icon at bounding box center [620, 56] width 9 height 8
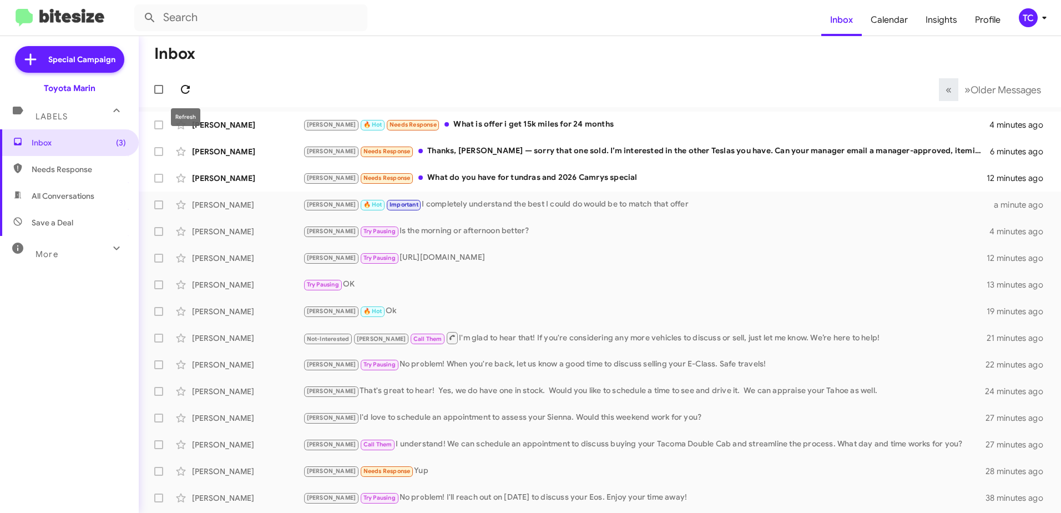
click at [178, 86] on span at bounding box center [185, 89] width 22 height 13
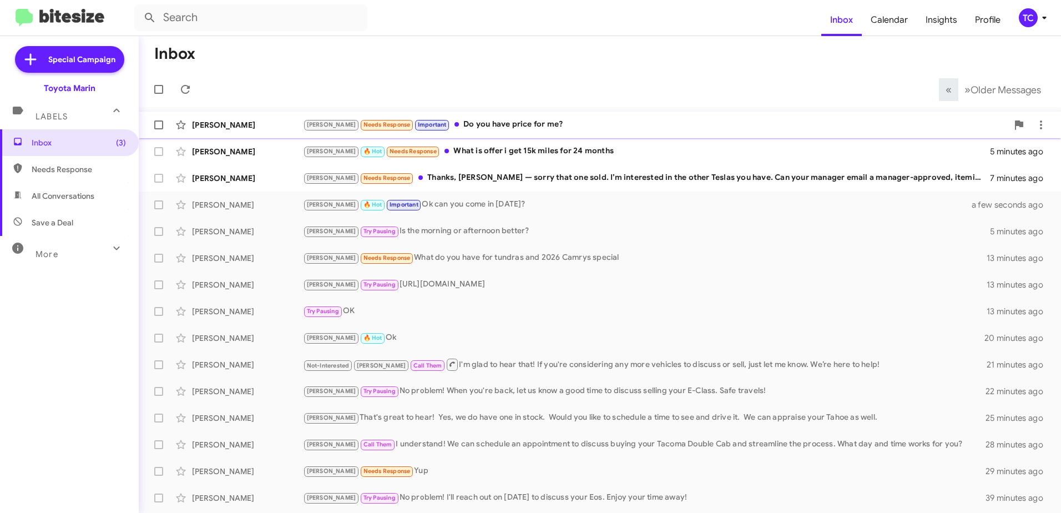
click at [472, 125] on div "[PERSON_NAME] Needs Response Important Do you have price for me?" at bounding box center [655, 124] width 705 height 13
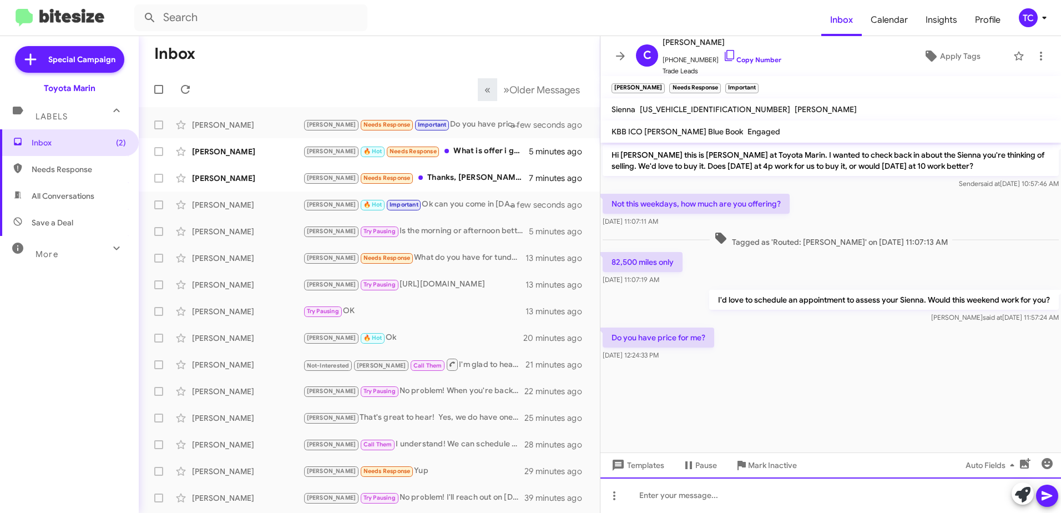
click at [680, 488] on div at bounding box center [830, 495] width 461 height 36
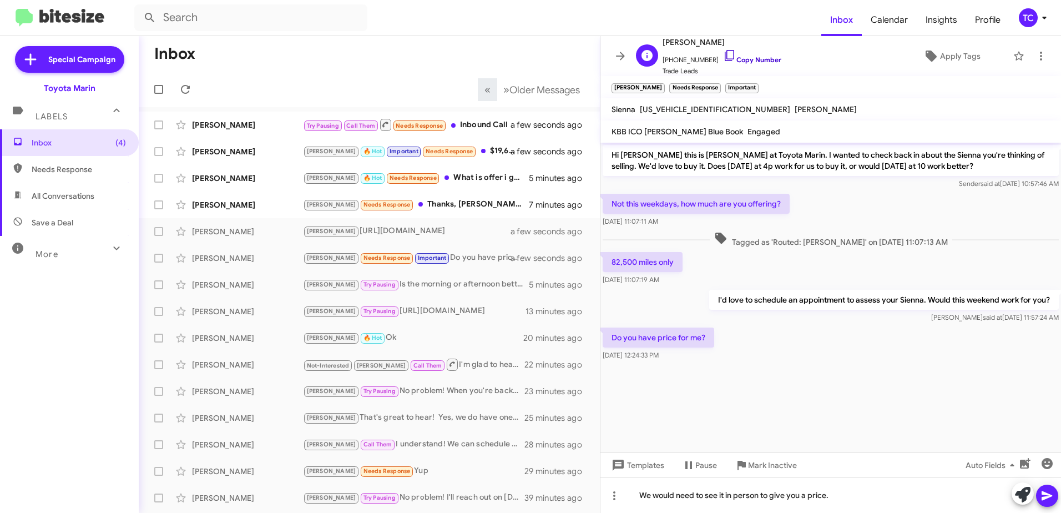
click at [723, 53] on icon at bounding box center [729, 55] width 13 height 13
click at [698, 109] on span "[US_VEHICLE_IDENTIFICATION_NUMBER]" at bounding box center [715, 109] width 150 height 10
copy span "[US_VEHICLE_IDENTIFICATION_NUMBER]"
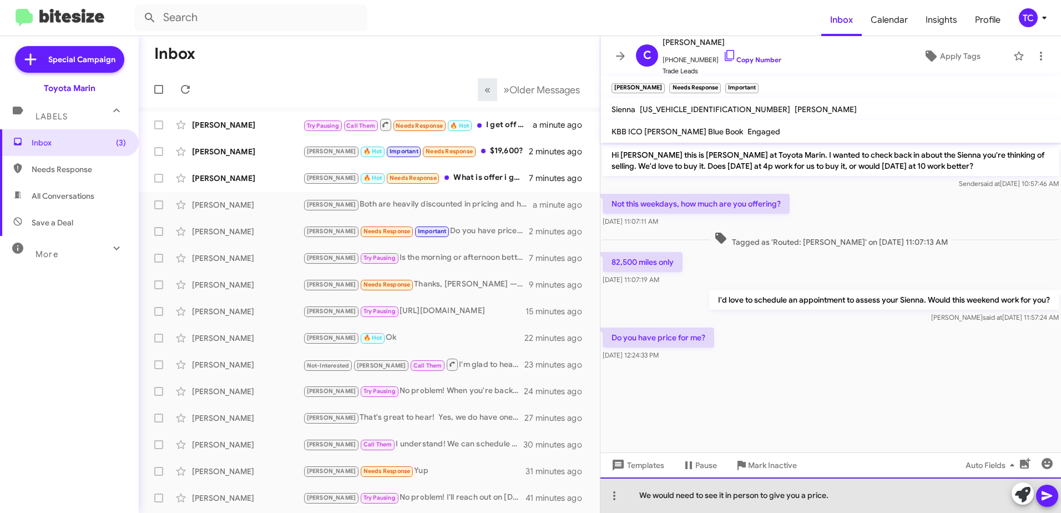
click at [878, 504] on div "We would need to see it in person to give you a price." at bounding box center [830, 495] width 461 height 36
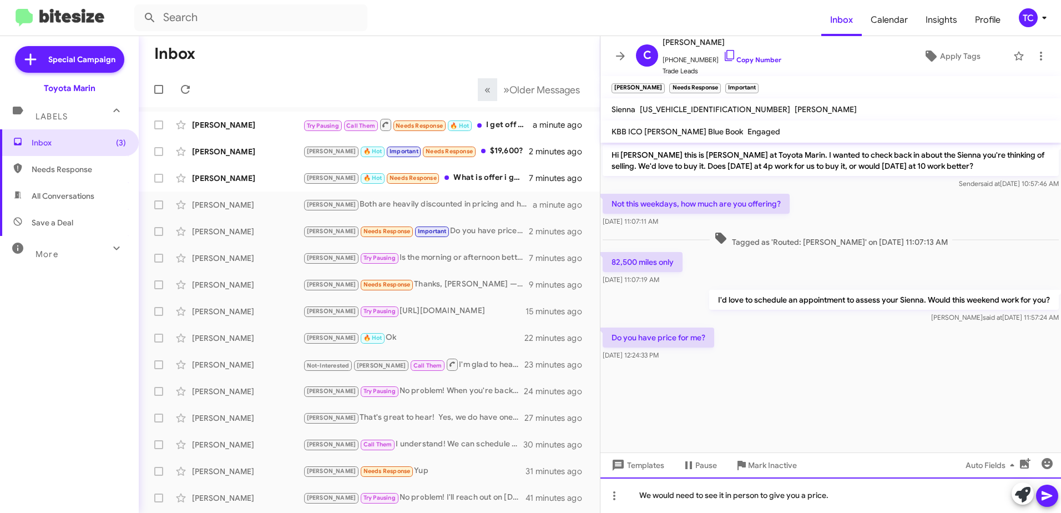
click at [851, 490] on div "We would need to see it in person to give you a price." at bounding box center [830, 495] width 461 height 36
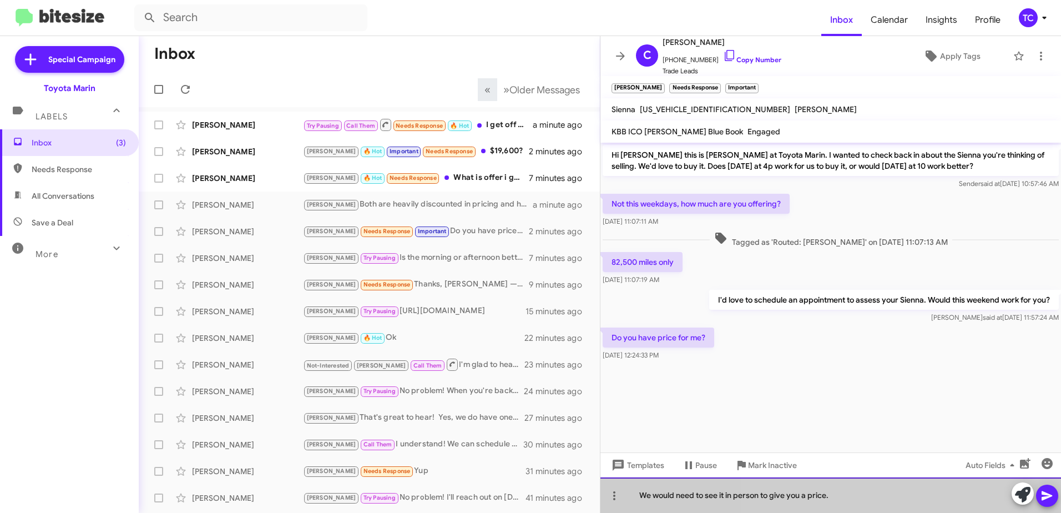
click at [851, 490] on div "We would need to see it in person to give you a price." at bounding box center [830, 495] width 461 height 36
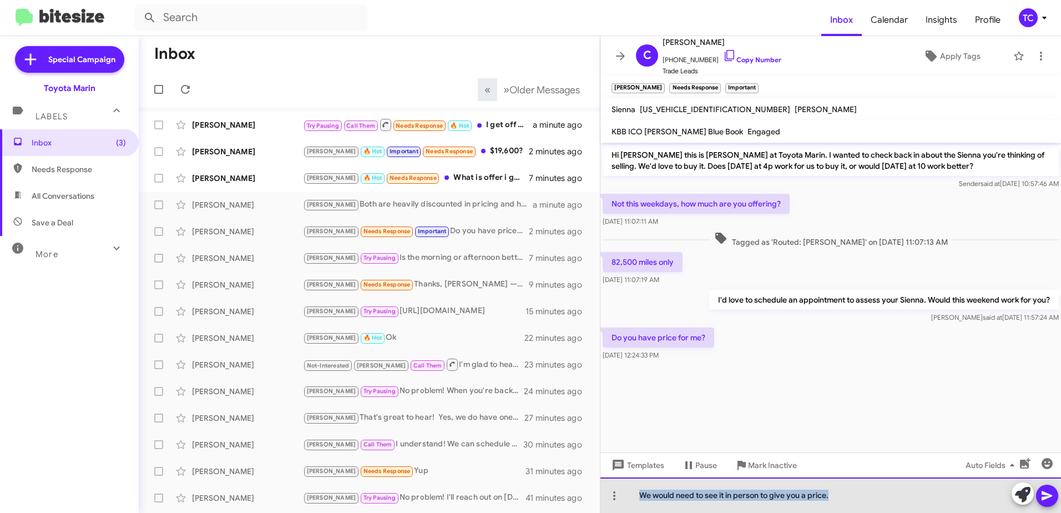
click at [851, 490] on div "We would need to see it in person to give you a price." at bounding box center [830, 495] width 461 height 36
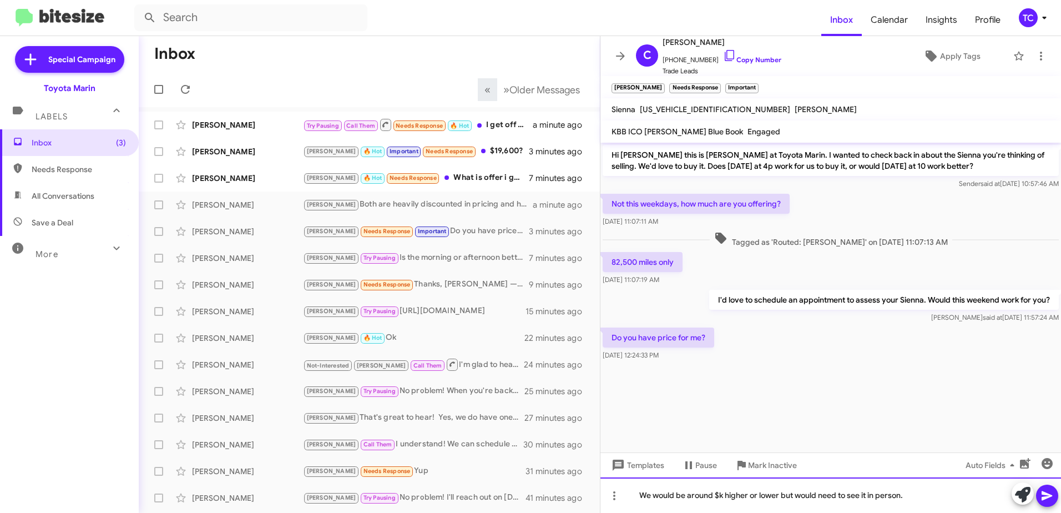
click at [719, 491] on div "We would be around $k higher or lower but would need to see it in person." at bounding box center [830, 495] width 461 height 36
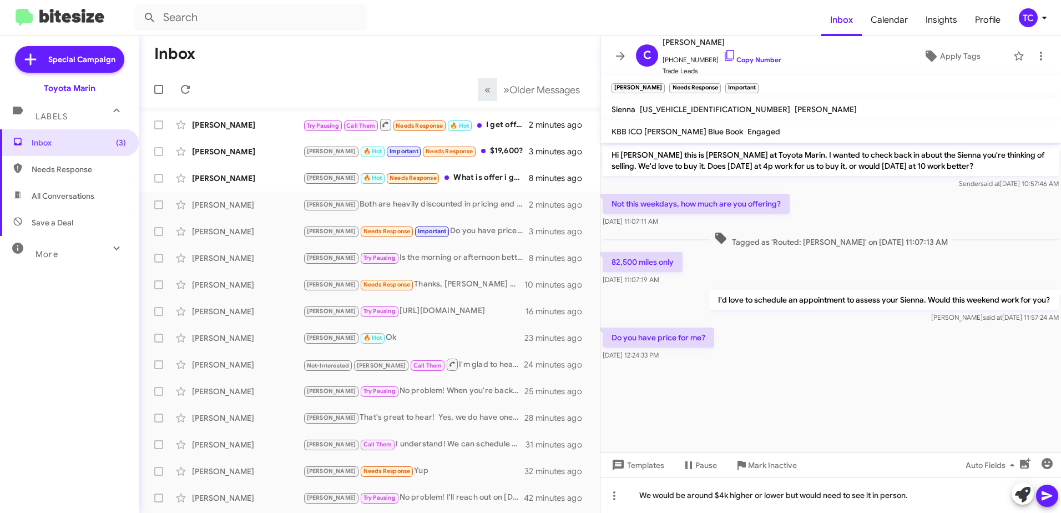
click at [1051, 495] on icon at bounding box center [1046, 495] width 11 height 9
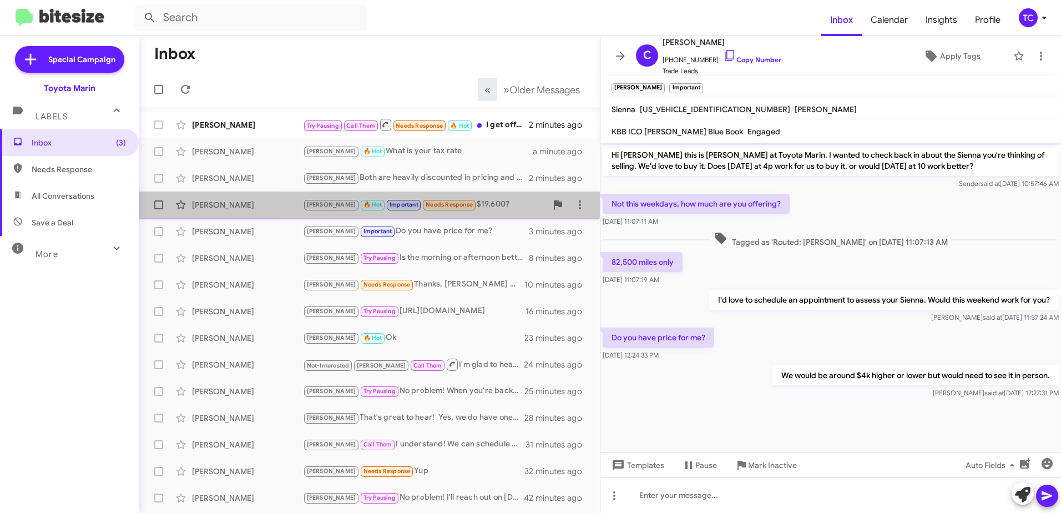
click at [467, 200] on div "[PERSON_NAME] 🔥 Hot Important Needs Response $19,600?" at bounding box center [425, 204] width 244 height 13
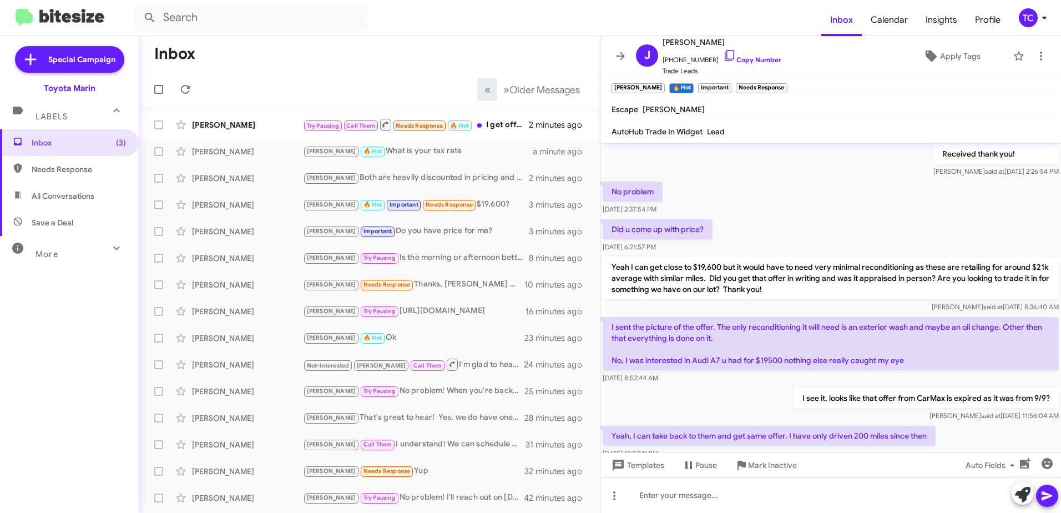
scroll to position [567, 0]
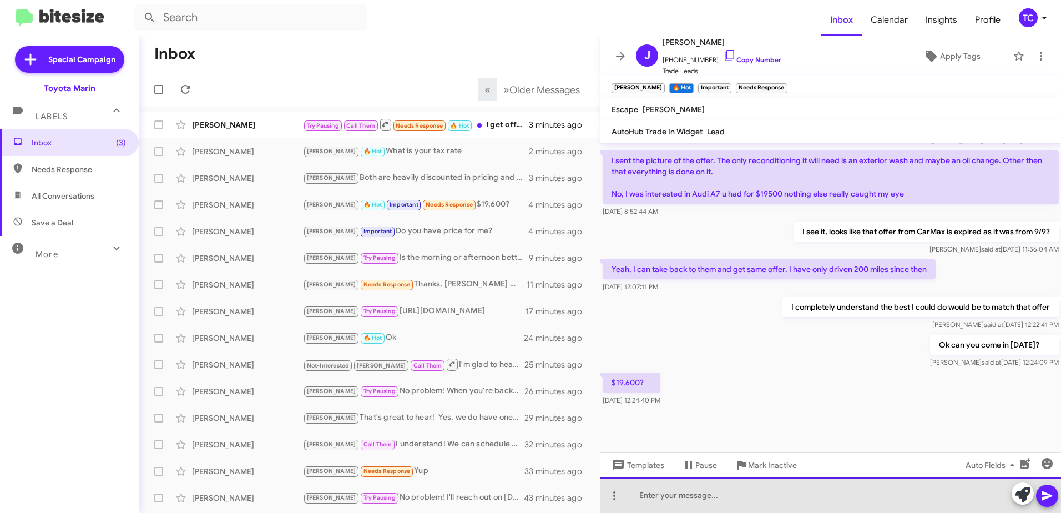
click at [724, 487] on div at bounding box center [830, 495] width 461 height 36
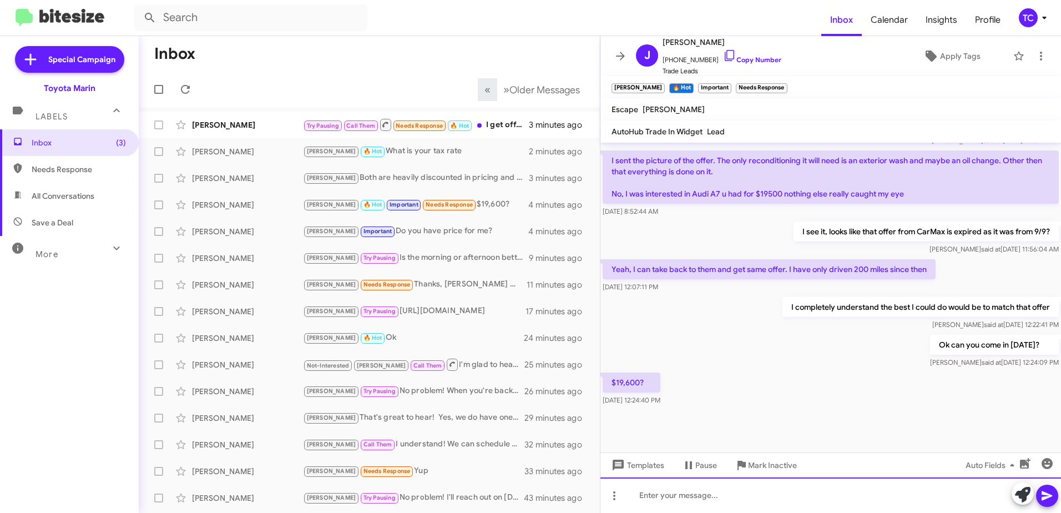
click at [724, 492] on div at bounding box center [830, 495] width 461 height 36
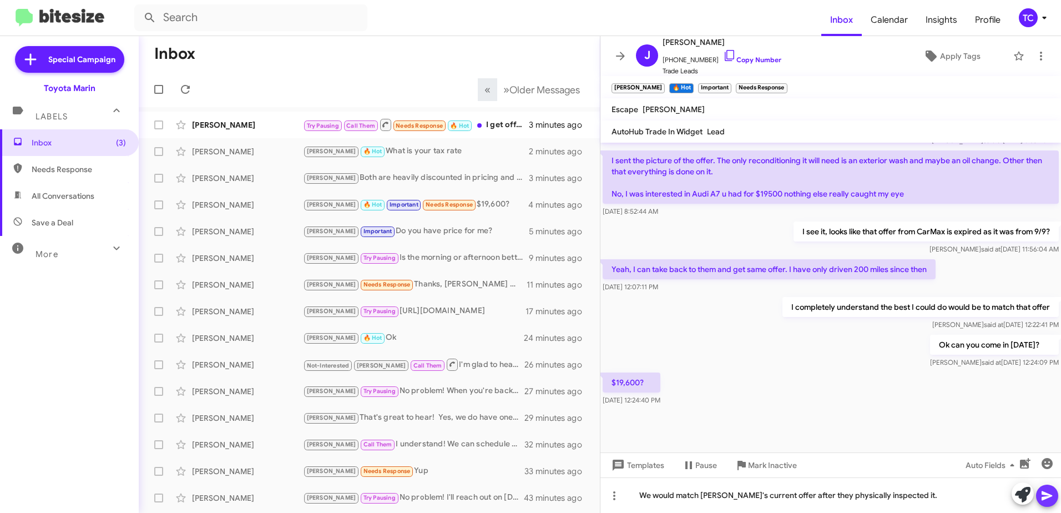
click at [1045, 490] on icon at bounding box center [1046, 495] width 13 height 13
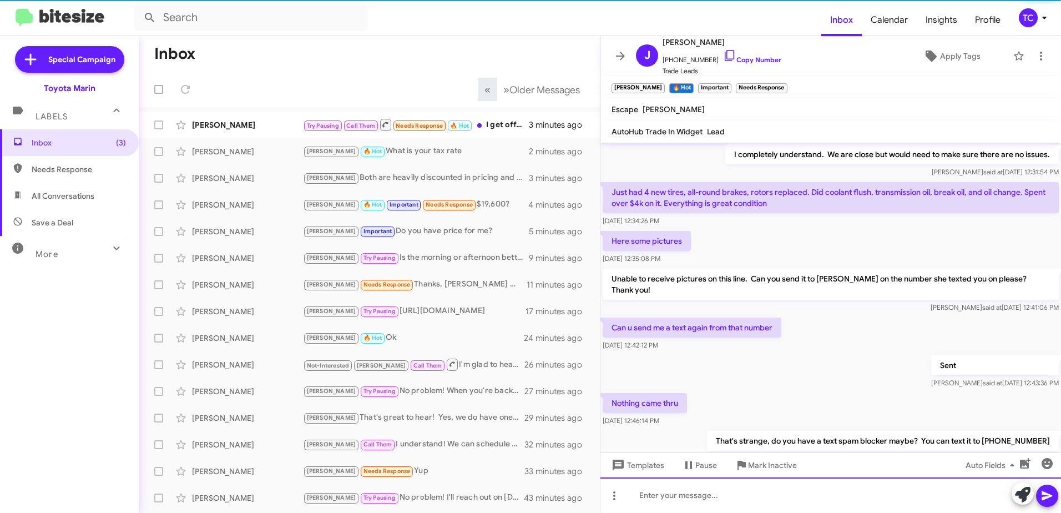
scroll to position [0, 0]
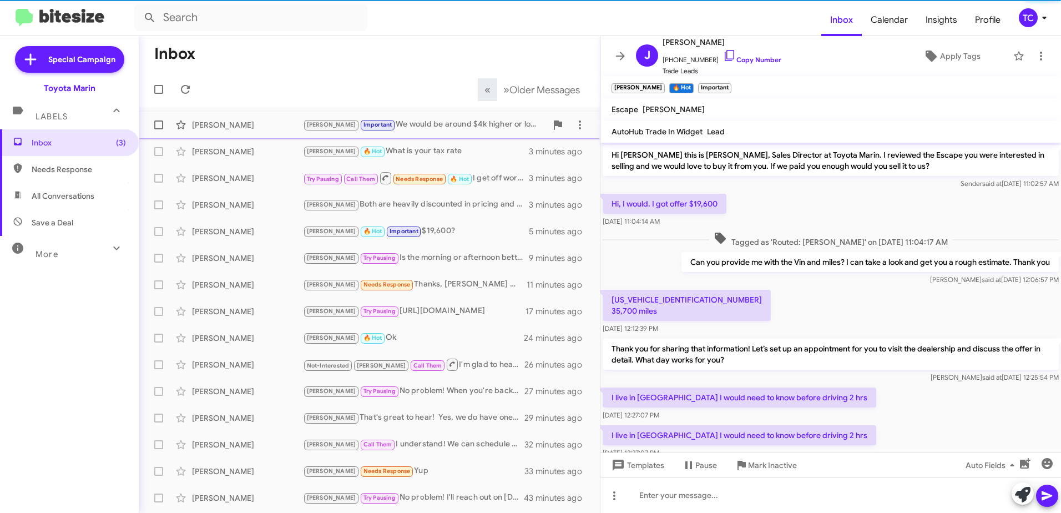
click at [447, 127] on div "[PERSON_NAME] Important We would be around $4k higher or lower but would need t…" at bounding box center [425, 124] width 244 height 13
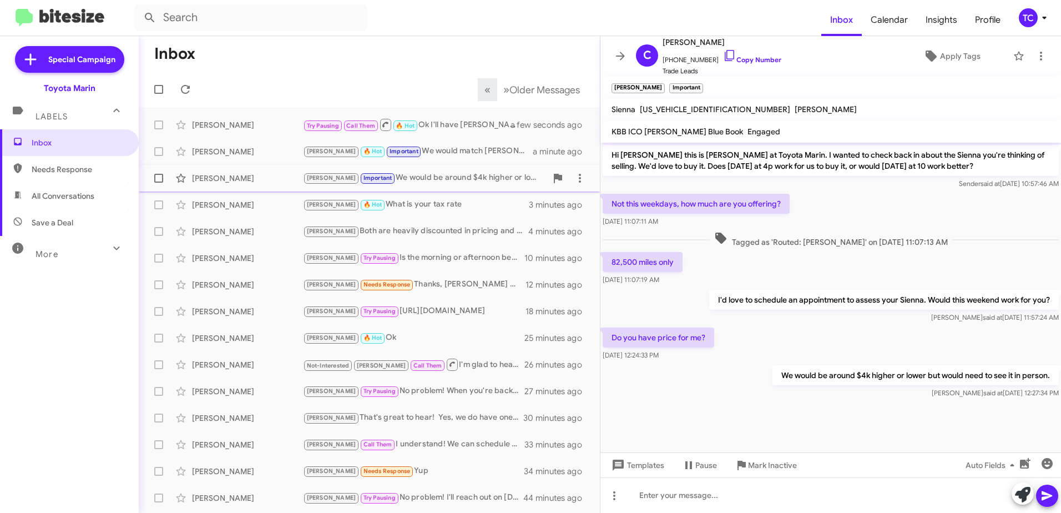
click at [439, 175] on div "[PERSON_NAME] Important We would be around $4k higher or lower but would need t…" at bounding box center [425, 177] width 244 height 13
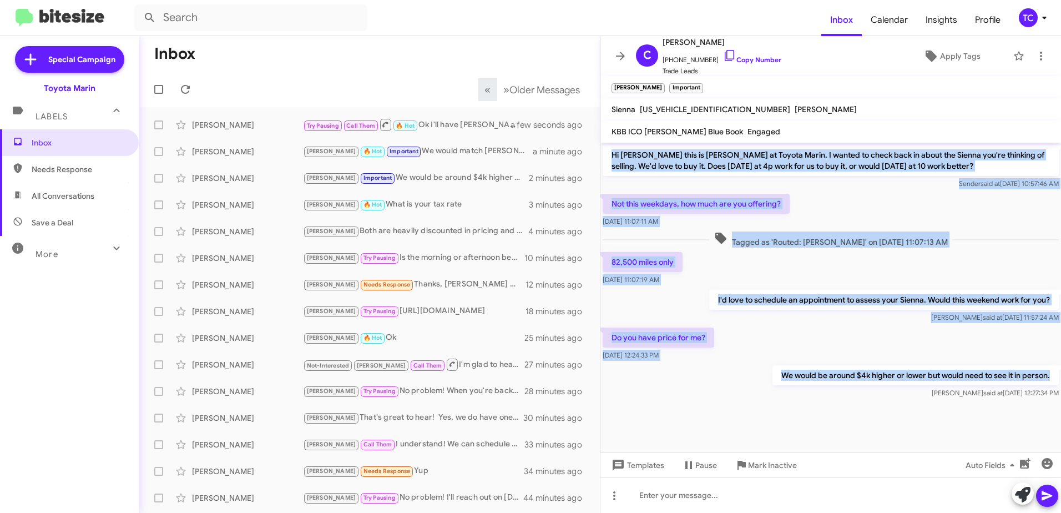
drag, startPoint x: 1054, startPoint y: 376, endPoint x: 611, endPoint y: 150, distance: 497.3
click at [611, 150] on div "Hi [PERSON_NAME] this is [PERSON_NAME] at Toyota Marin. I wanted to check back …" at bounding box center [830, 272] width 461 height 258
copy div "Hi [PERSON_NAME] this is [PERSON_NAME] at Toyota Marin. I wanted to check back …"
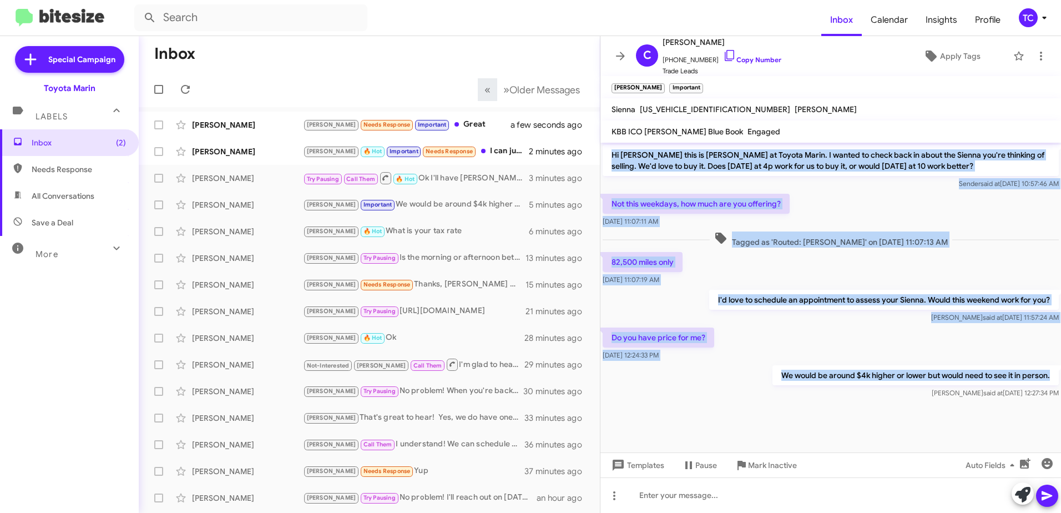
drag, startPoint x: 619, startPoint y: 55, endPoint x: 611, endPoint y: 60, distance: 10.0
click at [619, 55] on icon at bounding box center [620, 55] width 13 height 13
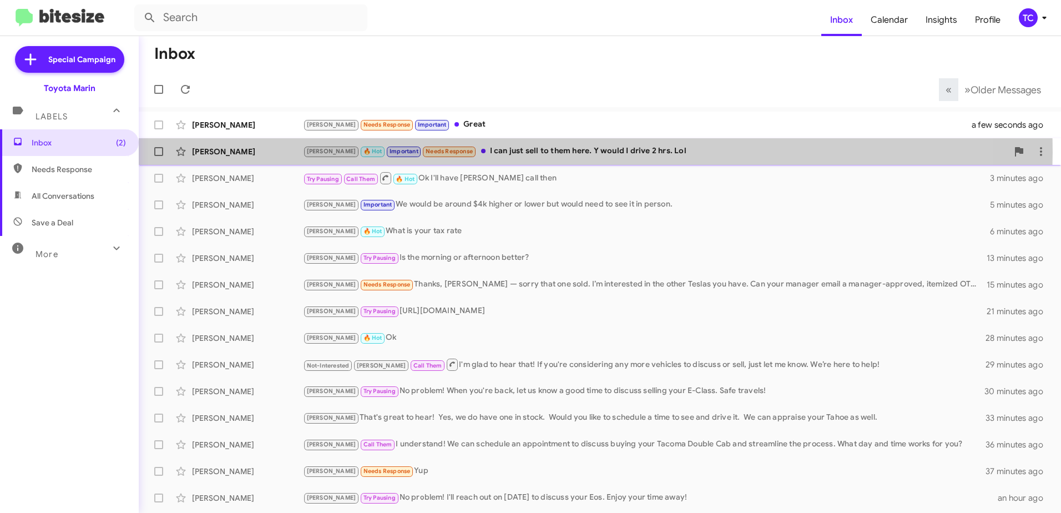
click at [529, 153] on div "[PERSON_NAME] 🔥 Hot Important Needs Response I can just sell to them here. Y wo…" at bounding box center [655, 151] width 705 height 13
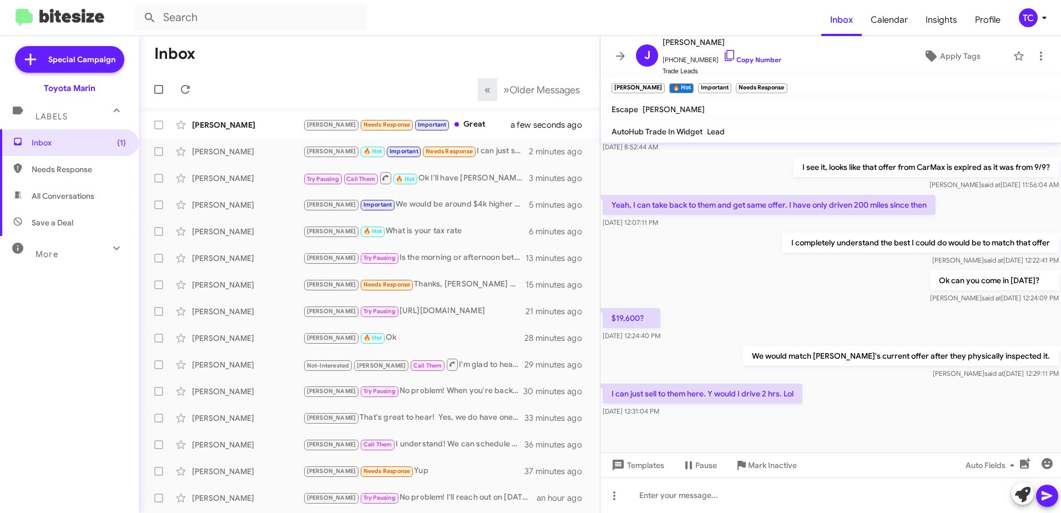
scroll to position [567, 0]
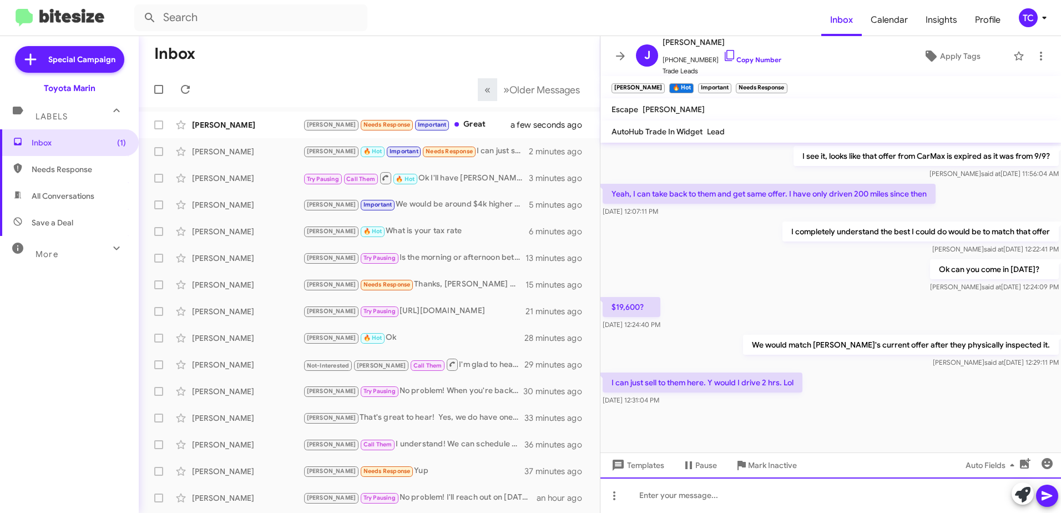
click at [730, 494] on div at bounding box center [830, 495] width 461 height 36
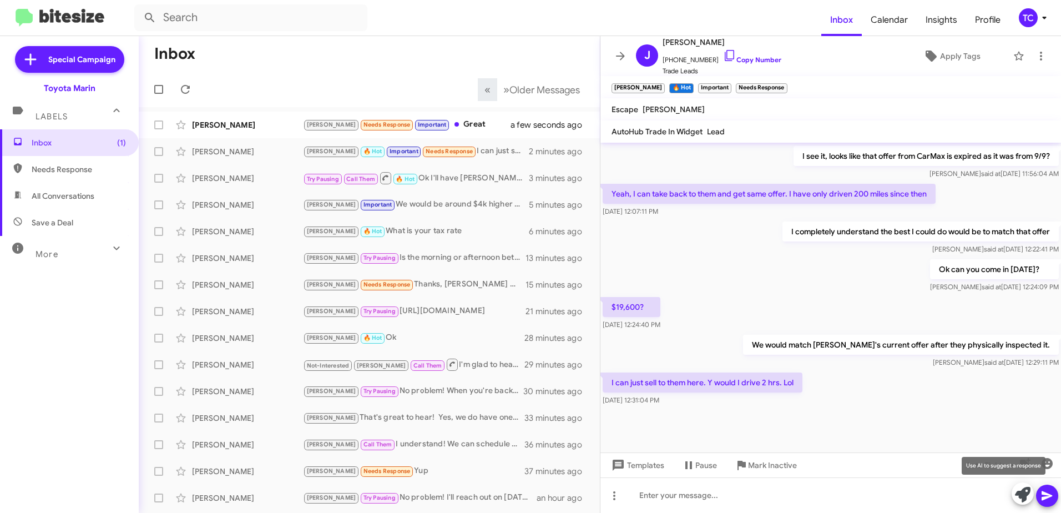
click at [1019, 494] on icon at bounding box center [1023, 495] width 16 height 16
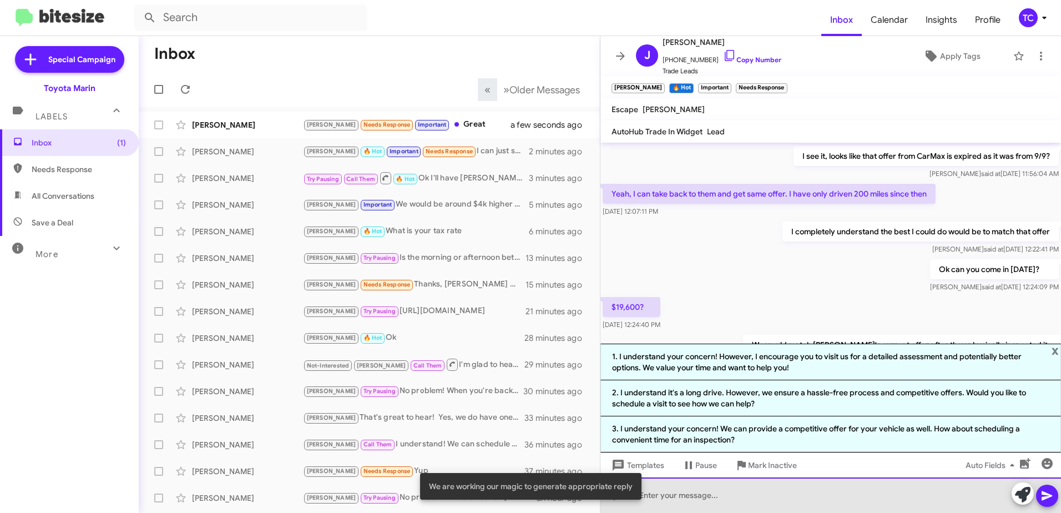
click at [743, 492] on div at bounding box center [830, 495] width 461 height 36
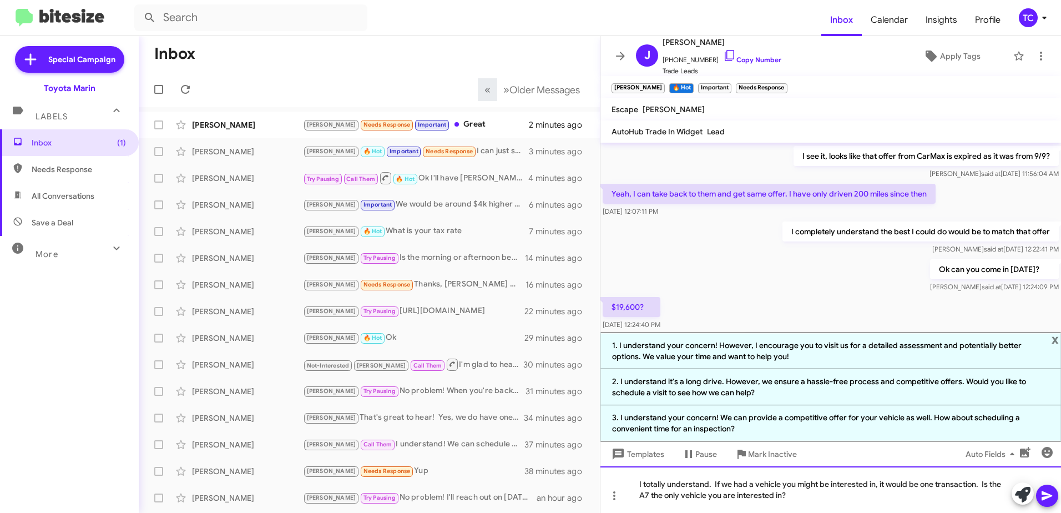
click at [812, 499] on div "I totally understand. If we had a vehicle you might be interested in, it would …" at bounding box center [830, 489] width 461 height 47
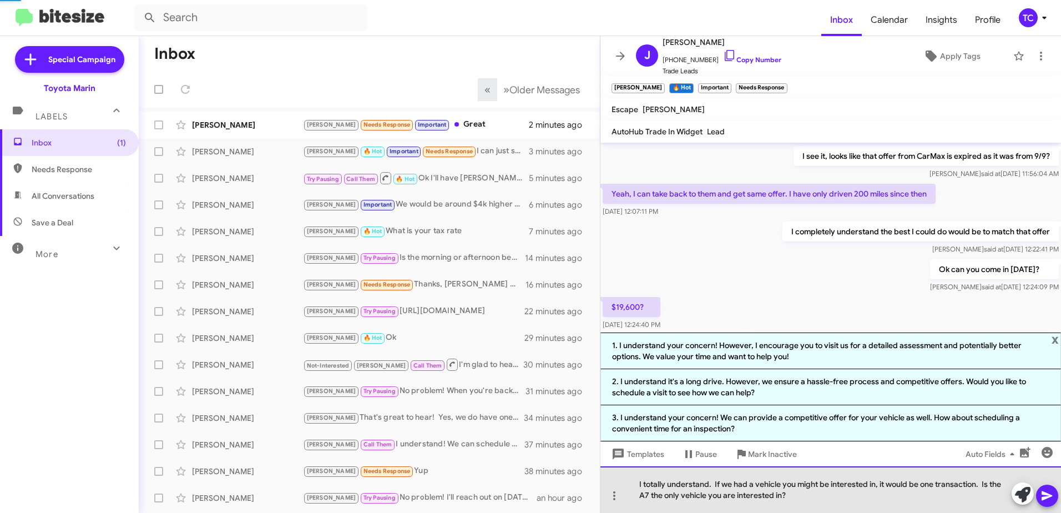
click at [808, 502] on div "I totally understand. If we had a vehicle you might be interested in, it would …" at bounding box center [830, 489] width 461 height 47
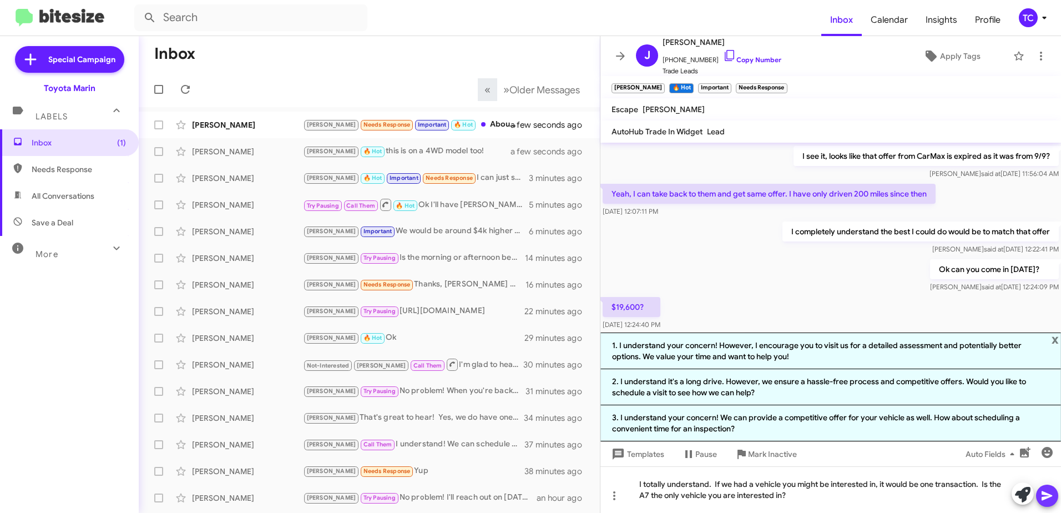
click at [1052, 494] on icon at bounding box center [1046, 495] width 13 height 13
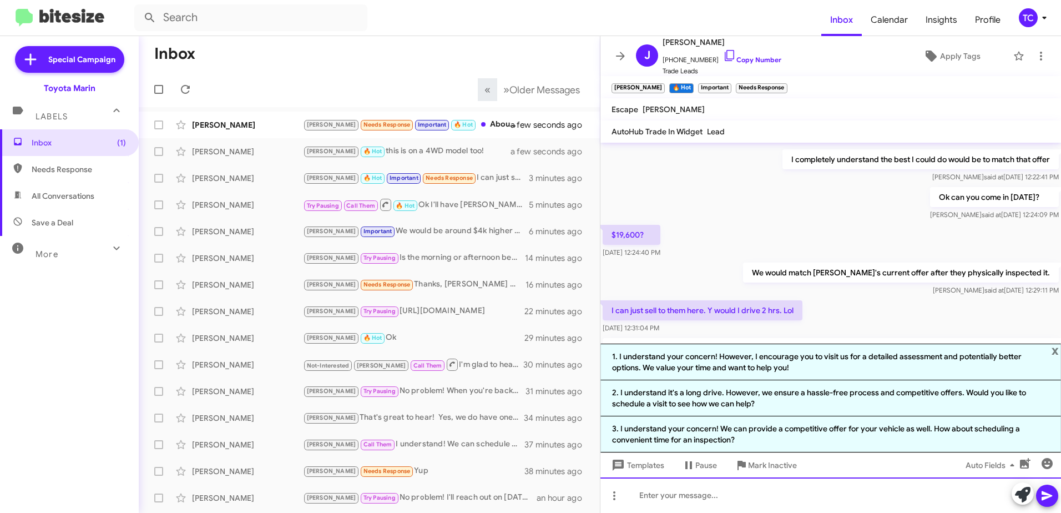
scroll to position [1067, 0]
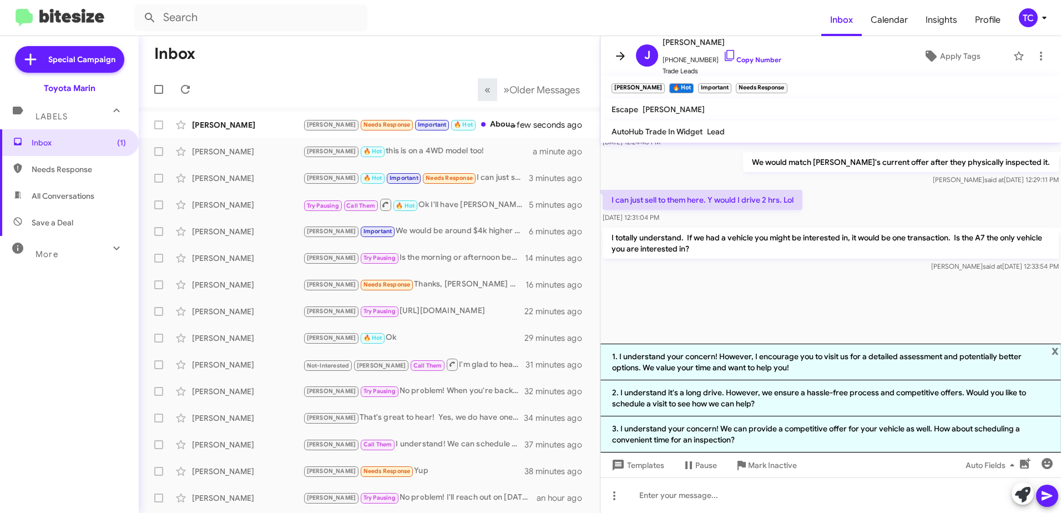
click at [613, 65] on button at bounding box center [620, 56] width 22 height 22
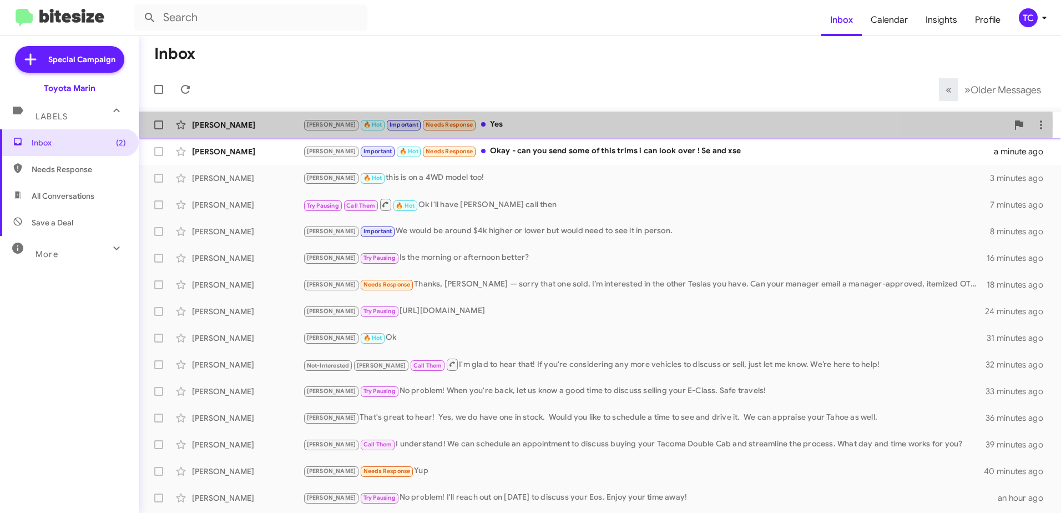
click at [484, 125] on div "[PERSON_NAME] 🔥 Hot Important Needs Response Yes" at bounding box center [655, 124] width 705 height 13
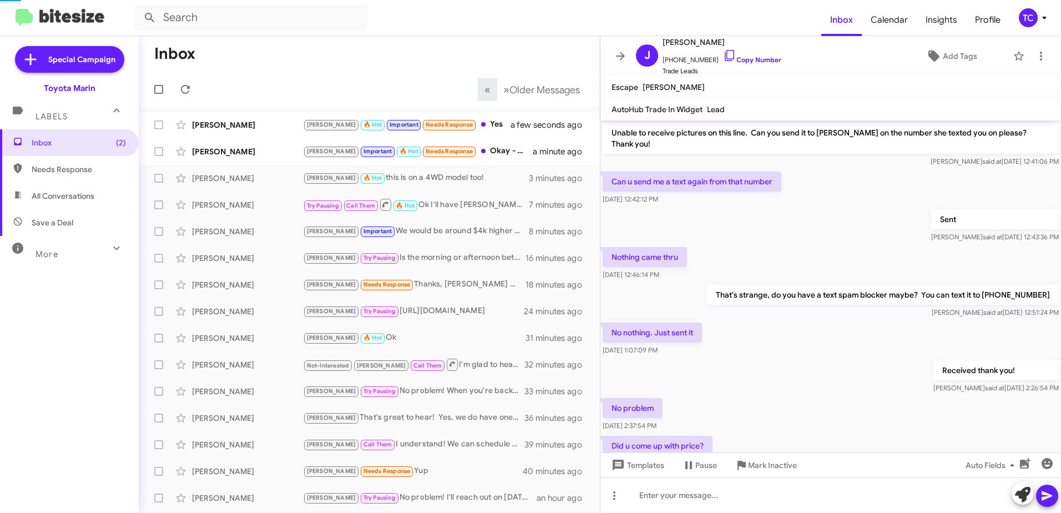
scroll to position [545, 0]
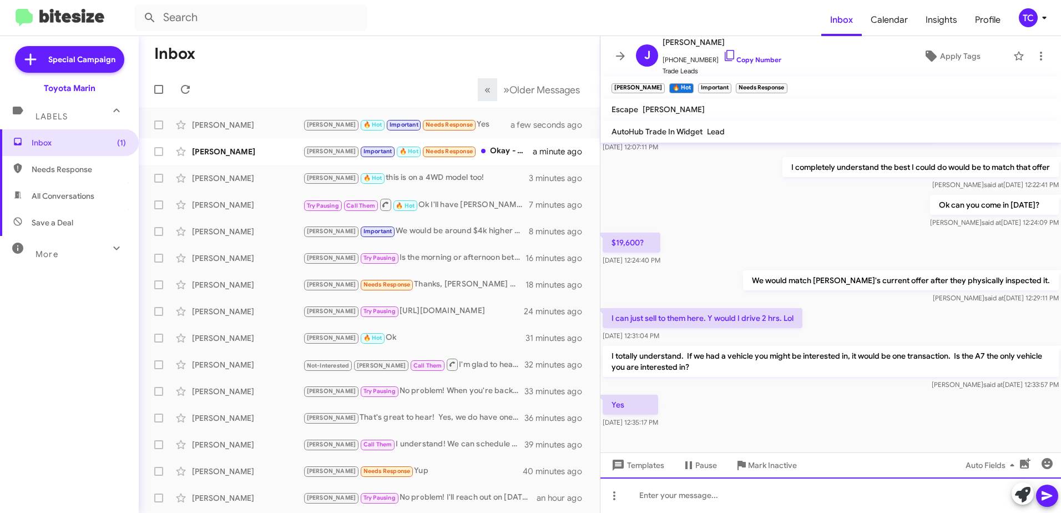
click at [687, 491] on div at bounding box center [830, 495] width 461 height 36
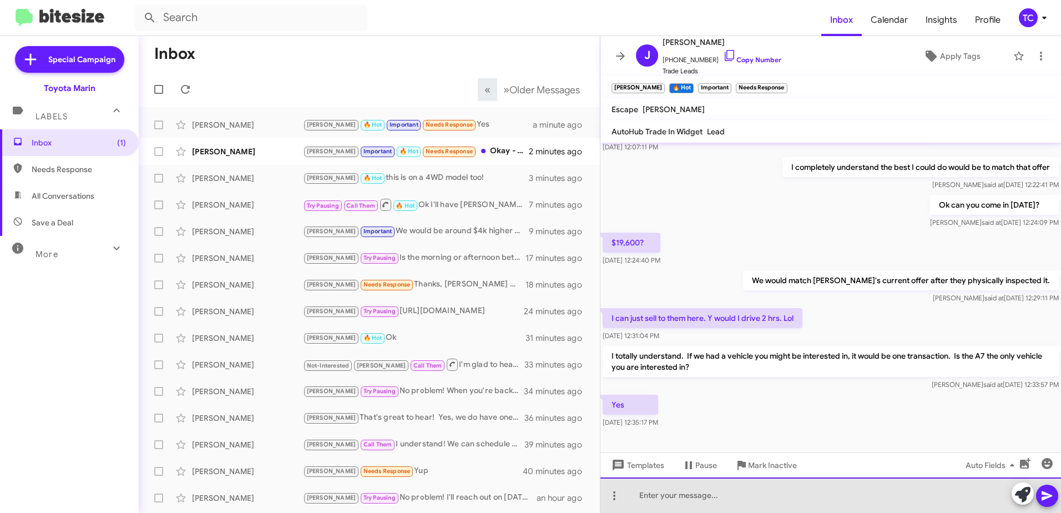
click at [731, 488] on div at bounding box center [830, 495] width 461 height 36
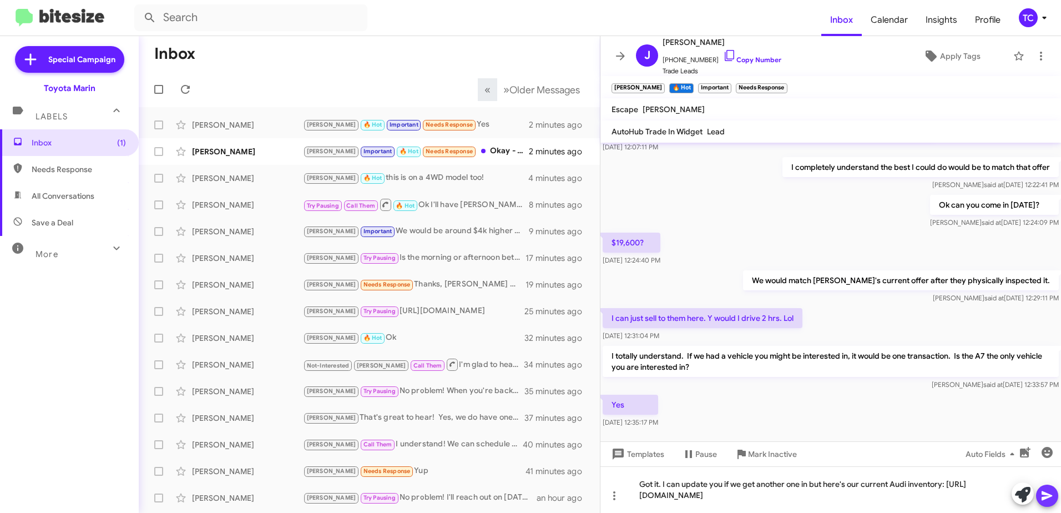
click at [1043, 493] on icon at bounding box center [1046, 495] width 11 height 9
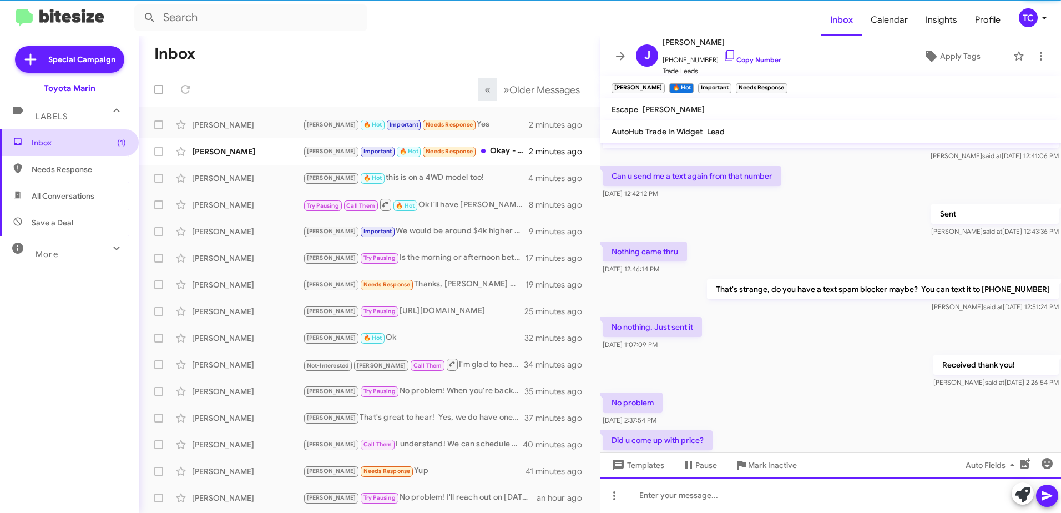
scroll to position [0, 0]
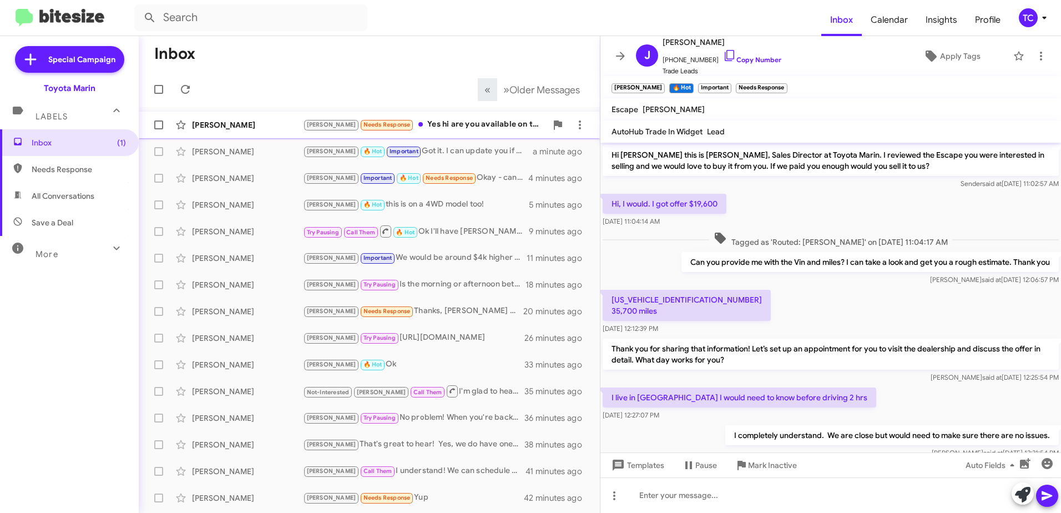
click at [472, 127] on div "[PERSON_NAME] Needs Response Yes hi are you available on the weekends like [DAT…" at bounding box center [425, 124] width 244 height 13
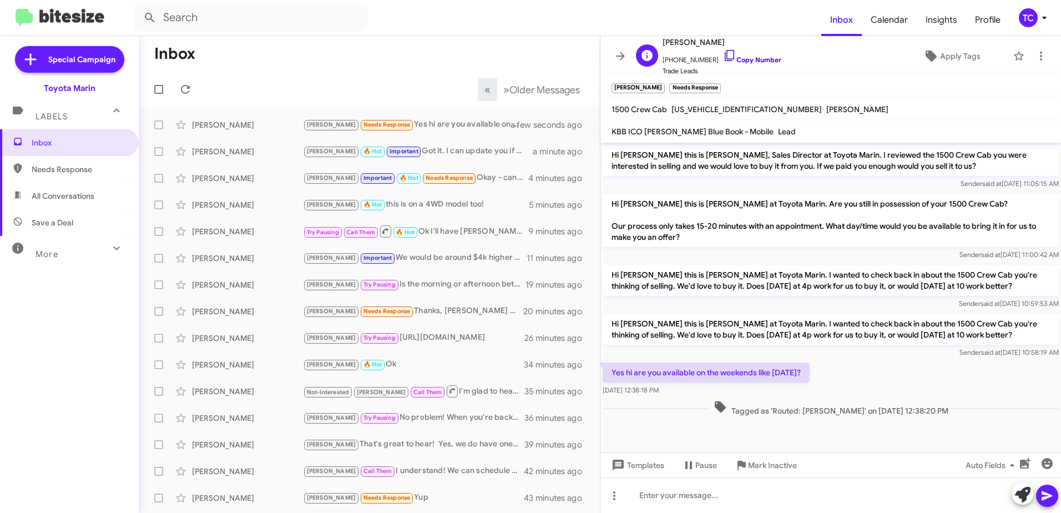
click at [724, 54] on icon at bounding box center [729, 55] width 13 height 13
click at [1049, 489] on icon at bounding box center [1046, 495] width 13 height 13
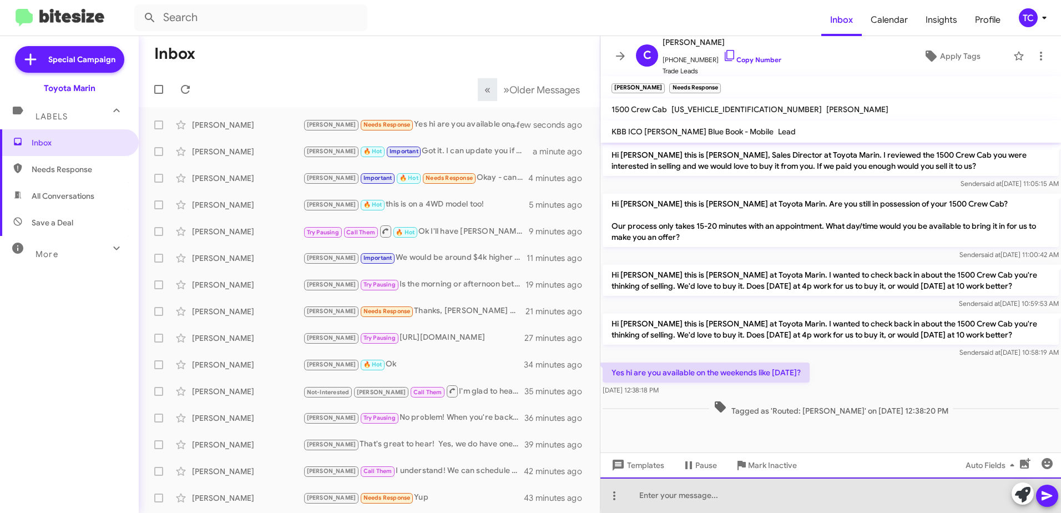
click at [914, 490] on div at bounding box center [830, 495] width 461 height 36
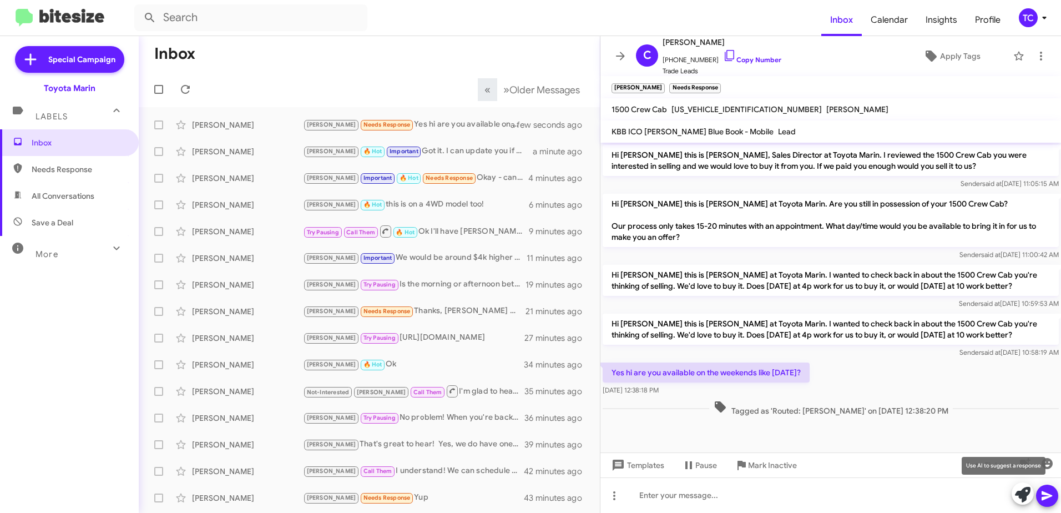
click at [1016, 492] on icon at bounding box center [1023, 495] width 16 height 16
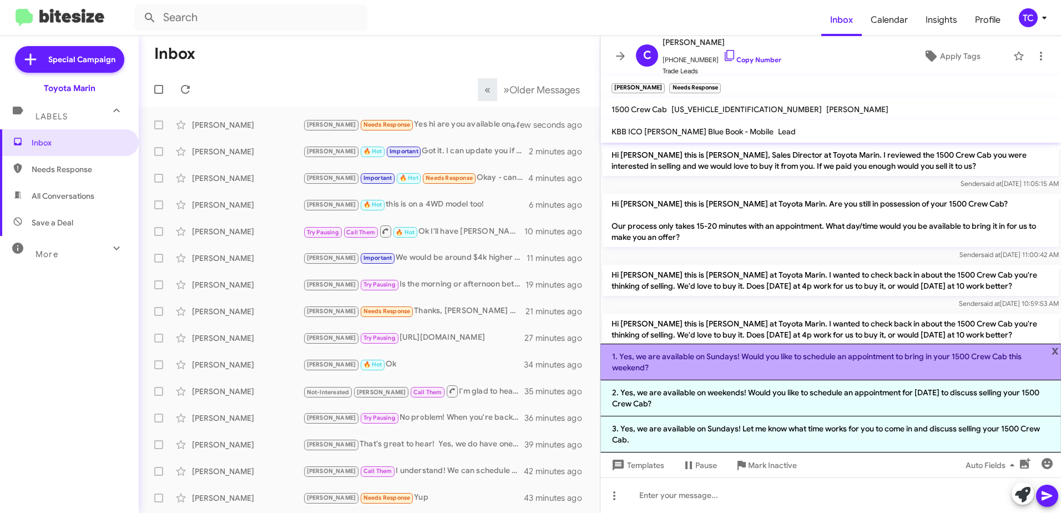
click at [765, 364] on li "1. Yes, we are available on Sundays! Would you like to schedule an appointment …" at bounding box center [830, 361] width 461 height 37
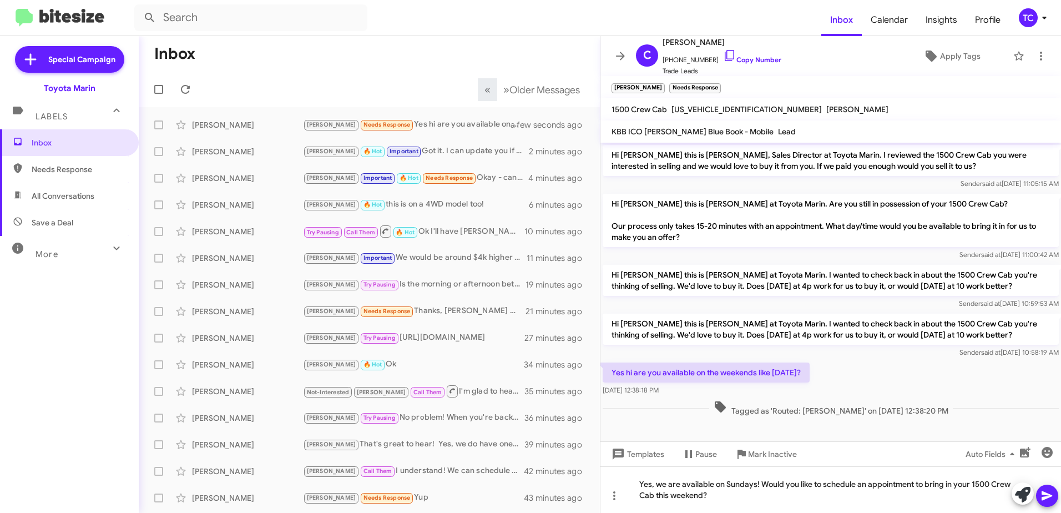
click at [1050, 492] on icon at bounding box center [1046, 495] width 13 height 13
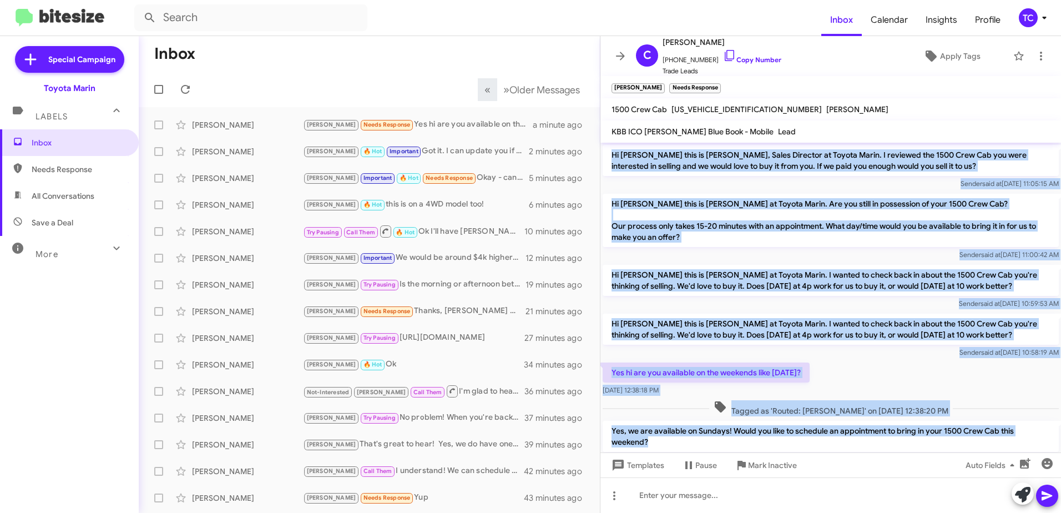
drag, startPoint x: 661, startPoint y: 410, endPoint x: 611, endPoint y: 149, distance: 265.5
click at [611, 149] on div "Hi [PERSON_NAME] this is [PERSON_NAME], Sales Director at Toyota Marin. I revie…" at bounding box center [830, 305] width 461 height 325
copy div "Hi [PERSON_NAME] this is [PERSON_NAME], Sales Director at Toyota Marin. I revie…"
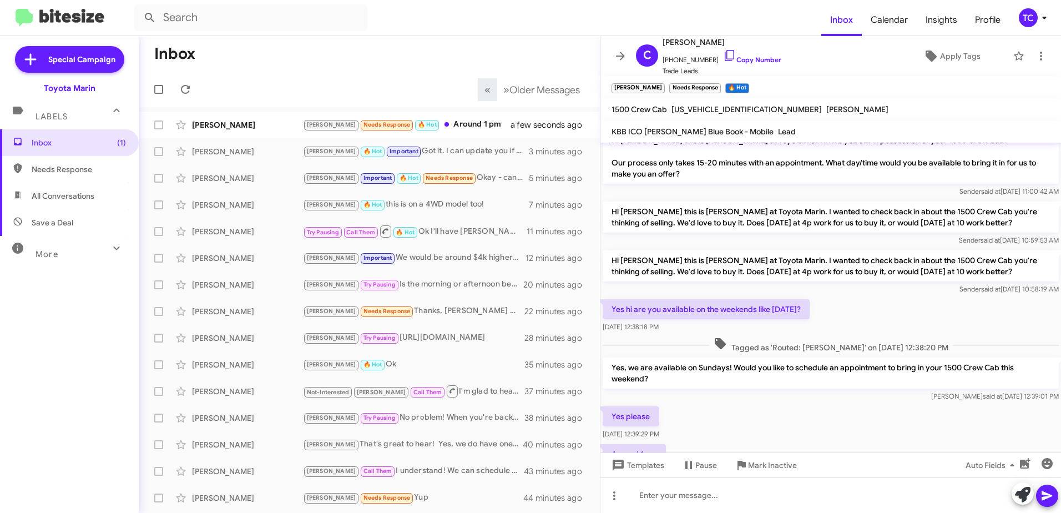
scroll to position [115, 0]
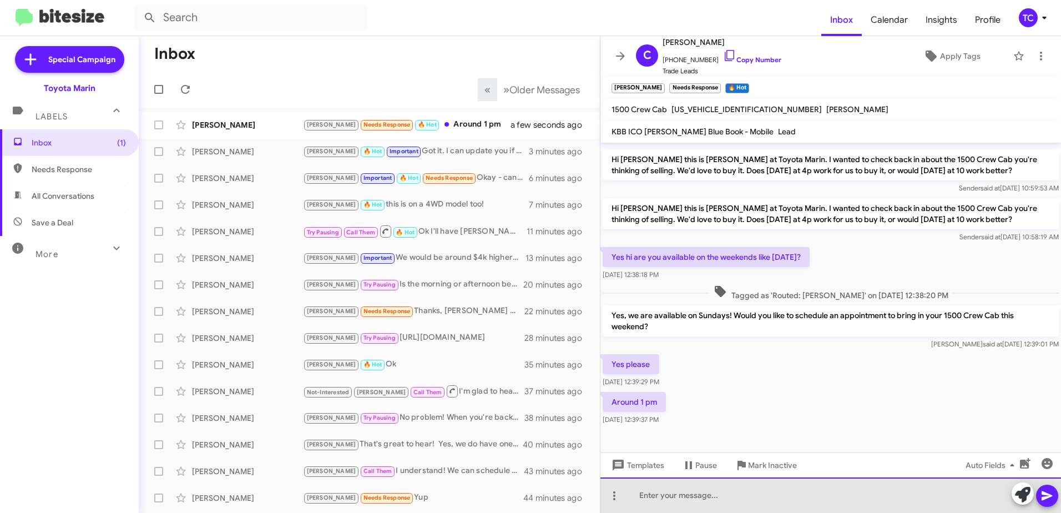
click at [688, 487] on div at bounding box center [830, 495] width 461 height 36
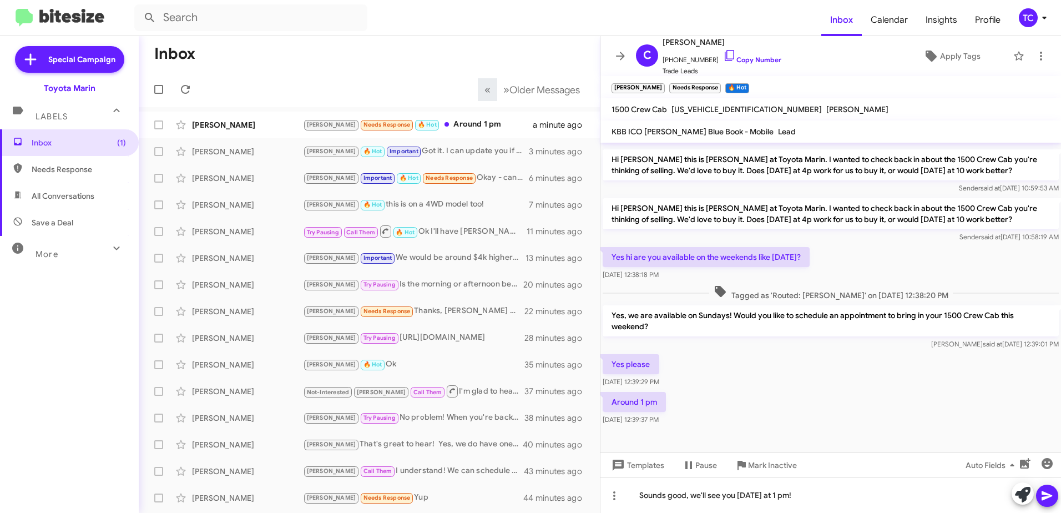
click at [1043, 498] on icon at bounding box center [1046, 495] width 11 height 9
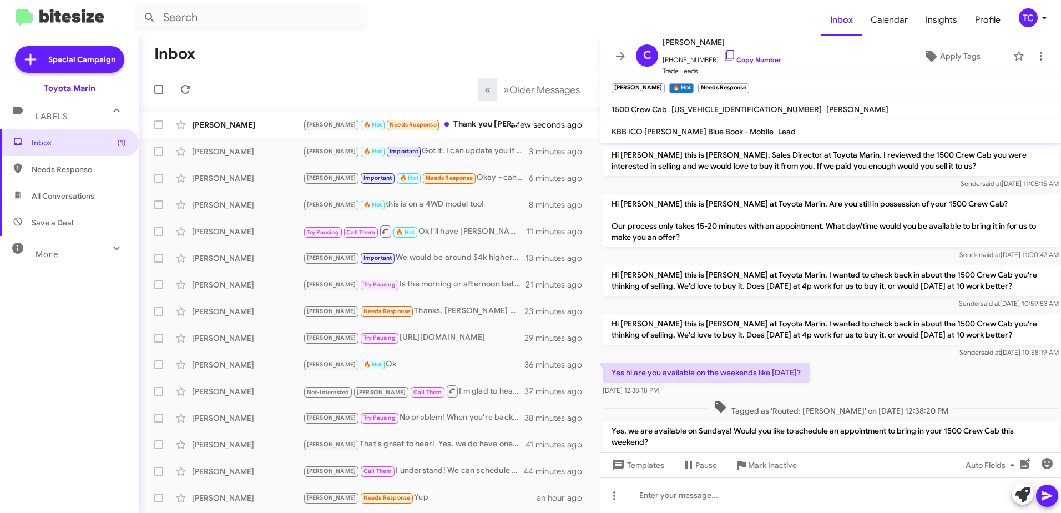
scroll to position [196, 0]
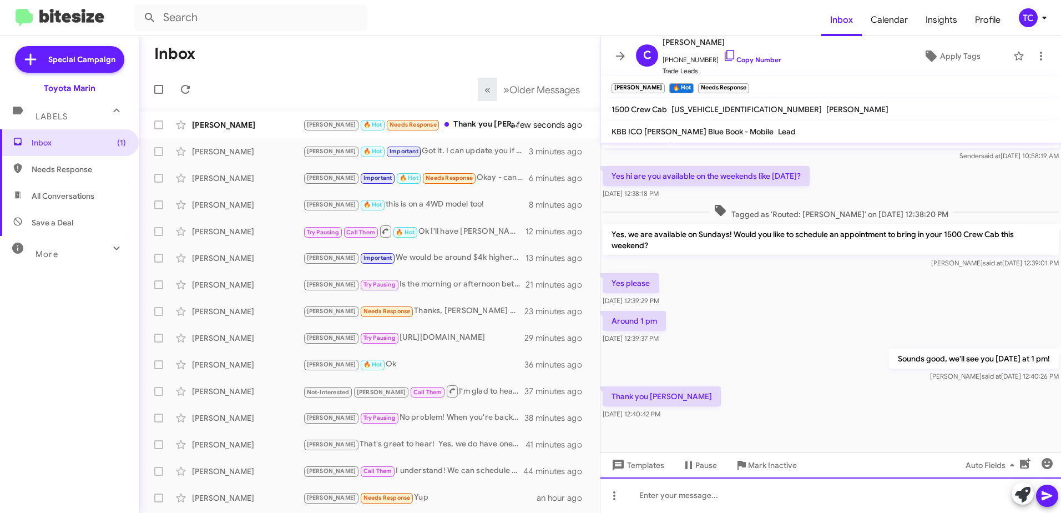
click at [806, 488] on div at bounding box center [830, 495] width 461 height 36
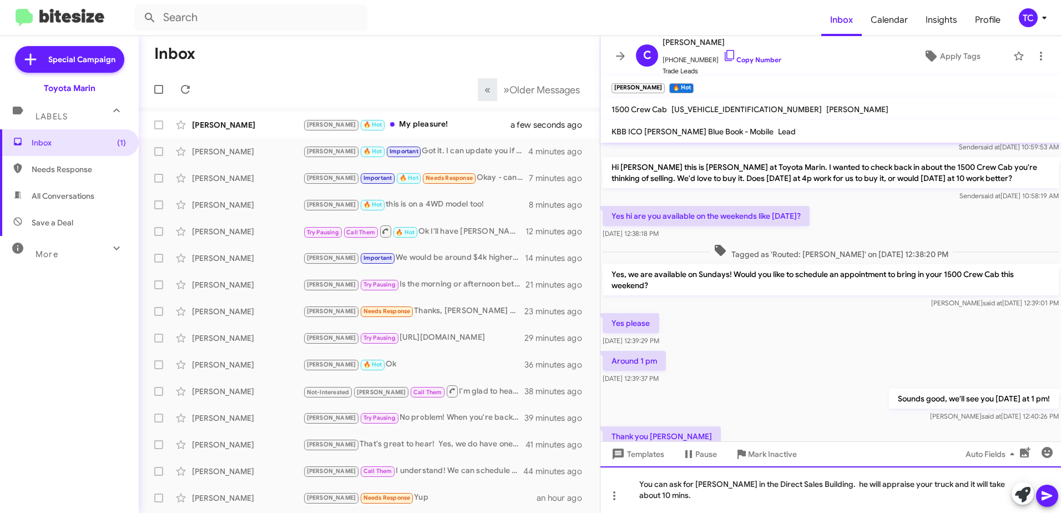
scroll to position [289, 0]
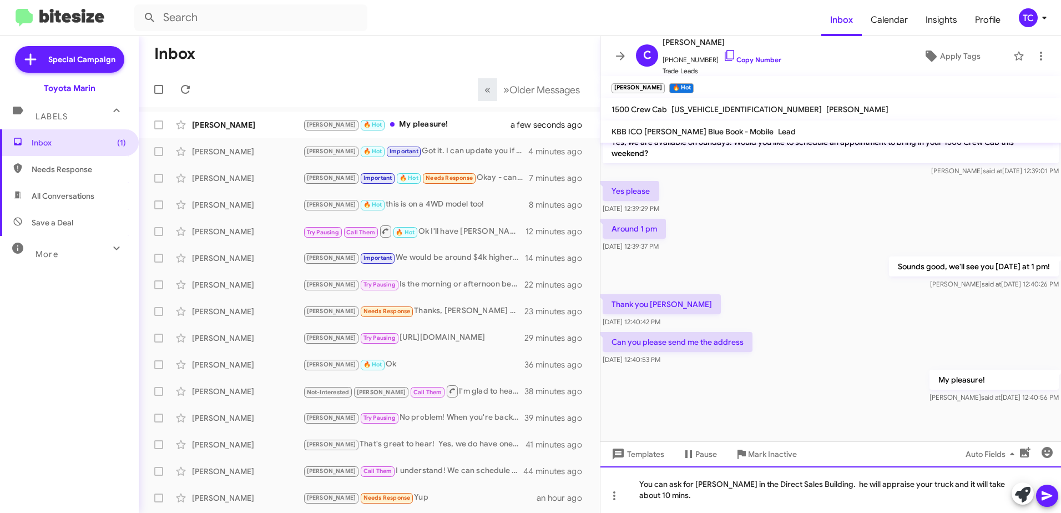
click at [821, 484] on div "You can ask for [PERSON_NAME] in the Direct Sales Building. he will appraise yo…" at bounding box center [830, 489] width 461 height 47
click at [821, 483] on div "You can ask for [PERSON_NAME] in the Direct Sales Building. he will appraise yo…" at bounding box center [830, 489] width 461 height 47
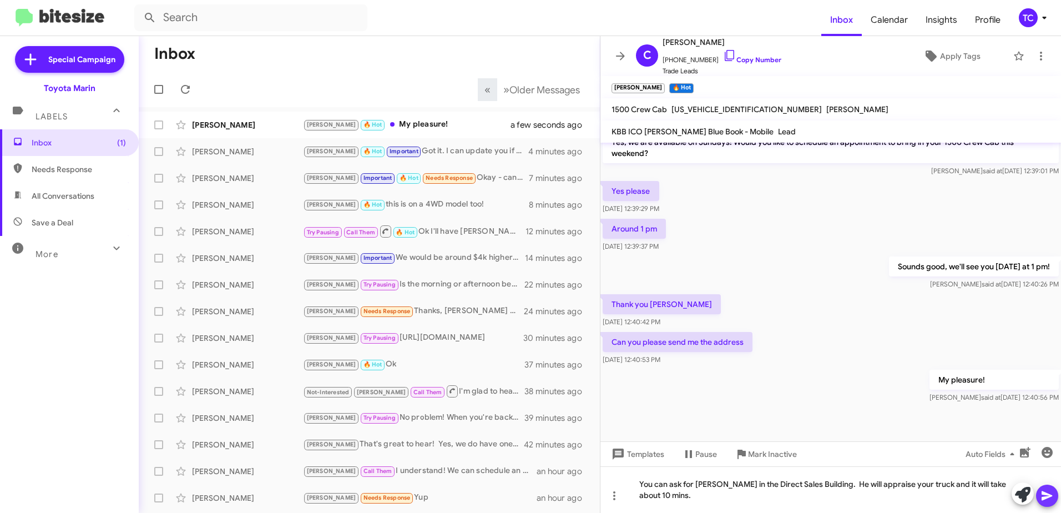
click at [1053, 494] on icon at bounding box center [1046, 495] width 13 height 13
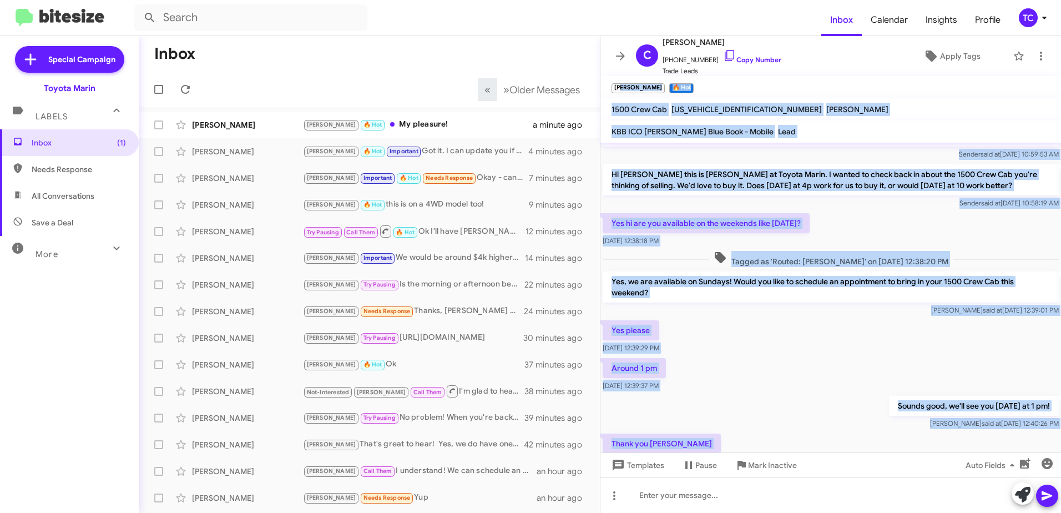
scroll to position [0, 0]
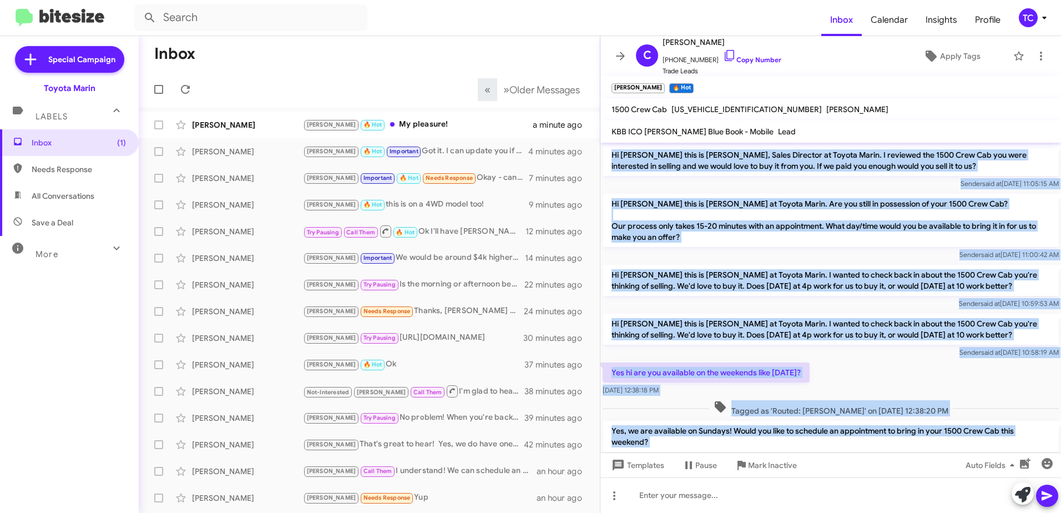
drag, startPoint x: 1046, startPoint y: 387, endPoint x: 613, endPoint y: 150, distance: 493.9
click at [613, 150] on div "Hi [PERSON_NAME] this is [PERSON_NAME], Sales Director at Toyota Marin. I revie…" at bounding box center [830, 437] width 461 height 589
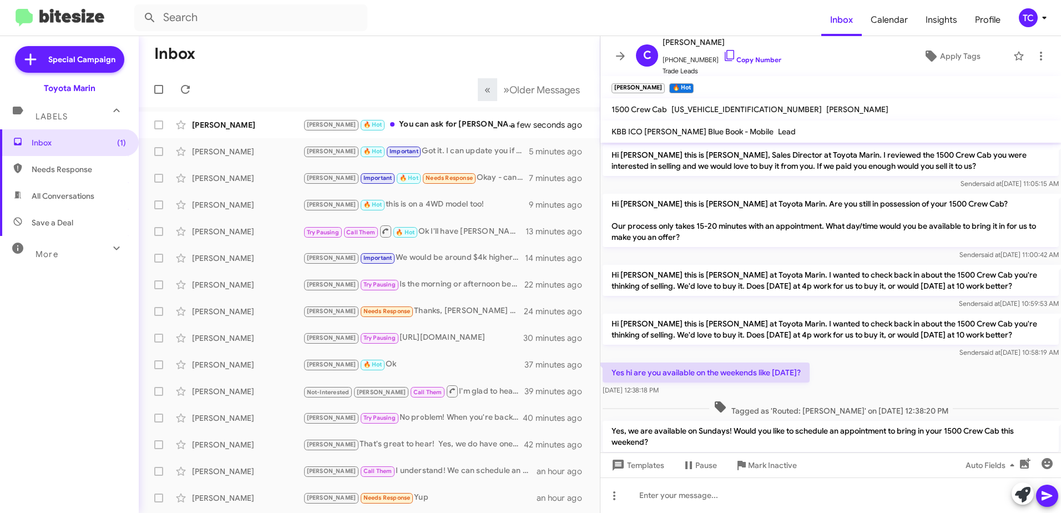
click at [407, 79] on mat-toolbar-row "« Previous » Next Older Messages" at bounding box center [369, 90] width 461 height 36
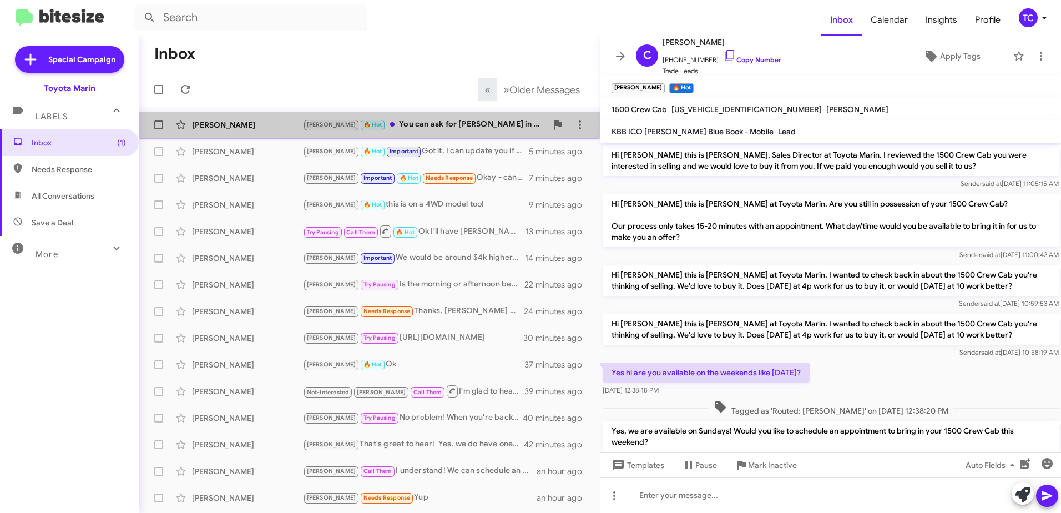
click at [407, 121] on div "[PERSON_NAME] 🔥 Hot You can ask for [PERSON_NAME] in the Direct Sales Building.…" at bounding box center [425, 124] width 244 height 13
